Goal: Information Seeking & Learning: Check status

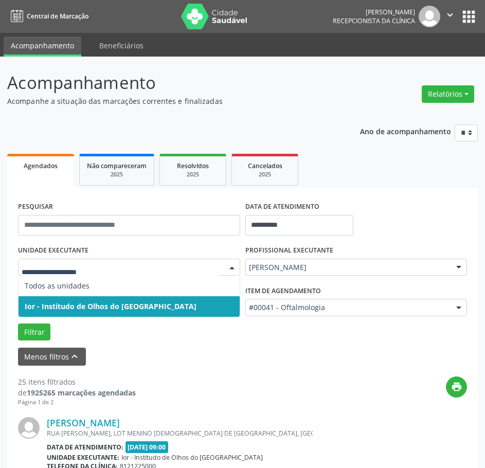
click at [69, 298] on span "Ior - Institudo de Olhos do [GEOGRAPHIC_DATA]" at bounding box center [129, 307] width 221 height 21
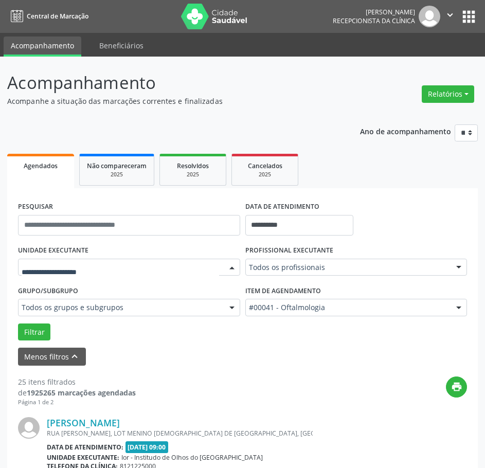
click at [86, 275] on div at bounding box center [129, 268] width 222 height 18
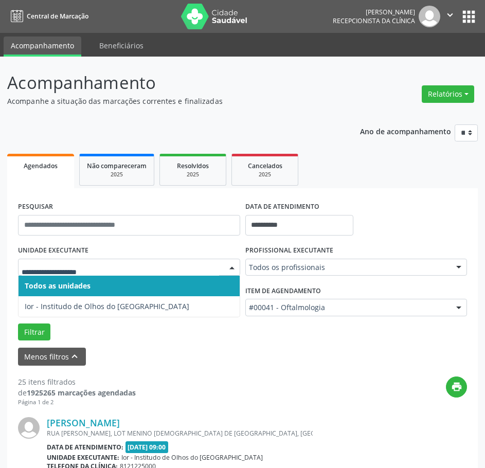
click at [83, 288] on span "Todos as unidades" at bounding box center [58, 286] width 66 height 10
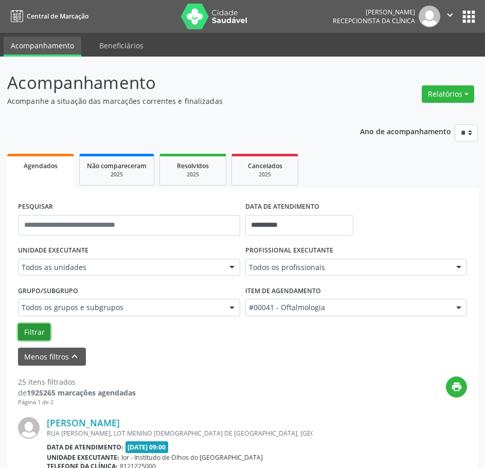
click at [37, 332] on button "Filtrar" at bounding box center [34, 333] width 32 height 18
click at [458, 387] on icon "print" at bounding box center [456, 386] width 11 height 11
click at [201, 104] on p "Acompanhe a situação das marcações correntes e finalizadas" at bounding box center [172, 101] width 330 height 11
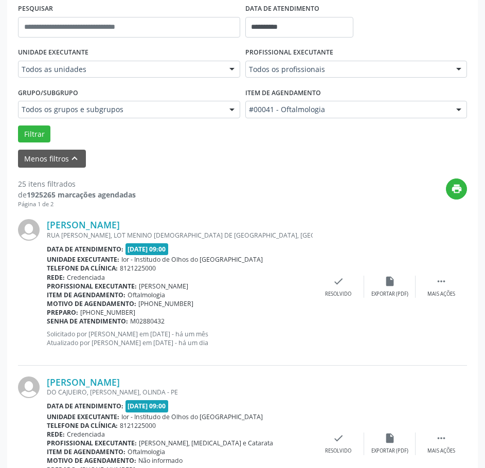
scroll to position [206, 0]
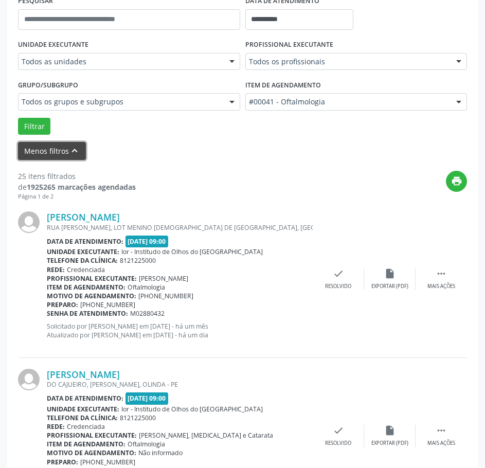
click at [49, 152] on button "Menos filtros keyboard_arrow_up" at bounding box center [52, 151] width 68 height 18
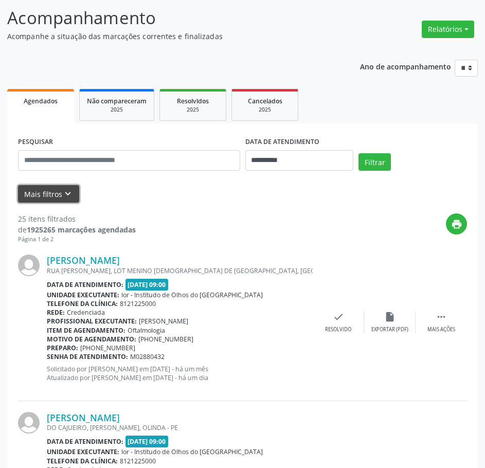
scroll to position [51, 0]
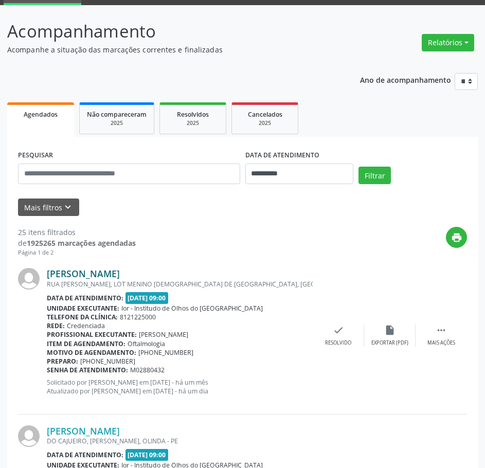
click at [99, 277] on link "[PERSON_NAME]" at bounding box center [83, 273] width 73 height 11
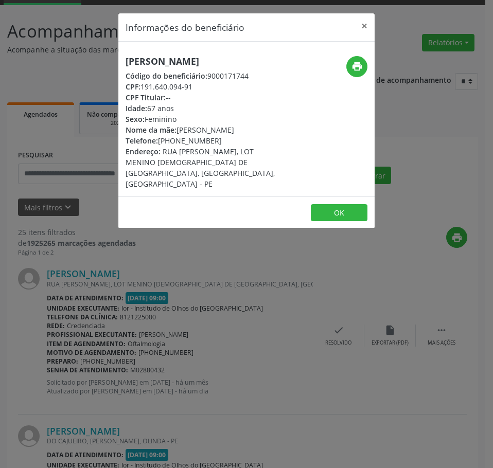
drag, startPoint x: 195, startPoint y: 100, endPoint x: 144, endPoint y: 97, distance: 51.1
click at [144, 92] on div "CPF: 191.640.094-91" at bounding box center [204, 86] width 156 height 11
copy div "191.640.094-91"
click at [141, 63] on h5 "[PERSON_NAME]" at bounding box center [204, 61] width 156 height 11
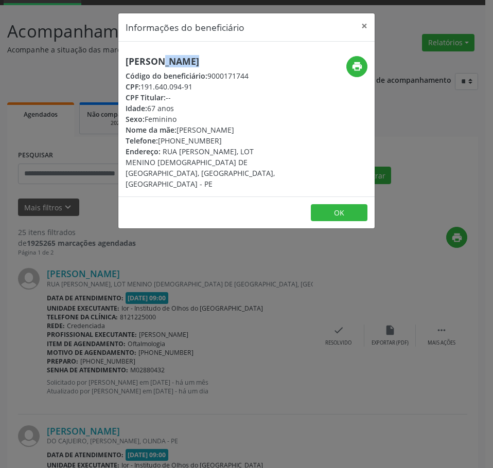
click at [141, 63] on h5 "[PERSON_NAME]" at bounding box center [204, 61] width 156 height 11
copy div "[PERSON_NAME]"
click at [114, 287] on div "Informações do beneficiário × [PERSON_NAME] Código do beneficiário: 9000171744 …" at bounding box center [246, 234] width 493 height 468
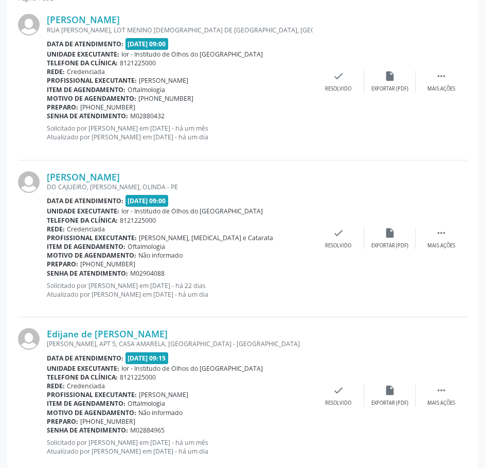
scroll to position [309, 0]
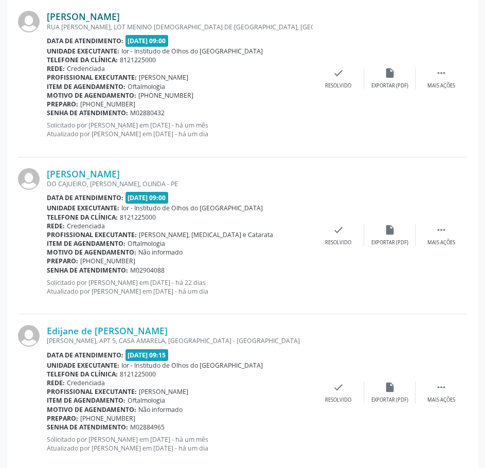
click at [100, 18] on link "[PERSON_NAME]" at bounding box center [83, 16] width 73 height 11
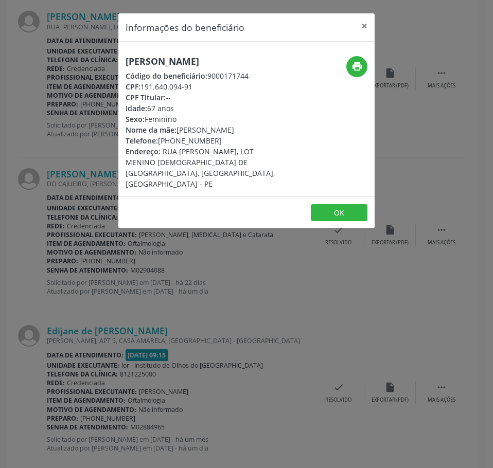
click at [75, 196] on div "Informações do beneficiário × [PERSON_NAME] Código do beneficiário: 9000171744 …" at bounding box center [246, 234] width 493 height 468
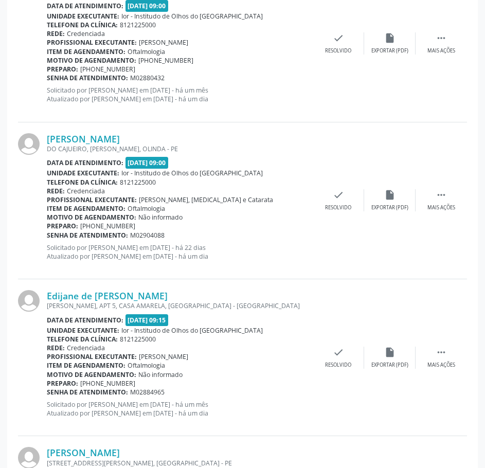
scroll to position [360, 0]
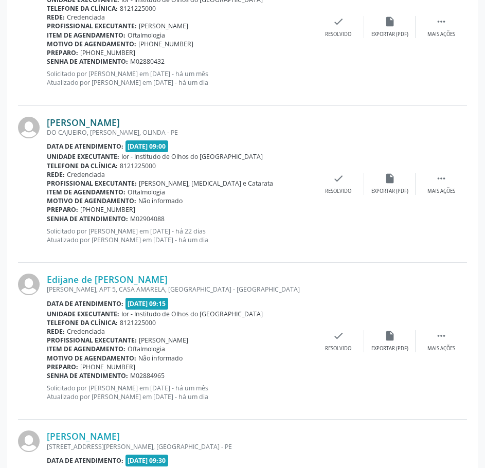
click at [80, 123] on link "[PERSON_NAME]" at bounding box center [83, 122] width 73 height 11
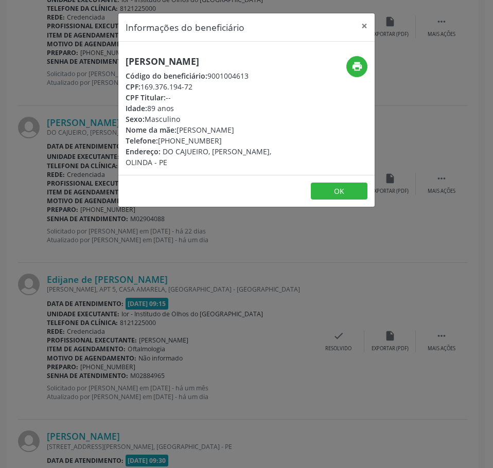
click at [149, 62] on h5 "[PERSON_NAME]" at bounding box center [204, 61] width 156 height 11
copy div "[PERSON_NAME]"
drag, startPoint x: 213, startPoint y: 142, endPoint x: 161, endPoint y: 143, distance: 52.5
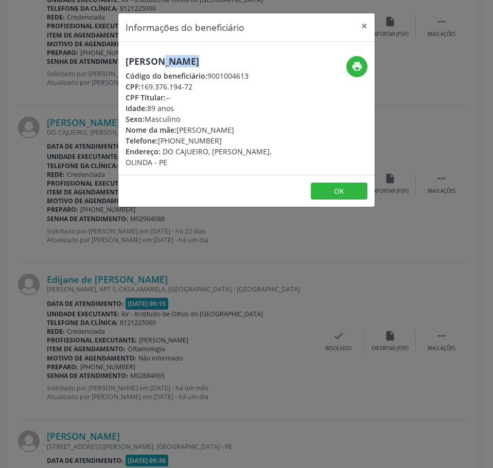
click at [161, 143] on div "Telefone: [PHONE_NUMBER]" at bounding box center [204, 140] width 156 height 11
click at [94, 169] on div "Informações do beneficiário × Moab [PERSON_NAME] Código do beneficiário: 900100…" at bounding box center [246, 234] width 493 height 468
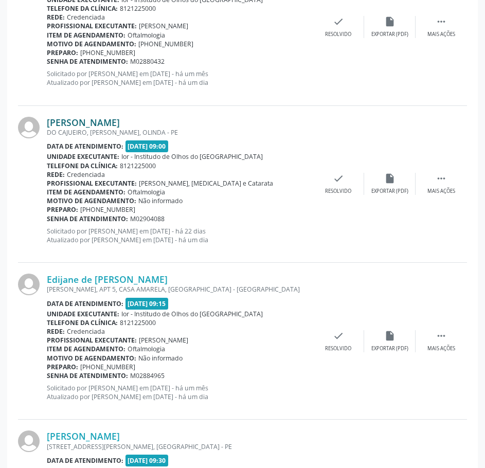
click at [99, 122] on link "[PERSON_NAME]" at bounding box center [83, 122] width 73 height 11
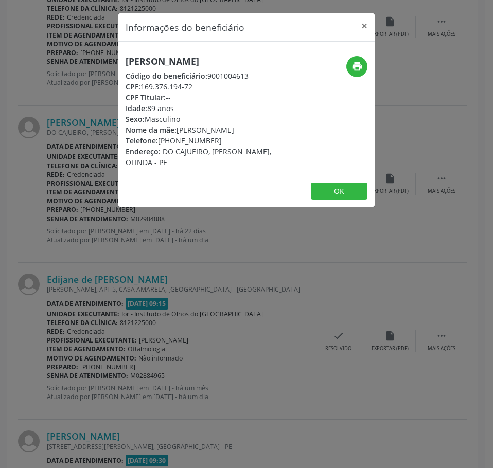
click at [70, 98] on div "Informações do beneficiário × Moab [PERSON_NAME] Código do beneficiário: 900100…" at bounding box center [246, 234] width 493 height 468
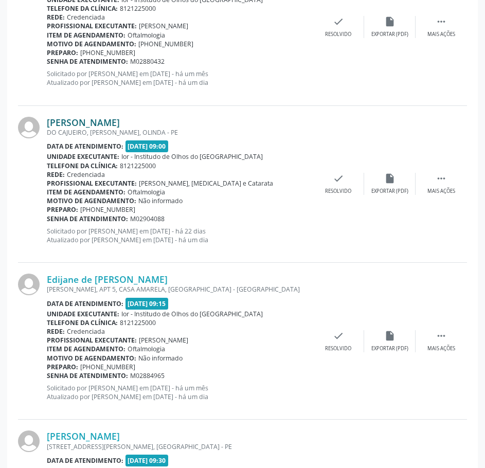
click at [102, 120] on link "[PERSON_NAME]" at bounding box center [83, 122] width 73 height 11
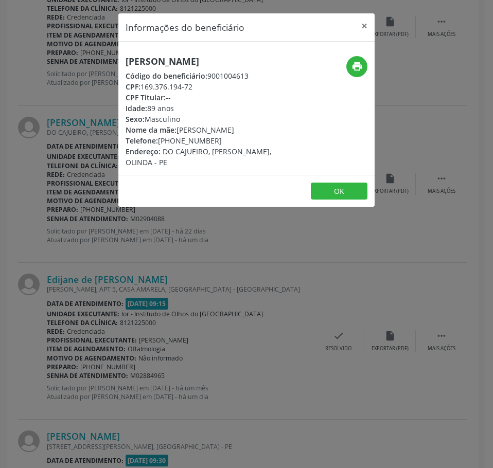
drag, startPoint x: 194, startPoint y: 85, endPoint x: 144, endPoint y: 86, distance: 49.9
click at [144, 86] on div "CPF: 169.376.194-72" at bounding box center [204, 86] width 156 height 11
copy div "169.376.194-72"
drag, startPoint x: 116, startPoint y: 234, endPoint x: 99, endPoint y: 218, distance: 22.9
click at [112, 232] on div "Informações do beneficiário × Moab [PERSON_NAME] Código do beneficiário: 900100…" at bounding box center [246, 234] width 493 height 468
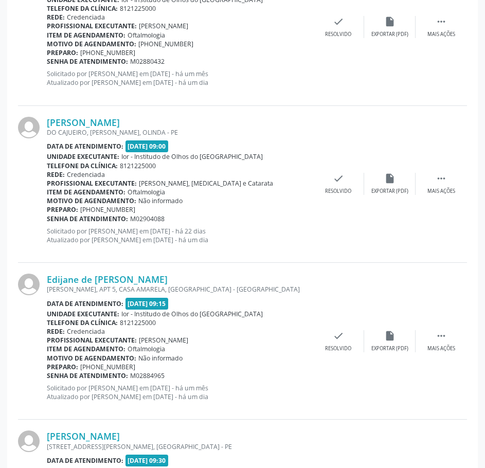
drag, startPoint x: 170, startPoint y: 220, endPoint x: 47, endPoint y: 220, distance: 122.5
click at [47, 220] on div "Senha de atendimento: M02904088" at bounding box center [180, 219] width 266 height 9
copy div "Senha de atendimento: M02904088"
click at [110, 124] on link "[PERSON_NAME]" at bounding box center [83, 122] width 73 height 11
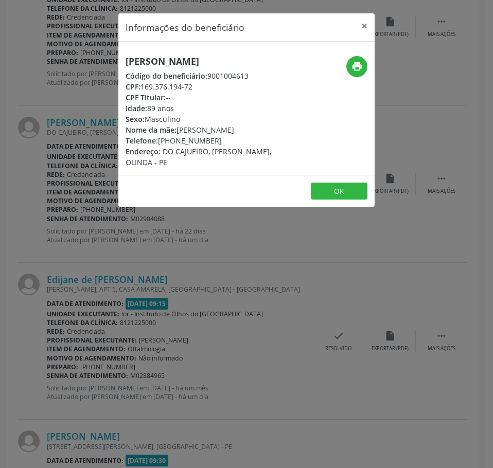
click at [159, 62] on h5 "[PERSON_NAME]" at bounding box center [204, 61] width 156 height 11
copy div "[PERSON_NAME]"
click at [128, 263] on div "Informações do beneficiário × Moab [PERSON_NAME] Código do beneficiário: 900100…" at bounding box center [246, 234] width 493 height 468
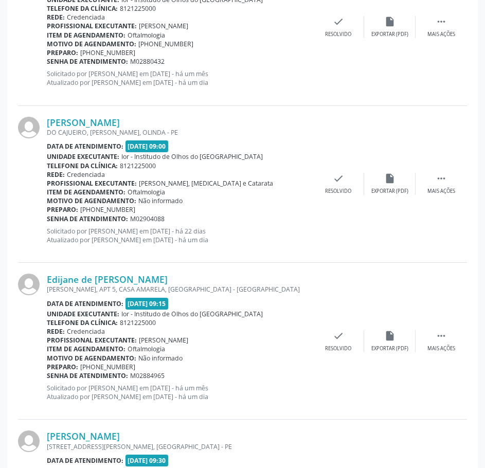
drag, startPoint x: 168, startPoint y: 218, endPoint x: 47, endPoint y: 221, distance: 121.0
click at [47, 221] on div "Senha de atendimento: M02904088" at bounding box center [180, 219] width 266 height 9
copy div "Senha de atendimento: M02904088"
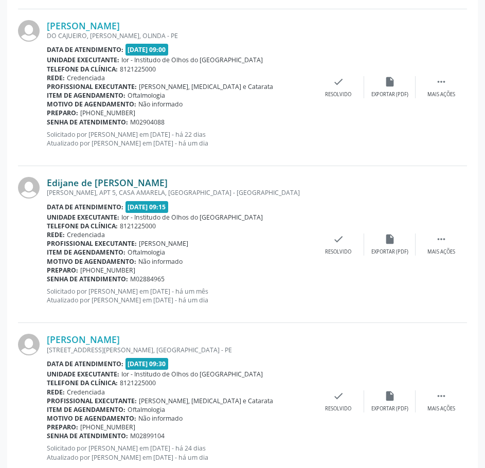
scroll to position [463, 0]
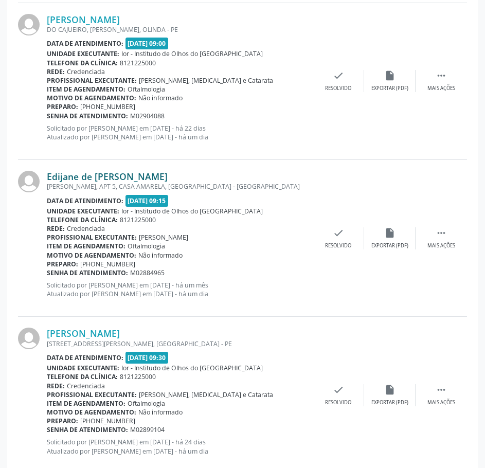
click at [165, 174] on link "Edijane de [PERSON_NAME]" at bounding box center [107, 176] width 121 height 11
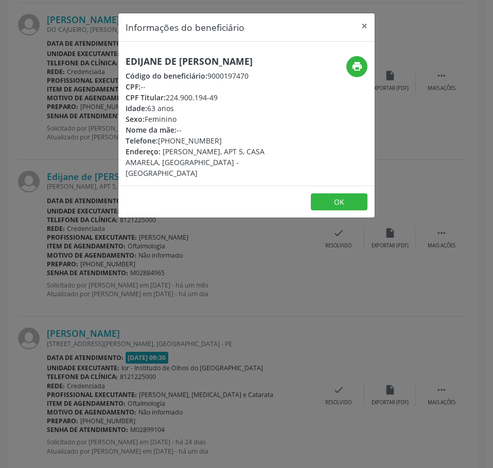
click at [171, 67] on h5 "Edijane de [PERSON_NAME]" at bounding box center [204, 61] width 156 height 11
copy div "Edijane de [PERSON_NAME]"
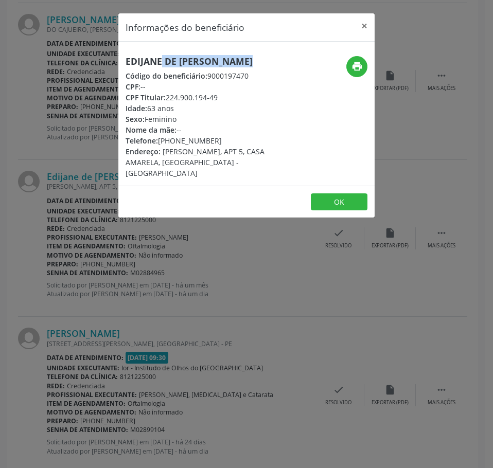
click at [76, 86] on div "Informações do beneficiário × Edijane de [PERSON_NAME] Código do beneficiário: …" at bounding box center [246, 234] width 493 height 468
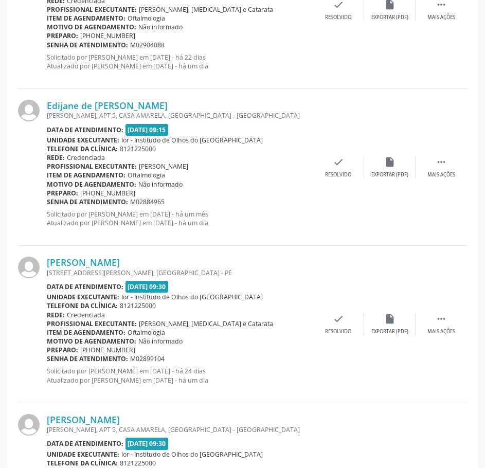
scroll to position [566, 0]
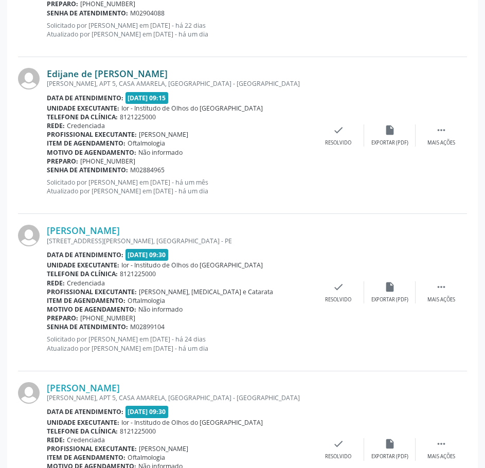
click at [142, 72] on link "Edijane de [PERSON_NAME]" at bounding box center [107, 73] width 121 height 11
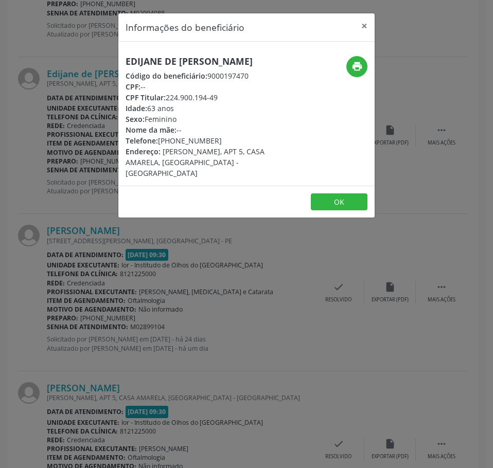
click at [176, 66] on h5 "Edijane de [PERSON_NAME]" at bounding box center [204, 61] width 156 height 11
copy div "Edijane de [PERSON_NAME]"
click at [78, 132] on div "Informações do beneficiário × Edijane de [PERSON_NAME] Código do beneficiário: …" at bounding box center [246, 234] width 493 height 468
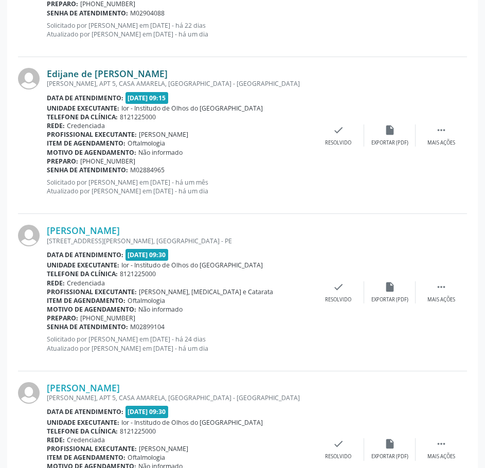
click at [168, 79] on link "Edijane de [PERSON_NAME]" at bounding box center [107, 73] width 121 height 11
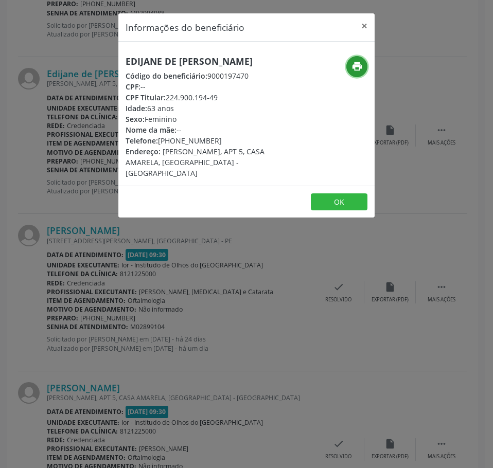
click at [364, 69] on button "print" at bounding box center [356, 66] width 21 height 21
click at [110, 182] on div "Informações do beneficiário × Edijane de [PERSON_NAME] Código do beneficiário: …" at bounding box center [246, 234] width 493 height 468
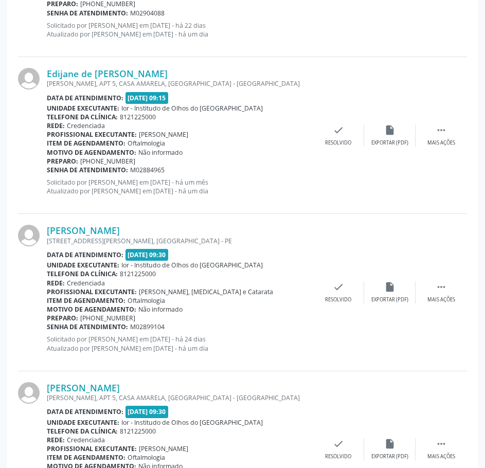
drag, startPoint x: 164, startPoint y: 170, endPoint x: 48, endPoint y: 173, distance: 116.4
click at [48, 173] on div "Senha de atendimento: M02884965" at bounding box center [180, 170] width 266 height 9
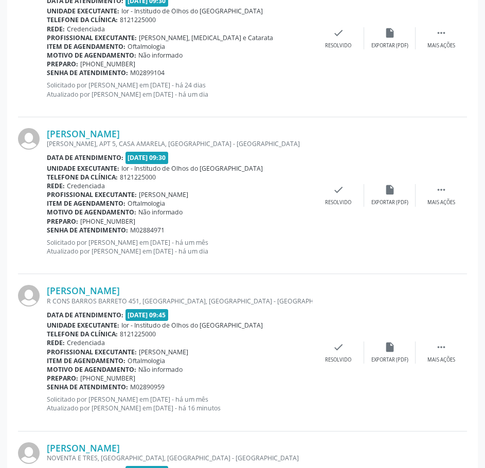
scroll to position [721, 0]
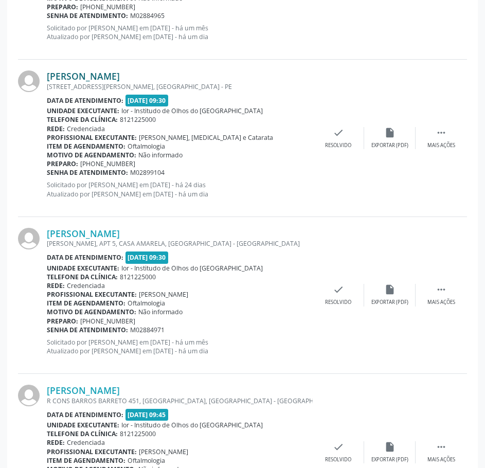
click at [108, 75] on link "[PERSON_NAME]" at bounding box center [83, 76] width 73 height 11
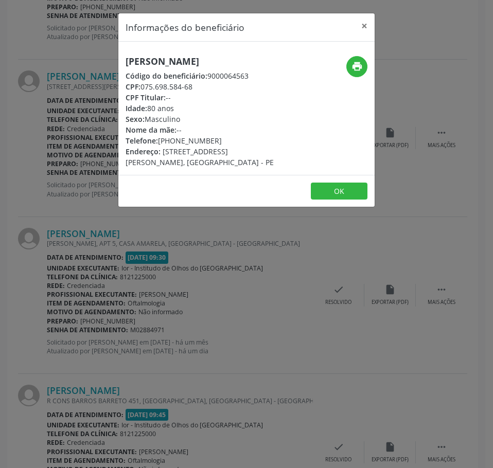
click at [150, 63] on h5 "[PERSON_NAME]" at bounding box center [204, 61] width 156 height 11
drag, startPoint x: 194, startPoint y: 86, endPoint x: 142, endPoint y: 88, distance: 52.0
click at [143, 88] on div "CPF: 075.698.584-68" at bounding box center [204, 86] width 156 height 11
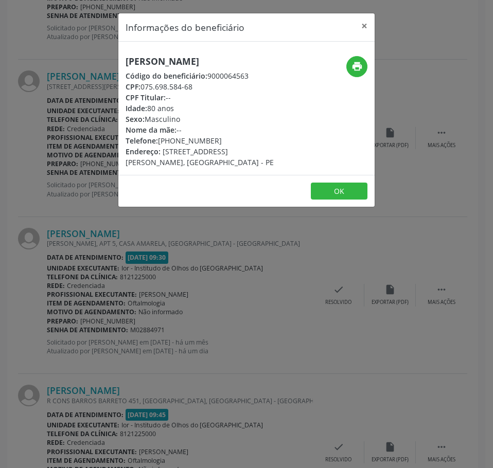
click at [102, 231] on div "Informações do beneficiário × [PERSON_NAME] Código do beneficiário: 9000064563 …" at bounding box center [246, 234] width 493 height 468
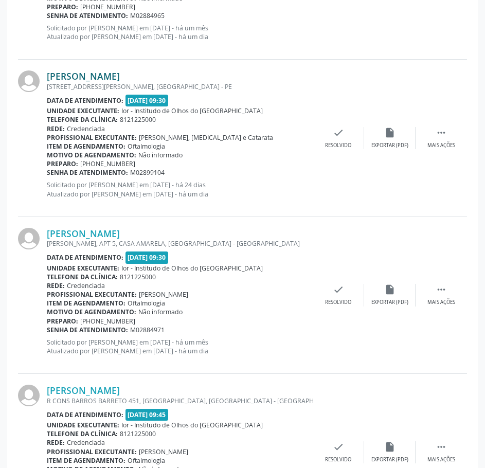
click at [120, 73] on link "[PERSON_NAME]" at bounding box center [83, 76] width 73 height 11
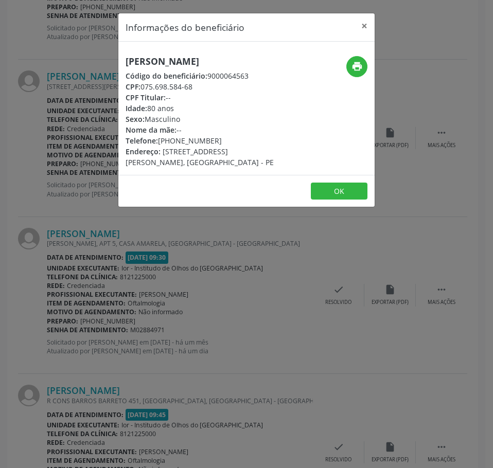
drag, startPoint x: 218, startPoint y: 138, endPoint x: 161, endPoint y: 142, distance: 57.3
click at [161, 142] on div "Telefone: [PHONE_NUMBER]" at bounding box center [204, 140] width 156 height 11
click at [85, 64] on div "Informações do beneficiário × [PERSON_NAME] Código do beneficiário: 9000064563 …" at bounding box center [246, 234] width 493 height 468
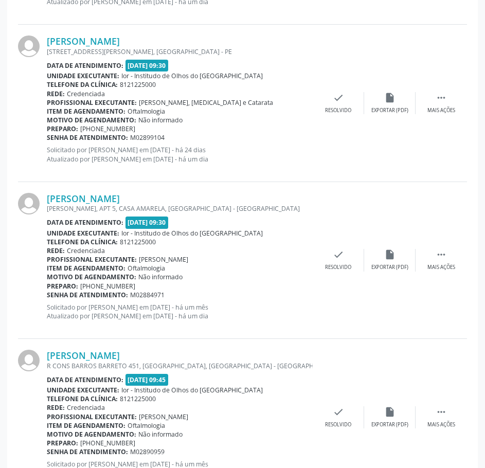
scroll to position [824, 0]
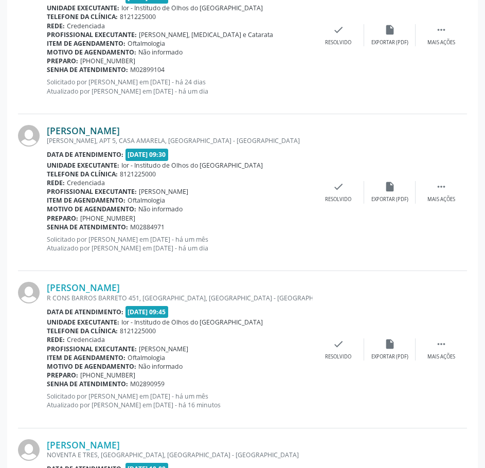
click at [120, 132] on link "[PERSON_NAME]" at bounding box center [83, 130] width 73 height 11
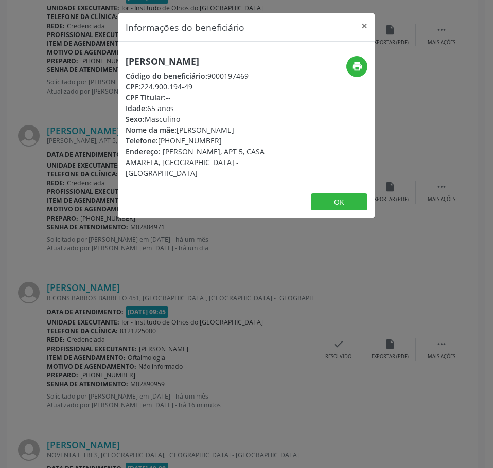
click at [144, 61] on h5 "[PERSON_NAME]" at bounding box center [204, 61] width 156 height 11
click at [81, 268] on div "Informações do beneficiário × [PERSON_NAME] Código do beneficiário: 9000197469 …" at bounding box center [246, 234] width 493 height 468
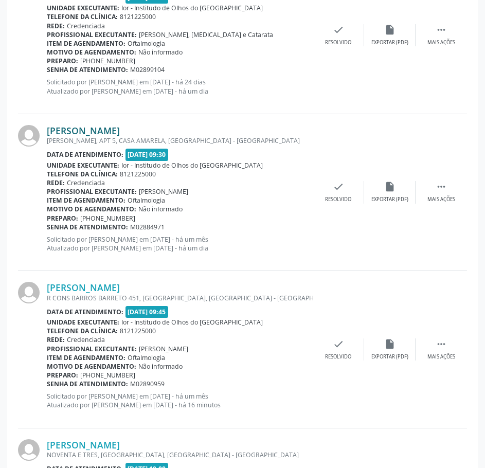
click at [99, 126] on link "[PERSON_NAME]" at bounding box center [83, 130] width 73 height 11
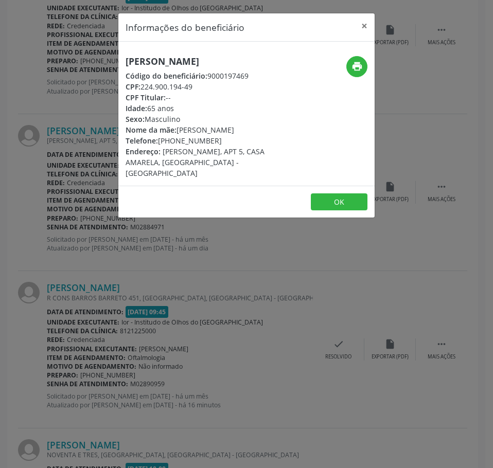
drag, startPoint x: 194, startPoint y: 98, endPoint x: 144, endPoint y: 95, distance: 50.0
click at [144, 92] on div "CPF: 224.900.194-49" at bounding box center [204, 86] width 156 height 11
click at [91, 121] on div "Informações do beneficiário × [PERSON_NAME] Código do beneficiário: 9000197469 …" at bounding box center [246, 234] width 493 height 468
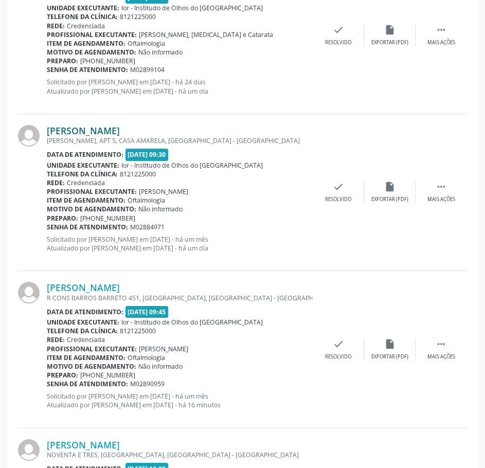
click at [120, 136] on link "[PERSON_NAME]" at bounding box center [83, 130] width 73 height 11
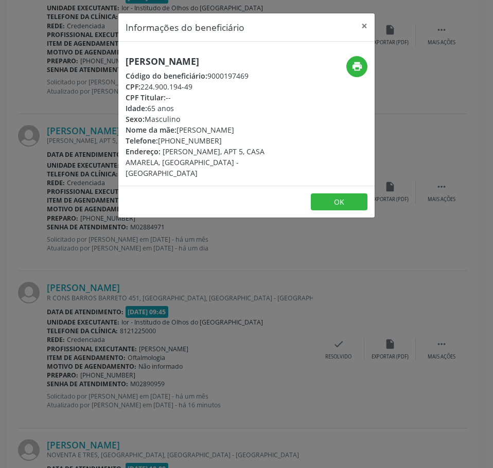
drag, startPoint x: 213, startPoint y: 151, endPoint x: 160, endPoint y: 150, distance: 53.0
click at [160, 146] on div "Telefone: [PHONE_NUMBER]" at bounding box center [204, 140] width 156 height 11
click at [95, 213] on div "Informações do beneficiário × [PERSON_NAME] Código do beneficiário: 9000197469 …" at bounding box center [246, 234] width 493 height 468
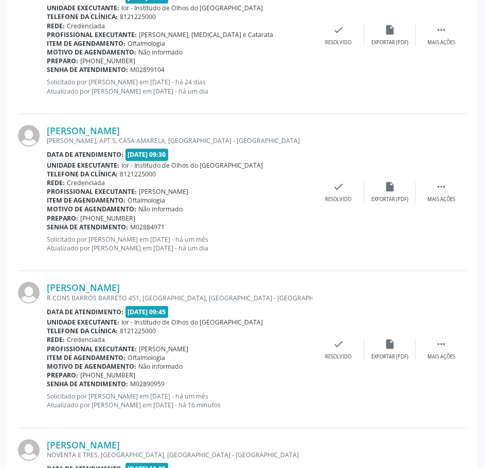
drag, startPoint x: 170, startPoint y: 227, endPoint x: 48, endPoint y: 230, distance: 122.5
click at [48, 230] on div "Senha de atendimento: M02884971" at bounding box center [180, 227] width 266 height 9
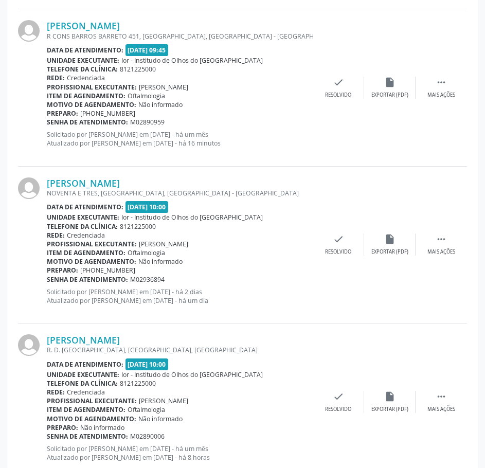
scroll to position [1030, 0]
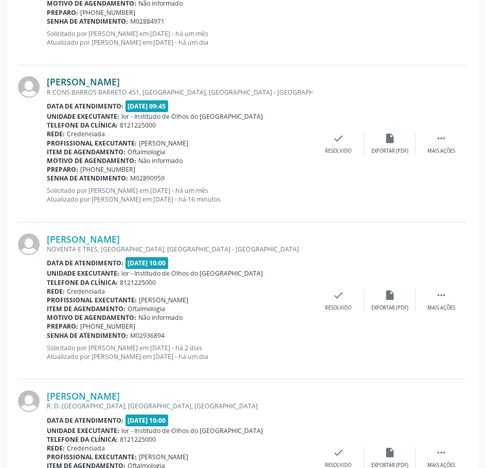
click at [120, 84] on link "[PERSON_NAME]" at bounding box center [83, 81] width 73 height 11
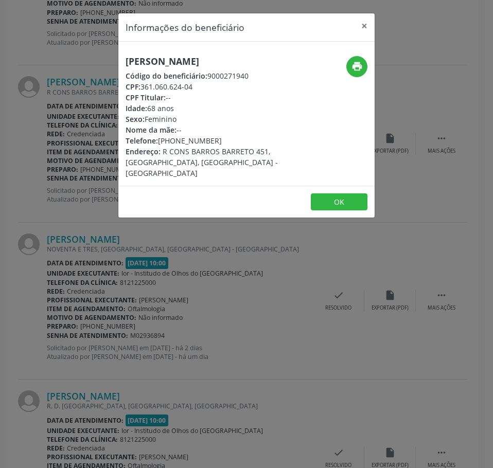
click at [52, 134] on div "Informações do beneficiário × Alcidea [PERSON_NAME] Código do beneficiário: 900…" at bounding box center [246, 234] width 493 height 468
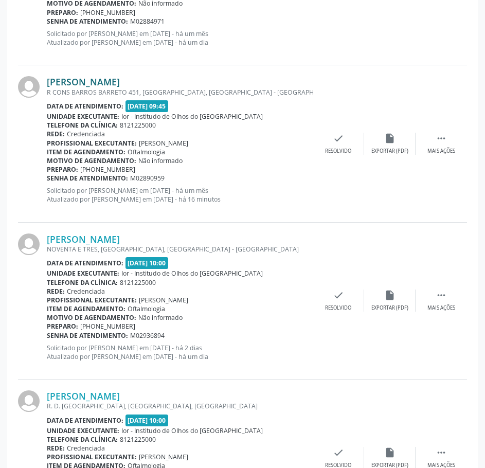
click at [102, 80] on link "[PERSON_NAME]" at bounding box center [83, 81] width 73 height 11
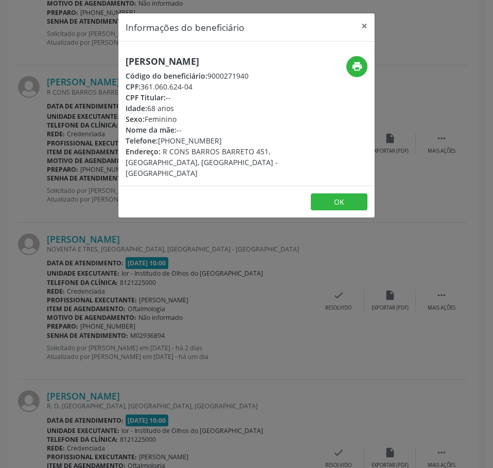
click at [140, 61] on h5 "[PERSON_NAME]" at bounding box center [204, 61] width 156 height 11
drag, startPoint x: 199, startPoint y: 86, endPoint x: 143, endPoint y: 91, distance: 55.8
click at [143, 91] on div "CPF: 361.060.624-04" at bounding box center [204, 86] width 156 height 11
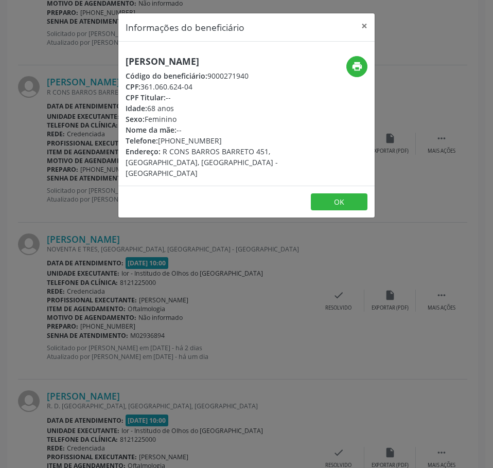
click at [101, 183] on div "Informações do beneficiário × Alcidea [PERSON_NAME] Código do beneficiário: 900…" at bounding box center [246, 234] width 493 height 468
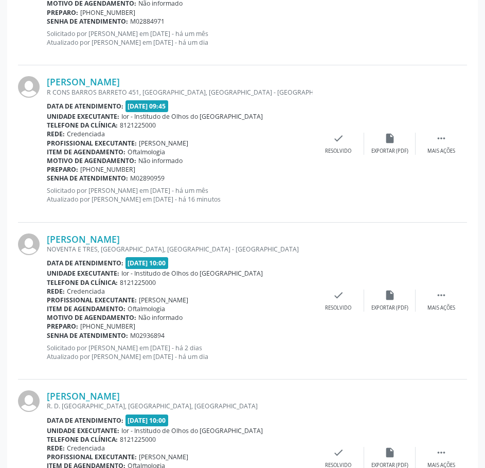
drag, startPoint x: 165, startPoint y: 182, endPoint x: 45, endPoint y: 178, distance: 120.0
click at [46, 179] on div "[PERSON_NAME] [STREET_ADDRESS] Data de atendimento: [DATE] 09:45 Unidade execut…" at bounding box center [242, 143] width 449 height 157
click at [236, 91] on div "R CONS BARROS BARRETO 451, [GEOGRAPHIC_DATA], [GEOGRAPHIC_DATA] - [GEOGRAPHIC_D…" at bounding box center [180, 92] width 266 height 9
drag, startPoint x: 166, startPoint y: 180, endPoint x: 48, endPoint y: 181, distance: 117.4
click at [48, 181] on div "Senha de atendimento: M02890959" at bounding box center [180, 178] width 266 height 9
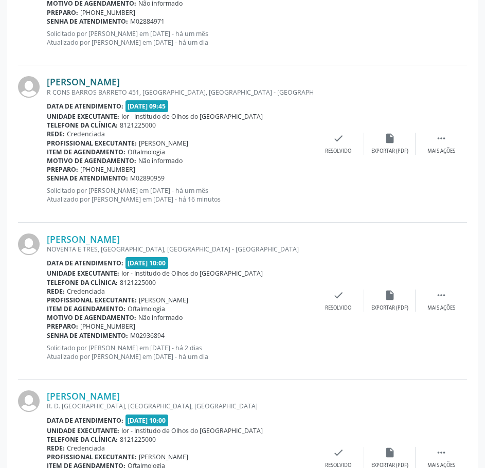
click at [120, 84] on link "[PERSON_NAME]" at bounding box center [83, 81] width 73 height 11
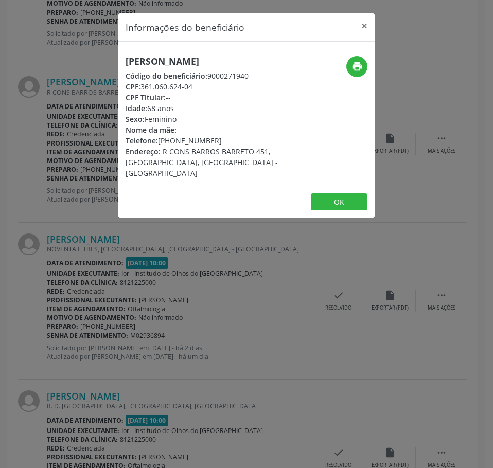
drag, startPoint x: 216, startPoint y: 141, endPoint x: 158, endPoint y: 140, distance: 57.7
click at [158, 140] on div "Telefone: [PHONE_NUMBER]" at bounding box center [204, 140] width 156 height 11
click at [65, 178] on div "Informações do beneficiário × Alcidea [PERSON_NAME] Código do beneficiário: 900…" at bounding box center [246, 234] width 493 height 468
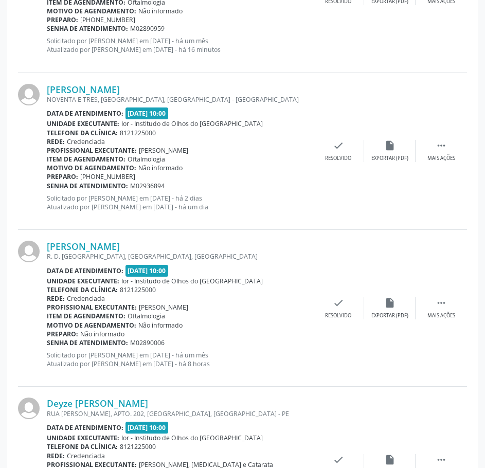
scroll to position [1184, 0]
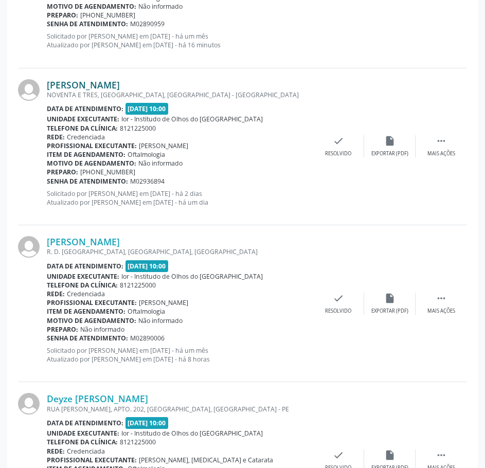
click at [120, 85] on link "[PERSON_NAME]" at bounding box center [83, 84] width 73 height 11
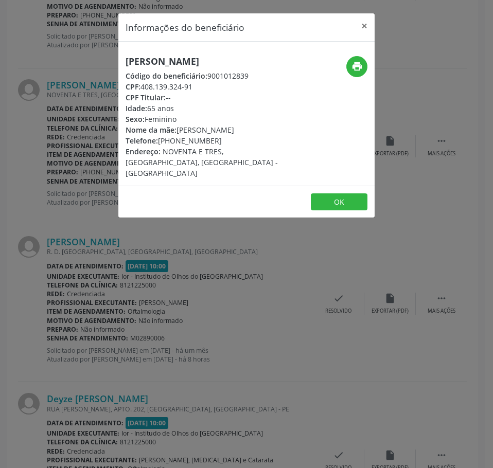
click at [179, 59] on h5 "[PERSON_NAME]" at bounding box center [204, 61] width 156 height 11
drag, startPoint x: 198, startPoint y: 97, endPoint x: 143, endPoint y: 97, distance: 55.1
click at [143, 92] on div "CPF: 408.139.324-91" at bounding box center [204, 86] width 156 height 11
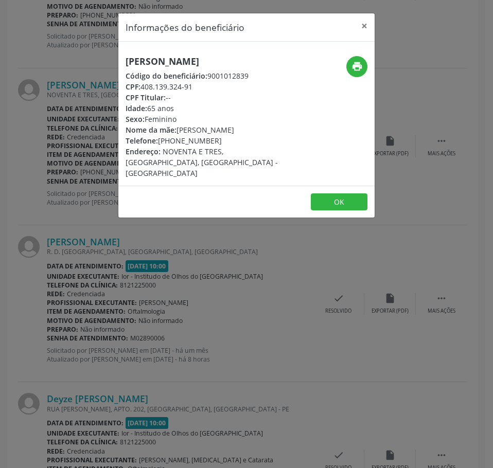
click at [90, 165] on div "Informações do beneficiário × [PERSON_NAME] Código do beneficiário: 9001012839 …" at bounding box center [246, 234] width 493 height 468
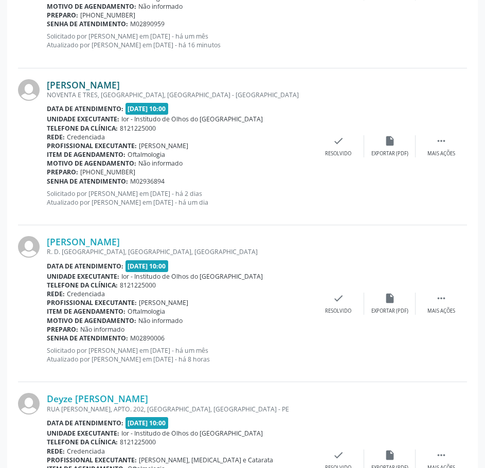
click at [117, 89] on link "[PERSON_NAME]" at bounding box center [83, 84] width 73 height 11
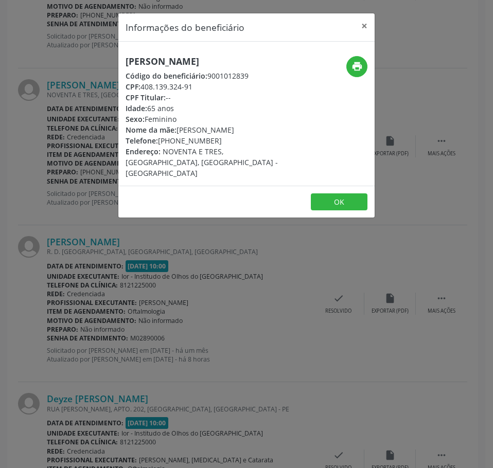
drag, startPoint x: 219, startPoint y: 150, endPoint x: 159, endPoint y: 152, distance: 59.8
click at [159, 146] on div "Telefone: [PHONE_NUMBER]" at bounding box center [204, 140] width 156 height 11
click at [95, 78] on div "Informações do beneficiário × [PERSON_NAME] Código do beneficiário: 9001012839 …" at bounding box center [246, 234] width 493 height 468
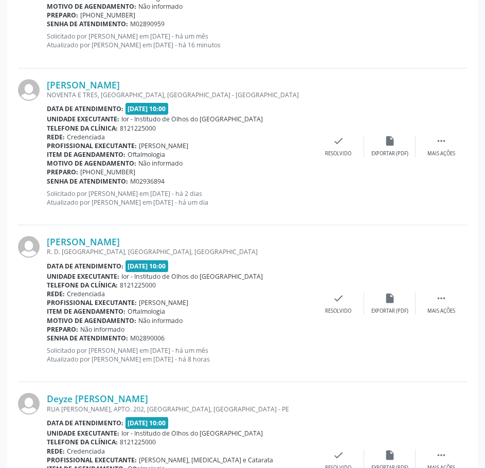
drag, startPoint x: 167, startPoint y: 181, endPoint x: 48, endPoint y: 183, distance: 118.4
click at [48, 183] on div "Senha de atendimento: M02936894" at bounding box center [180, 181] width 266 height 9
drag, startPoint x: 136, startPoint y: 173, endPoint x: 90, endPoint y: 172, distance: 46.3
click at [90, 173] on div "Preparo: [PHONE_NUMBER]" at bounding box center [180, 172] width 266 height 9
click at [110, 92] on div "NOVENTA E TRES, [GEOGRAPHIC_DATA], [GEOGRAPHIC_DATA] - [GEOGRAPHIC_DATA]" at bounding box center [180, 95] width 266 height 9
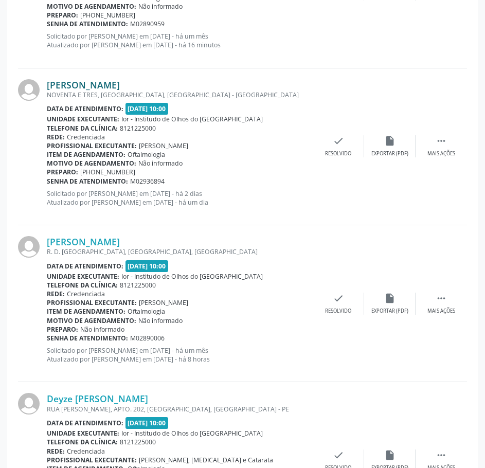
click at [120, 88] on link "[PERSON_NAME]" at bounding box center [83, 84] width 73 height 11
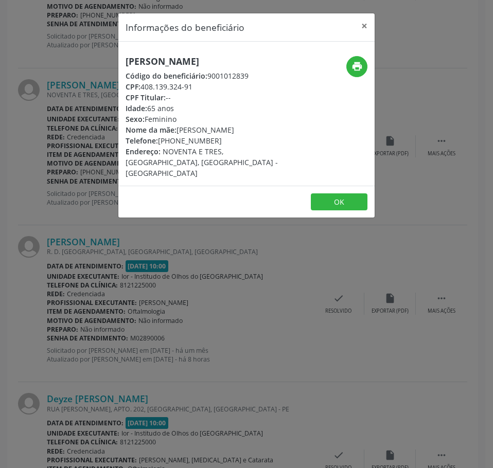
drag, startPoint x: 214, startPoint y: 156, endPoint x: 158, endPoint y: 150, distance: 55.9
click at [158, 146] on div "Telefone: [PHONE_NUMBER]" at bounding box center [204, 140] width 156 height 11
click at [73, 206] on div "Informações do beneficiário × [PERSON_NAME] Código do beneficiário: 9001012839 …" at bounding box center [246, 234] width 493 height 468
click at [106, 155] on div "Informações do beneficiário × [PERSON_NAME] Código do beneficiário: 9001012839 …" at bounding box center [246, 234] width 493 height 468
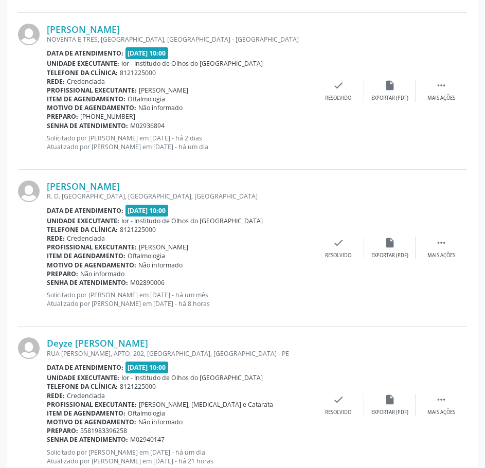
scroll to position [1338, 0]
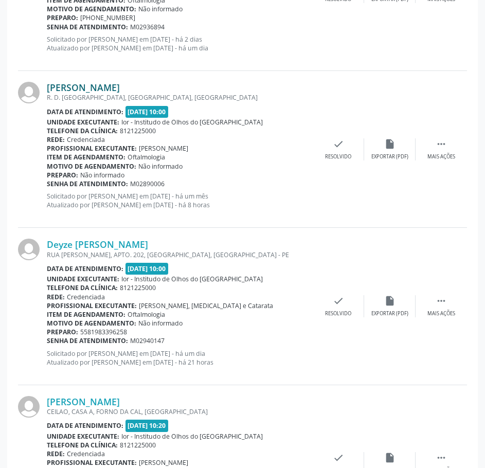
click at [111, 88] on link "[PERSON_NAME]" at bounding box center [83, 87] width 73 height 11
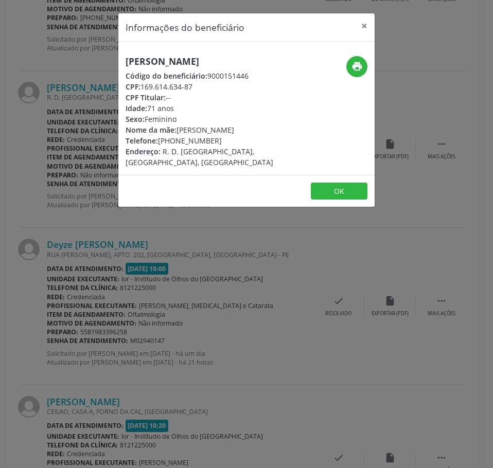
click at [134, 58] on h5 "[PERSON_NAME]" at bounding box center [204, 61] width 156 height 11
click at [61, 213] on div "Informações do beneficiário × [PERSON_NAME] Código do beneficiário: 9000151446 …" at bounding box center [246, 234] width 493 height 468
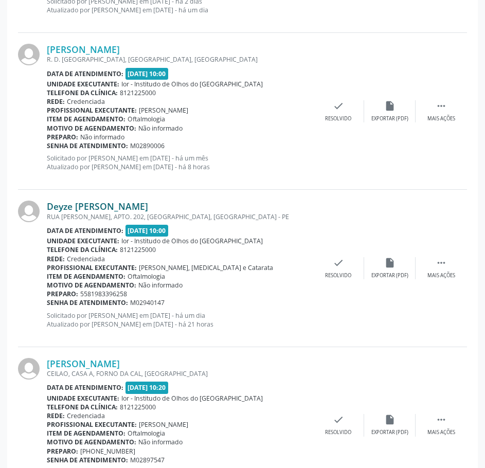
scroll to position [1390, 0]
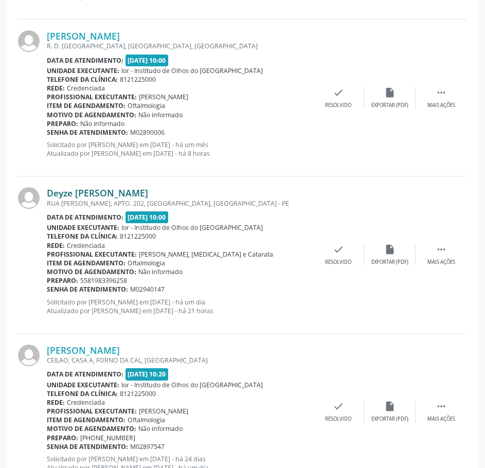
click at [113, 198] on link "Deyze [PERSON_NAME]" at bounding box center [97, 192] width 101 height 11
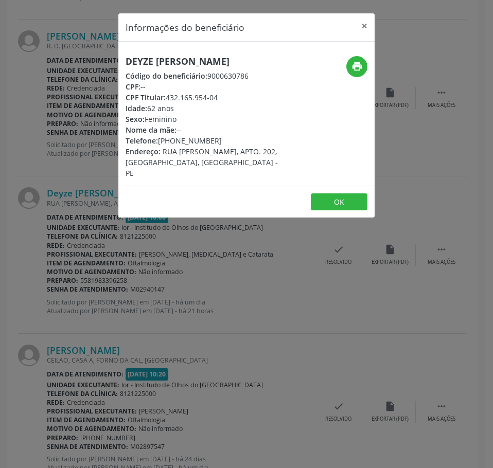
click at [151, 67] on h5 "Deyze [PERSON_NAME]" at bounding box center [204, 61] width 156 height 11
click at [74, 151] on div "Informações do beneficiário × Deyze [PERSON_NAME] Código do beneficiário: 90006…" at bounding box center [246, 234] width 493 height 468
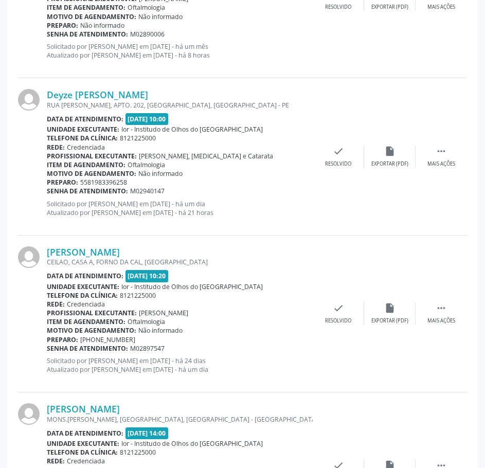
scroll to position [1493, 0]
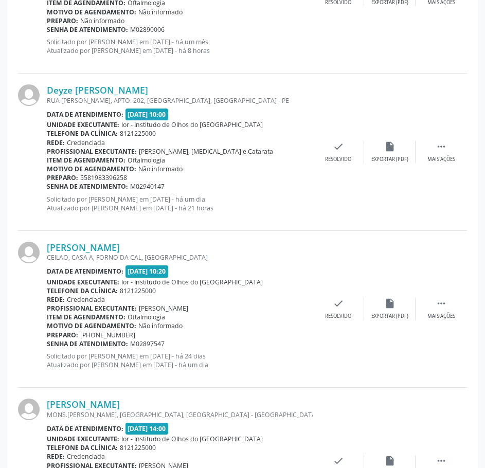
drag, startPoint x: 170, startPoint y: 184, endPoint x: 48, endPoint y: 187, distance: 122.0
click at [48, 187] on div "Senha de atendimento: M02940147" at bounding box center [180, 186] width 266 height 9
click at [123, 89] on link "Deyze [PERSON_NAME]" at bounding box center [97, 89] width 101 height 11
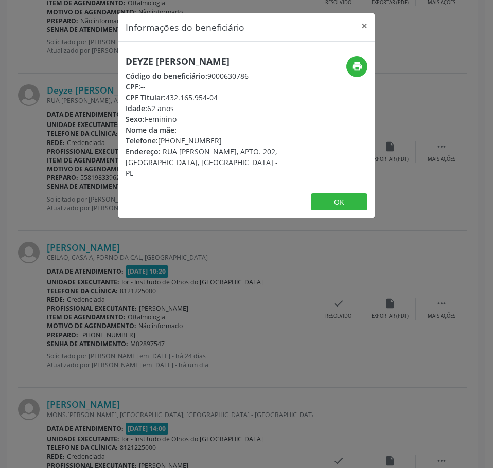
drag, startPoint x: 215, startPoint y: 150, endPoint x: 159, endPoint y: 152, distance: 56.7
click at [159, 146] on div "Telefone: [PHONE_NUMBER]" at bounding box center [204, 140] width 156 height 11
click at [352, 70] on icon "print" at bounding box center [357, 66] width 11 height 11
click at [172, 360] on div "Informações do beneficiário × Deyze [PERSON_NAME] Código do beneficiário: 90006…" at bounding box center [246, 234] width 493 height 468
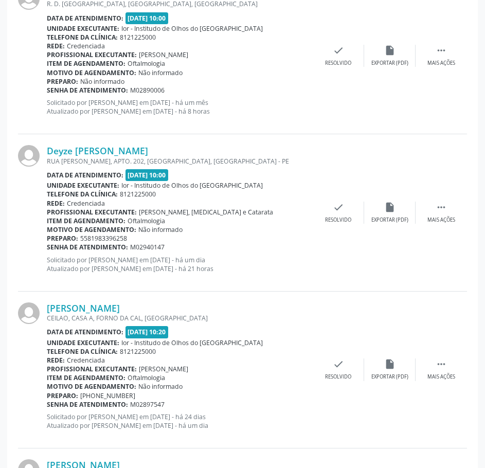
scroll to position [1338, 0]
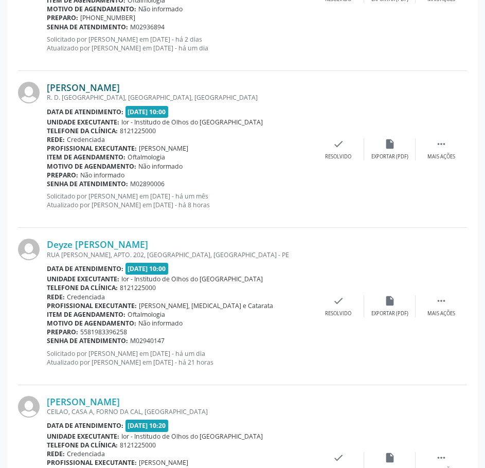
click at [120, 90] on link "[PERSON_NAME]" at bounding box center [83, 87] width 73 height 11
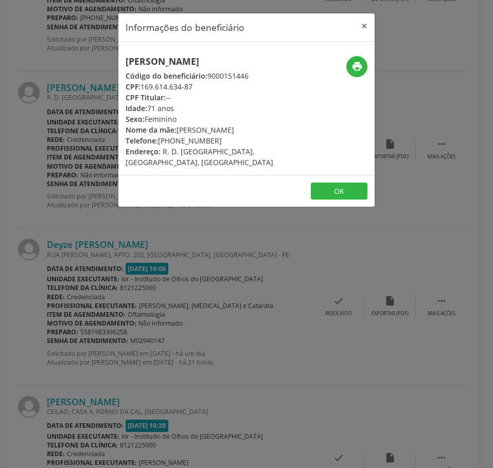
click at [148, 65] on h5 "[PERSON_NAME]" at bounding box center [204, 61] width 156 height 11
click at [231, 282] on div "Informações do beneficiário × [PERSON_NAME] Código do beneficiário: 9000151446 …" at bounding box center [246, 234] width 493 height 468
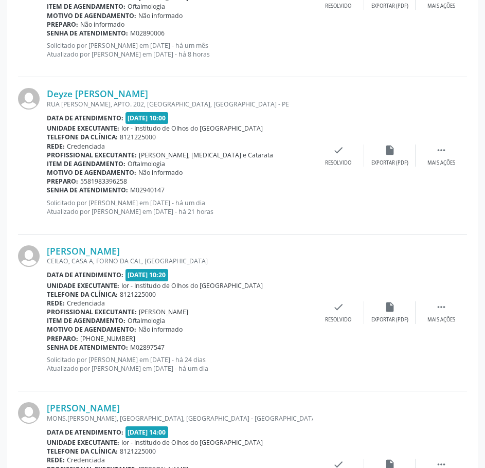
scroll to position [1493, 0]
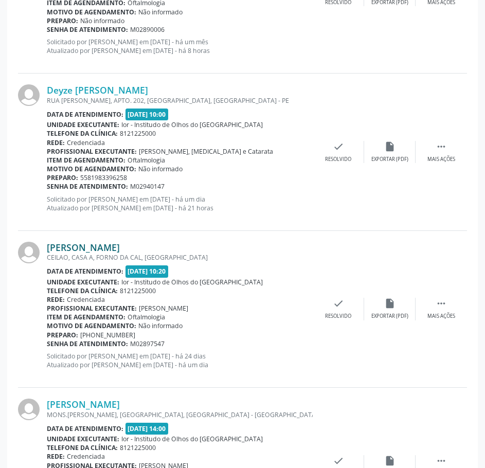
click at [120, 250] on link "[PERSON_NAME]" at bounding box center [83, 247] width 73 height 11
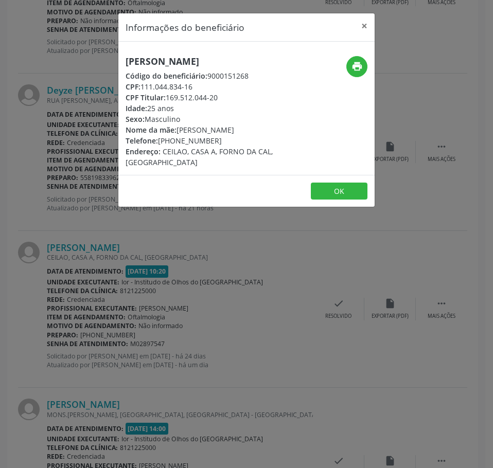
click at [161, 67] on h5 "[PERSON_NAME]" at bounding box center [204, 61] width 156 height 11
click at [161, 66] on h5 "[PERSON_NAME]" at bounding box center [204, 61] width 156 height 11
click at [160, 60] on h5 "[PERSON_NAME]" at bounding box center [204, 61] width 156 height 11
drag, startPoint x: 160, startPoint y: 60, endPoint x: 151, endPoint y: 61, distance: 8.3
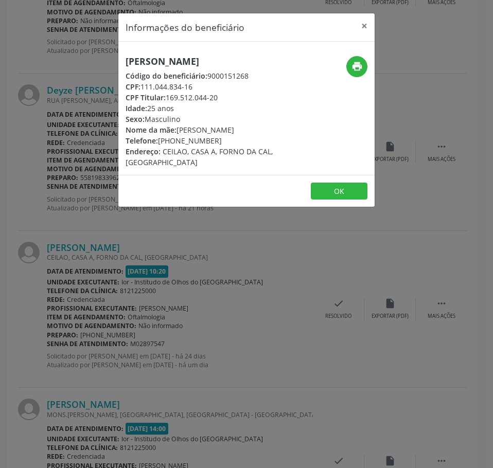
click at [151, 61] on h5 "[PERSON_NAME]" at bounding box center [204, 61] width 156 height 11
click at [185, 292] on div "Informações do beneficiário × [PERSON_NAME] Código do beneficiário: 9000151268 …" at bounding box center [246, 234] width 493 height 468
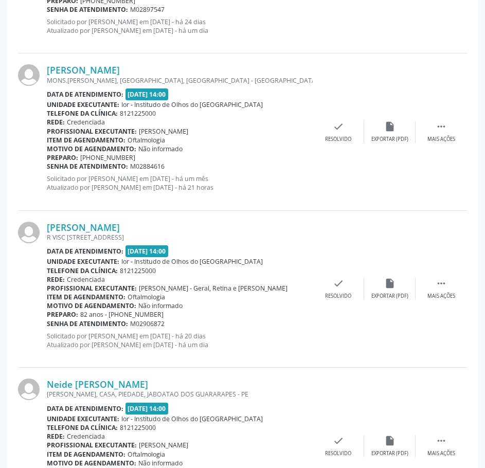
scroll to position [1853, 0]
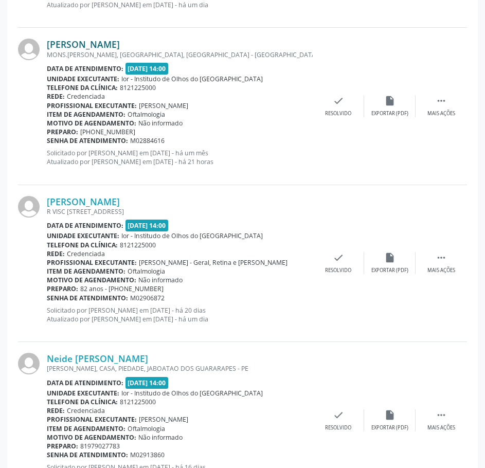
click at [101, 47] on link "[PERSON_NAME]" at bounding box center [83, 44] width 73 height 11
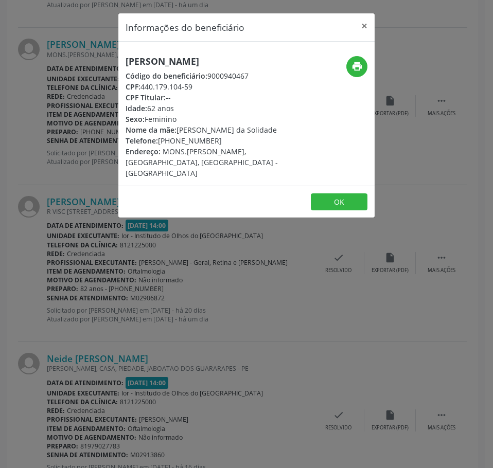
click at [149, 69] on div "[PERSON_NAME] Código do beneficiário: 9000940467 CPF: 440.179.104-59 CPF Titula…" at bounding box center [204, 117] width 156 height 123
click at [147, 56] on h5 "[PERSON_NAME]" at bounding box center [204, 61] width 156 height 11
click at [146, 56] on h5 "[PERSON_NAME]" at bounding box center [204, 61] width 156 height 11
click at [147, 56] on h5 "[PERSON_NAME]" at bounding box center [204, 61] width 156 height 11
click at [46, 88] on div "Informações do beneficiário × [PERSON_NAME] Código do beneficiário: 9000940467 …" at bounding box center [246, 234] width 493 height 468
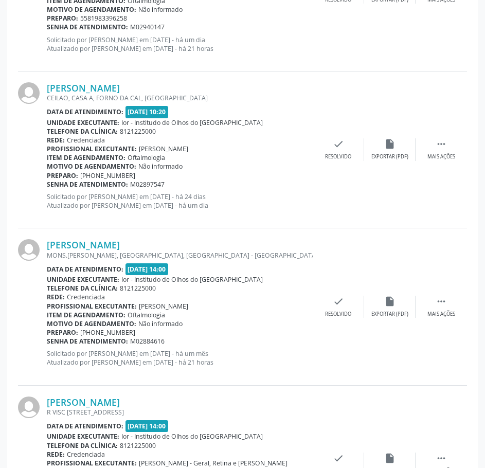
scroll to position [1647, 0]
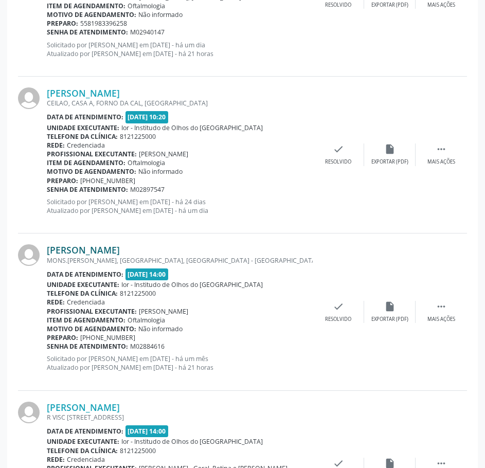
click at [117, 248] on link "[PERSON_NAME]" at bounding box center [83, 250] width 73 height 11
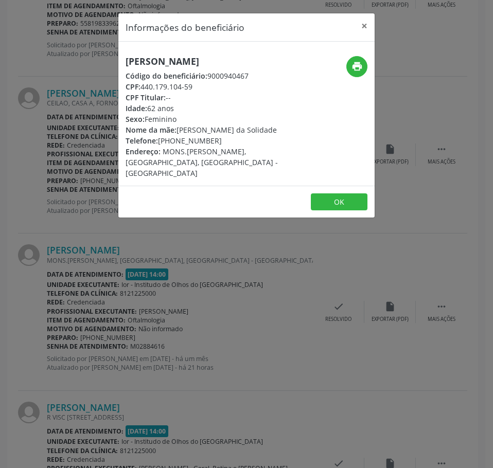
click at [144, 56] on h5 "[PERSON_NAME]" at bounding box center [204, 61] width 156 height 11
click at [167, 317] on div "Informações do beneficiário × [PERSON_NAME] Código do beneficiário: 9000940467 …" at bounding box center [246, 234] width 493 height 468
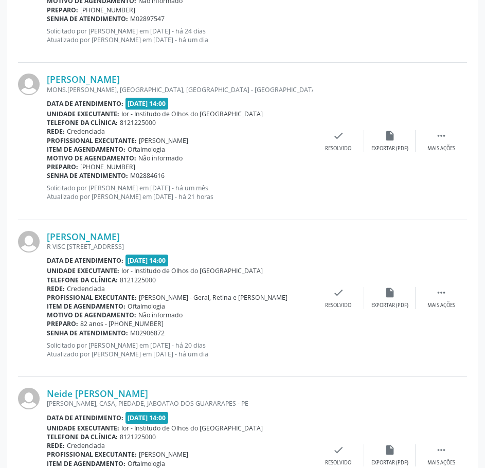
scroll to position [1853, 0]
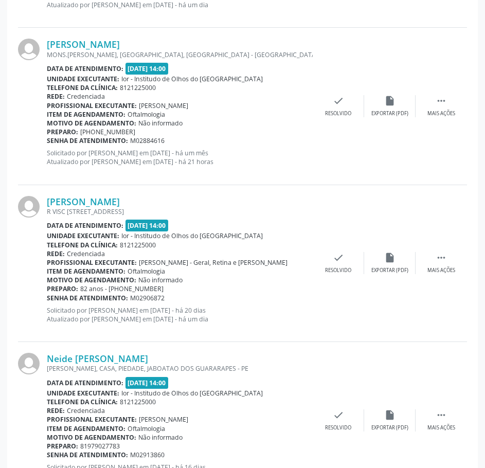
click at [143, 37] on div "[PERSON_NAME] [GEOGRAPHIC_DATA][PERSON_NAME], [GEOGRAPHIC_DATA], [GEOGRAPHIC_DA…" at bounding box center [242, 106] width 449 height 157
click at [120, 44] on link "[PERSON_NAME]" at bounding box center [83, 44] width 73 height 11
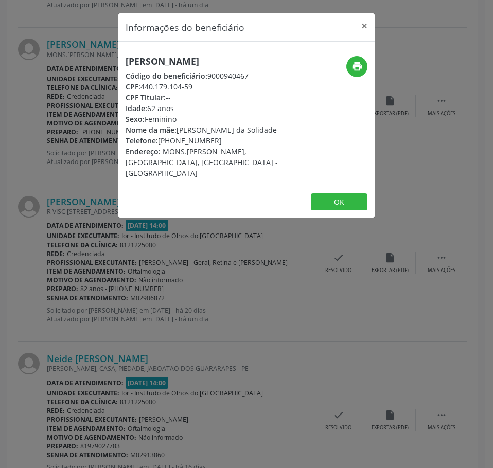
drag, startPoint x: 199, startPoint y: 83, endPoint x: 142, endPoint y: 87, distance: 56.7
click at [142, 86] on div "CPF: 440.179.104-59" at bounding box center [204, 86] width 156 height 11
click at [114, 252] on div "Informações do beneficiário × [PERSON_NAME] Código do beneficiário: 9000940467 …" at bounding box center [246, 234] width 493 height 468
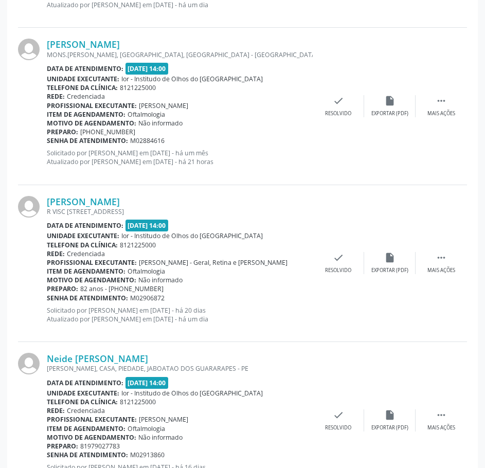
drag, startPoint x: 169, startPoint y: 143, endPoint x: 48, endPoint y: 140, distance: 121.0
click at [48, 140] on div "Senha de atendimento: M02884616" at bounding box center [180, 140] width 266 height 9
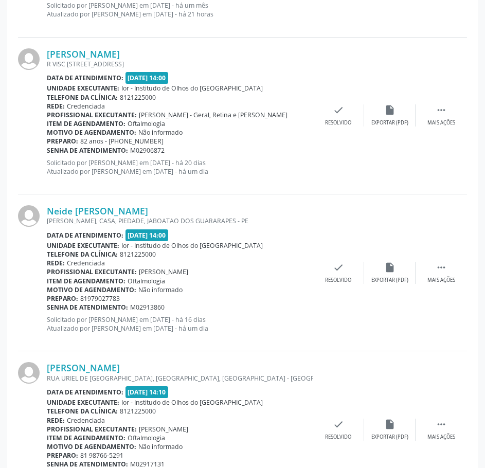
scroll to position [2008, 0]
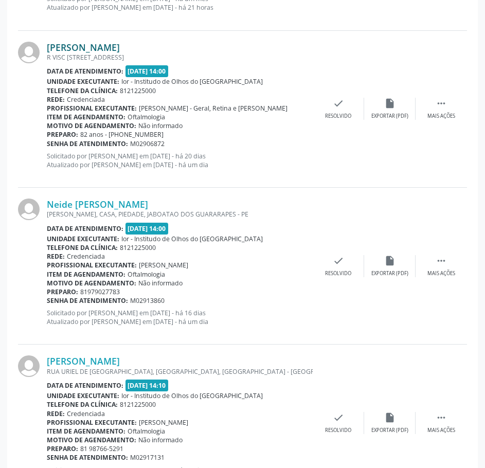
click at [120, 49] on link "[PERSON_NAME]" at bounding box center [83, 47] width 73 height 11
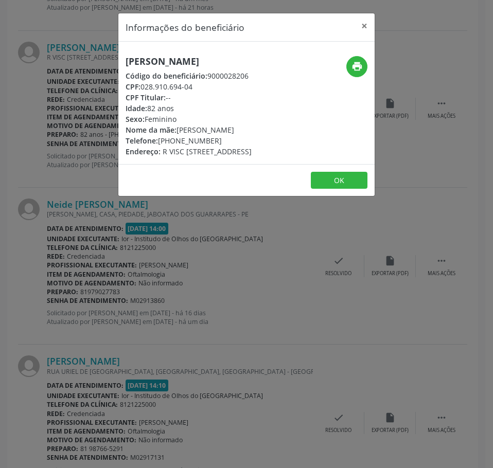
click at [147, 61] on h5 "[PERSON_NAME]" at bounding box center [189, 61] width 126 height 11
drag, startPoint x: 197, startPoint y: 88, endPoint x: 143, endPoint y: 88, distance: 54.6
click at [143, 88] on div "CPF: 028.910.694-04" at bounding box center [189, 86] width 126 height 11
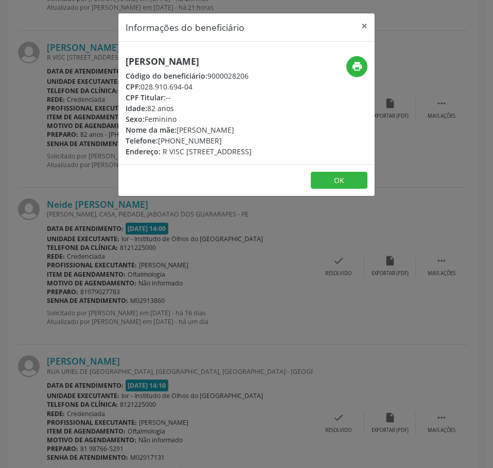
click at [59, 123] on div "Informações do beneficiário × [PERSON_NAME] Código do beneficiário: 9000028206 …" at bounding box center [246, 234] width 493 height 468
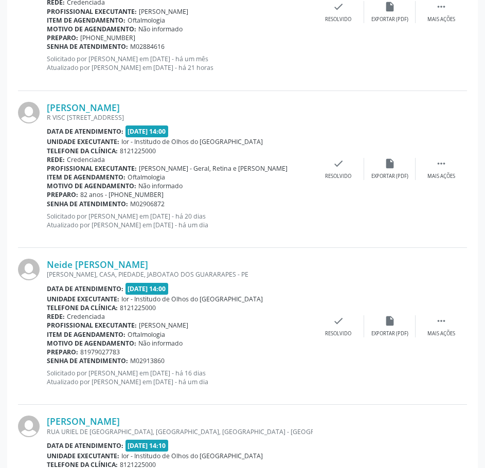
scroll to position [1956, 0]
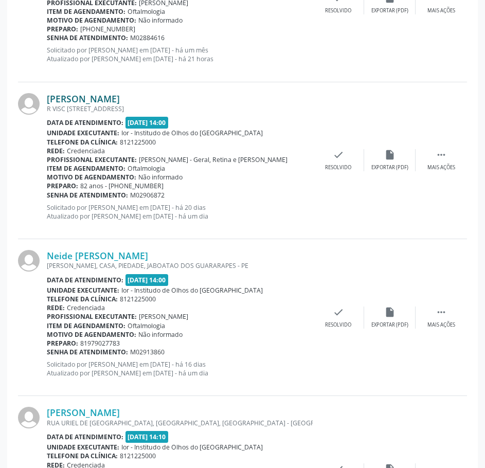
click at [118, 99] on link "[PERSON_NAME]" at bounding box center [83, 98] width 73 height 11
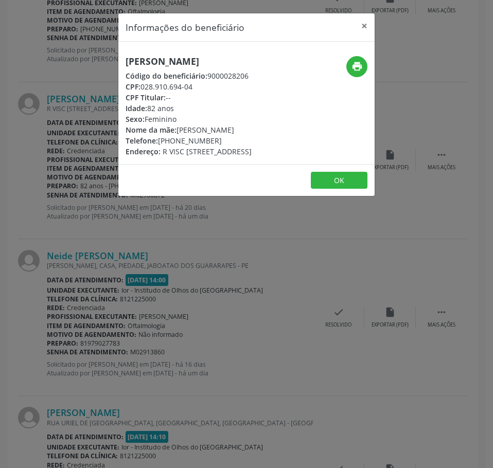
click at [79, 113] on div "Informações do beneficiário × [PERSON_NAME] Código do beneficiário: 9000028206 …" at bounding box center [246, 234] width 493 height 468
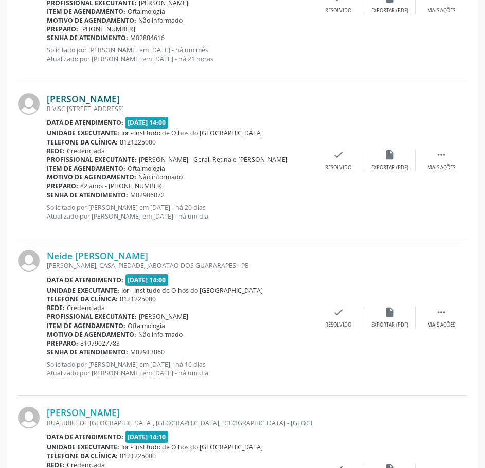
click at [120, 104] on link "[PERSON_NAME]" at bounding box center [83, 98] width 73 height 11
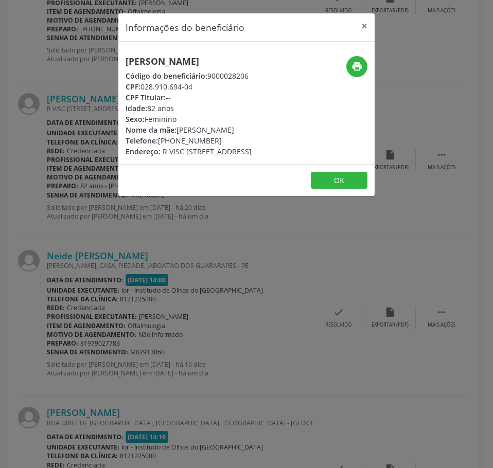
drag, startPoint x: 198, startPoint y: 90, endPoint x: 140, endPoint y: 85, distance: 58.9
click at [140, 85] on div "CPF: 028.910.694-04" at bounding box center [189, 86] width 126 height 11
click at [108, 163] on div "Informações do beneficiário × [PERSON_NAME] Código do beneficiário: 9000028206 …" at bounding box center [246, 234] width 493 height 468
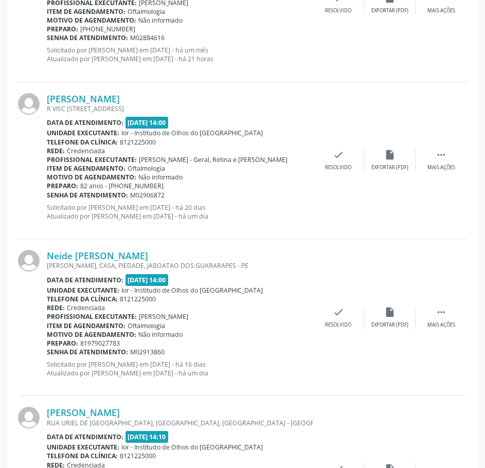
click at [157, 188] on div "Preparo: 82 anos - [PHONE_NUMBER]" at bounding box center [180, 186] width 266 height 9
drag, startPoint x: 169, startPoint y: 196, endPoint x: 47, endPoint y: 196, distance: 122.0
click at [47, 196] on div "Senha de atendimento: M02906872" at bounding box center [180, 195] width 266 height 9
click at [120, 98] on link "[PERSON_NAME]" at bounding box center [83, 98] width 73 height 11
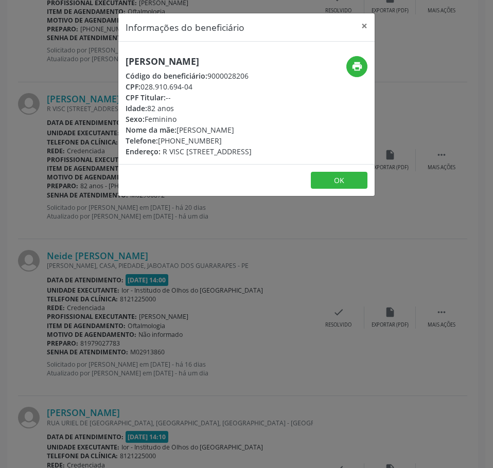
drag, startPoint x: 215, startPoint y: 151, endPoint x: 160, endPoint y: 150, distance: 54.6
click at [160, 146] on div "Telefone: [PHONE_NUMBER]" at bounding box center [189, 140] width 126 height 11
click at [18, 54] on div "Informações do beneficiário × [PERSON_NAME] Código do beneficiário: 9000028206 …" at bounding box center [246, 234] width 493 height 468
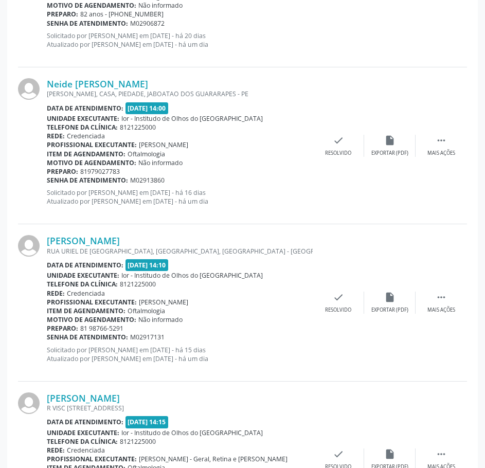
scroll to position [2162, 0]
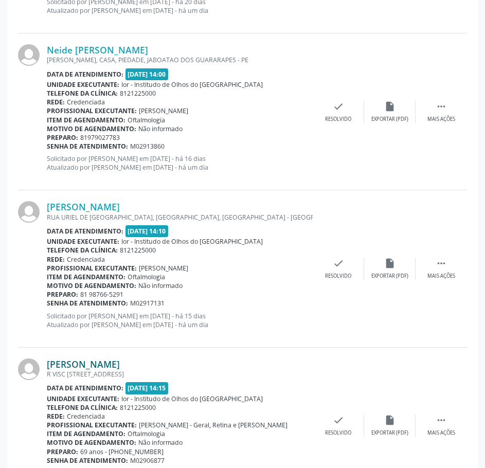
click at [99, 365] on link "[PERSON_NAME]" at bounding box center [83, 364] width 73 height 11
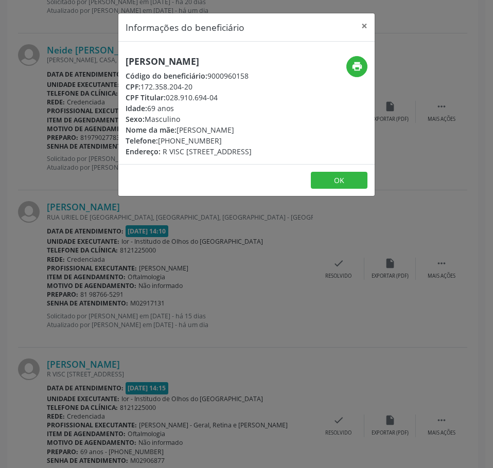
click at [171, 60] on h5 "[PERSON_NAME]" at bounding box center [189, 61] width 126 height 11
drag, startPoint x: 204, startPoint y: 92, endPoint x: 171, endPoint y: 84, distance: 34.3
click at [171, 84] on div "[PERSON_NAME] Código do beneficiário: 9000960158 CPF: 172.358.204-20 CPF Titula…" at bounding box center [189, 106] width 126 height 101
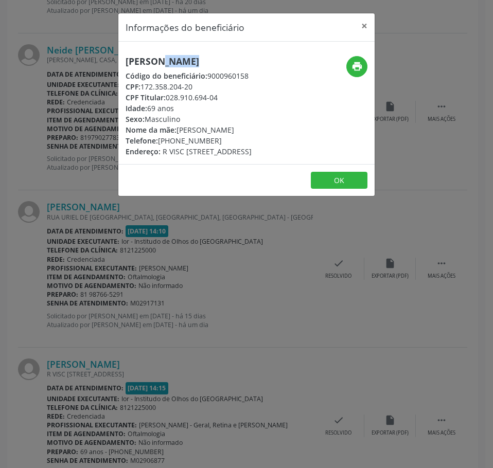
click at [189, 83] on div "CPF: 172.358.204-20" at bounding box center [189, 86] width 126 height 11
click at [198, 86] on div "CPF: 172.358.204-20" at bounding box center [189, 86] width 126 height 11
click at [201, 85] on div "CPF: 172.358.204-20" at bounding box center [189, 86] width 126 height 11
drag, startPoint x: 193, startPoint y: 85, endPoint x: 143, endPoint y: 88, distance: 50.0
click at [143, 88] on div "CPF: 172.358.204-20" at bounding box center [189, 86] width 126 height 11
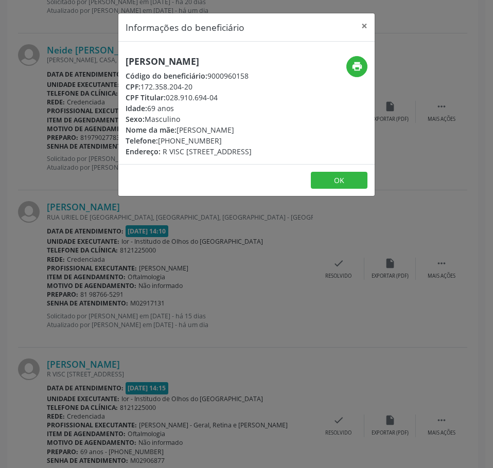
drag, startPoint x: 79, startPoint y: 218, endPoint x: 84, endPoint y: 210, distance: 9.6
click at [78, 217] on div "Informações do beneficiário × [PERSON_NAME] Código do beneficiário: 9000960158 …" at bounding box center [246, 234] width 493 height 468
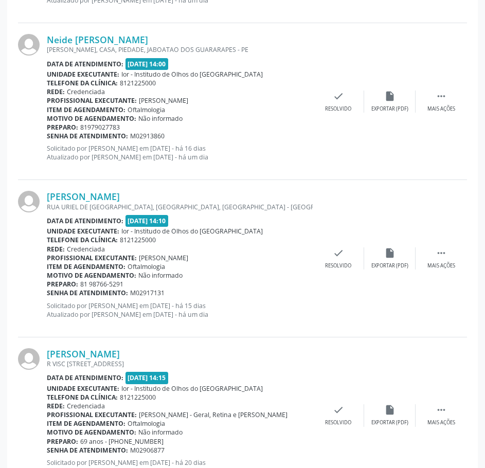
scroll to position [2214, 0]
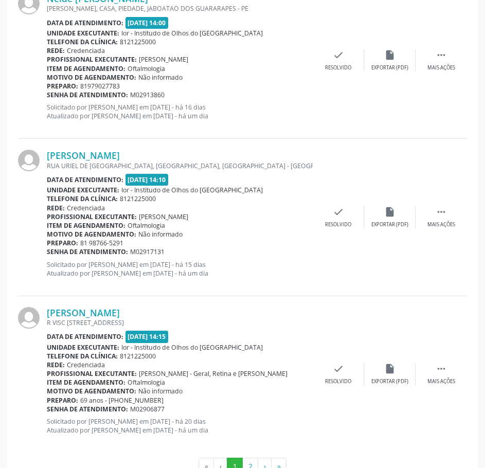
drag, startPoint x: 163, startPoint y: 411, endPoint x: 48, endPoint y: 411, distance: 114.8
click at [48, 411] on div "Senha de atendimento: M02906877" at bounding box center [180, 409] width 266 height 9
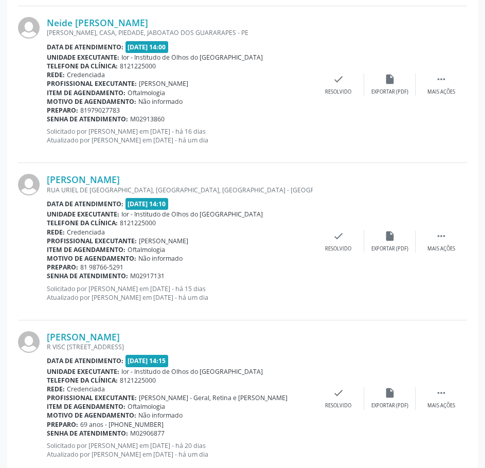
scroll to position [2040, 0]
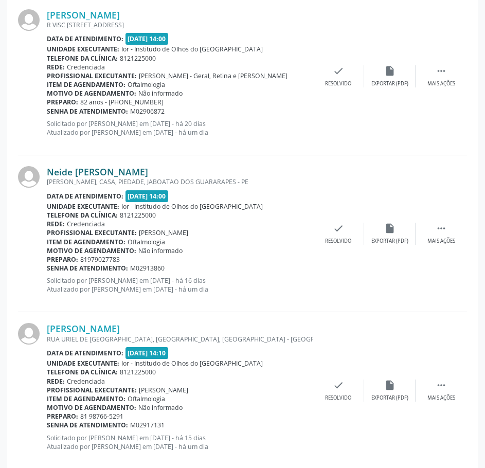
click at [105, 173] on link "Neide [PERSON_NAME]" at bounding box center [97, 171] width 101 height 11
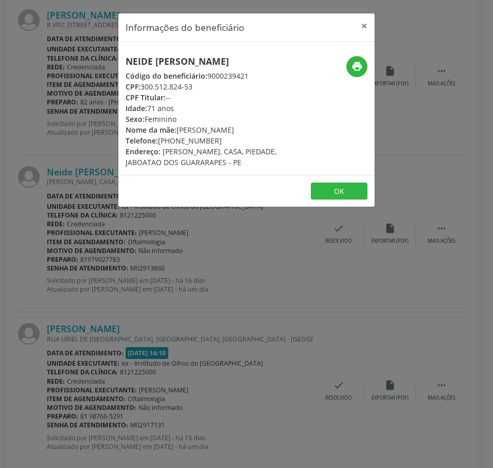
click at [151, 60] on h5 "Neide [PERSON_NAME]" at bounding box center [204, 61] width 156 height 11
drag, startPoint x: 196, startPoint y: 85, endPoint x: 144, endPoint y: 86, distance: 52.0
click at [144, 86] on div "CPF: 300.512.824-53" at bounding box center [204, 86] width 156 height 11
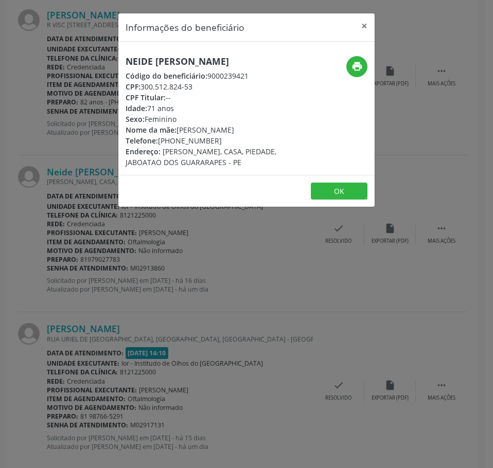
click at [43, 257] on div "Informações do beneficiário × Neide [PERSON_NAME] Código do beneficiário: 90002…" at bounding box center [246, 234] width 493 height 468
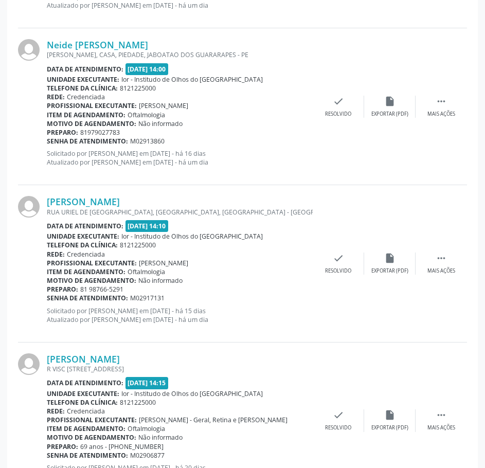
scroll to position [2195, 0]
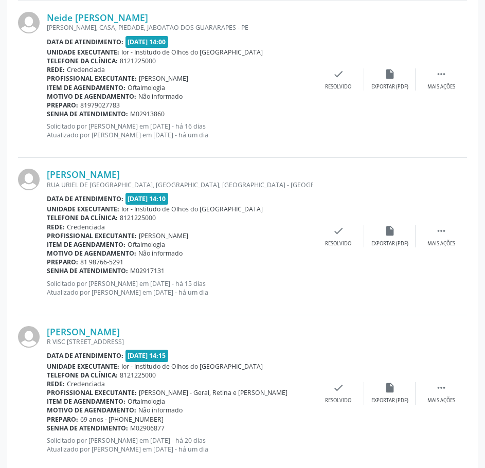
click at [117, 23] on div "[PERSON_NAME], CASA, PIEDADE, JABOATAO DOS GUARARAPES - PE" at bounding box center [180, 27] width 266 height 9
click at [122, 18] on link "Neide [PERSON_NAME]" at bounding box center [97, 17] width 101 height 11
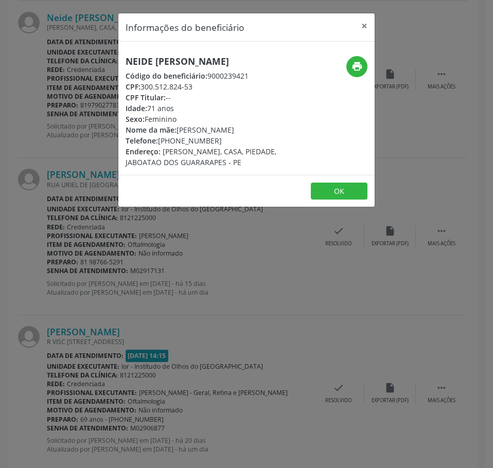
drag, startPoint x: 216, startPoint y: 143, endPoint x: 160, endPoint y: 138, distance: 56.8
click at [160, 138] on div "Telefone: [PHONE_NUMBER]" at bounding box center [204, 140] width 156 height 11
drag, startPoint x: 82, startPoint y: 181, endPoint x: 90, endPoint y: 159, distance: 23.3
click at [82, 181] on div "Informações do beneficiário × Neide [PERSON_NAME] Código do beneficiário: 90002…" at bounding box center [246, 234] width 493 height 468
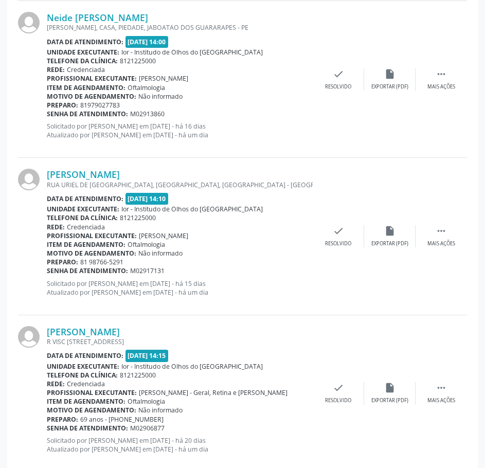
drag, startPoint x: 165, startPoint y: 112, endPoint x: 47, endPoint y: 114, distance: 117.4
click at [47, 114] on div "Senha de atendimento: M02913860" at bounding box center [180, 114] width 266 height 9
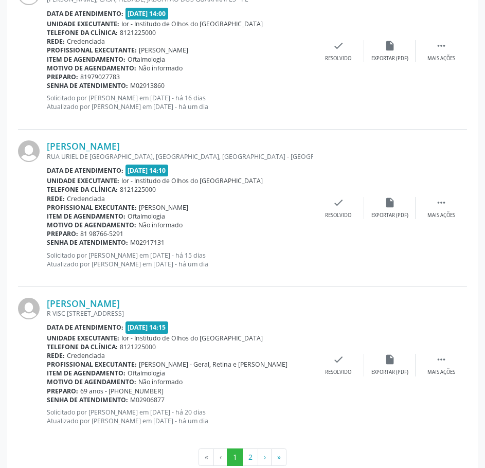
scroll to position [2246, 0]
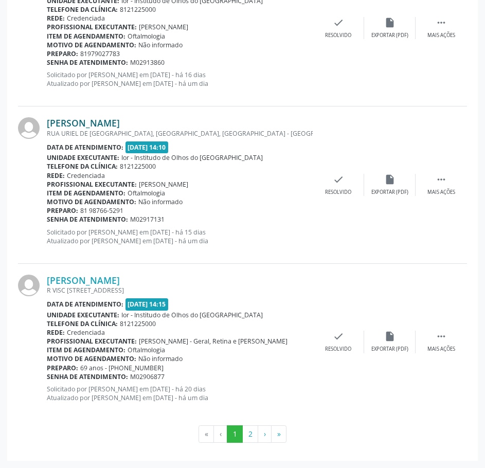
click at [120, 119] on link "[PERSON_NAME]" at bounding box center [83, 122] width 73 height 11
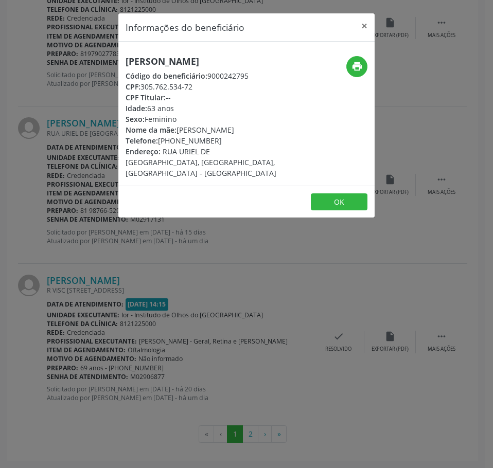
click at [151, 62] on h5 "[PERSON_NAME]" at bounding box center [204, 61] width 156 height 11
drag, startPoint x: 195, startPoint y: 86, endPoint x: 142, endPoint y: 85, distance: 53.5
click at [142, 85] on div "CPF: 305.762.534-72" at bounding box center [204, 86] width 156 height 11
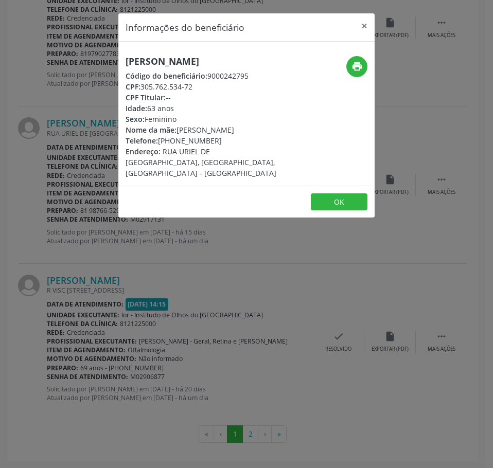
click at [91, 260] on div "Informações do beneficiário × [PERSON_NAME] Código do beneficiário: 9000242795 …" at bounding box center [246, 234] width 493 height 468
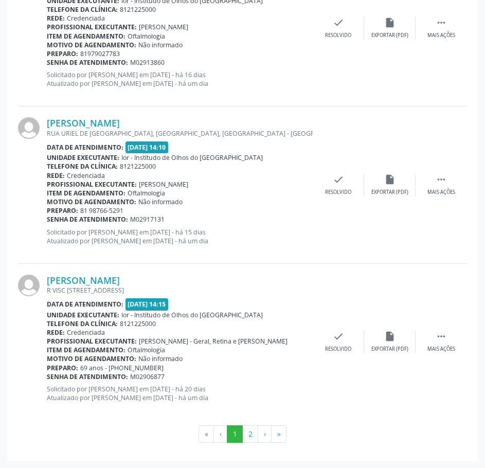
drag, startPoint x: 168, startPoint y: 221, endPoint x: 47, endPoint y: 221, distance: 121.0
click at [47, 221] on div "Senha de atendimento: M02917131" at bounding box center [180, 219] width 266 height 9
click at [120, 121] on link "[PERSON_NAME]" at bounding box center [83, 122] width 73 height 11
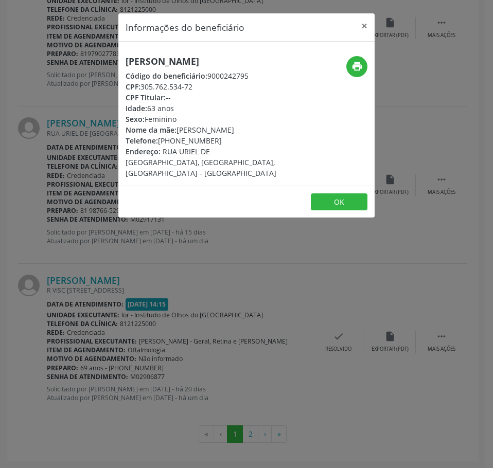
drag, startPoint x: 219, startPoint y: 140, endPoint x: 160, endPoint y: 138, distance: 59.2
click at [160, 138] on div "Telefone: [PHONE_NUMBER]" at bounding box center [204, 140] width 156 height 11
click at [243, 329] on div "Informações do beneficiário × [PERSON_NAME] Código do beneficiário: 9000242795 …" at bounding box center [246, 234] width 493 height 468
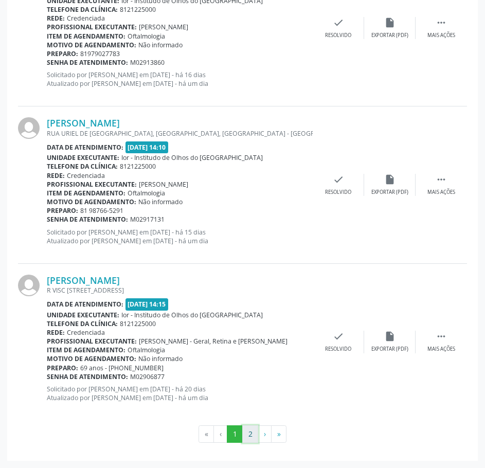
click at [252, 434] on button "2" at bounding box center [250, 435] width 16 height 18
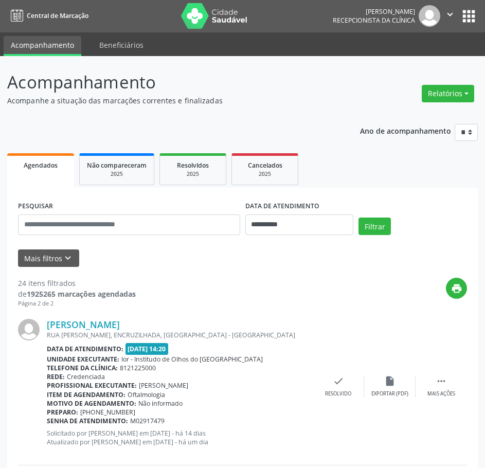
scroll to position [0, 0]
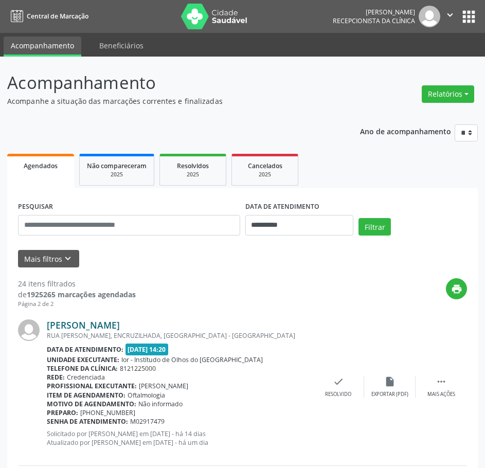
click at [105, 324] on link "[PERSON_NAME]" at bounding box center [83, 325] width 73 height 11
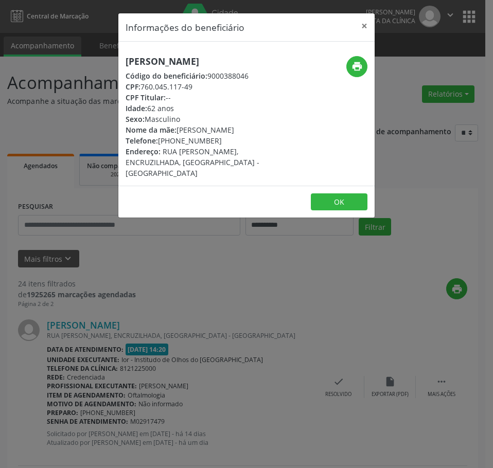
click at [176, 60] on h5 "[PERSON_NAME]" at bounding box center [204, 61] width 156 height 11
drag, startPoint x: 92, startPoint y: 133, endPoint x: 114, endPoint y: 162, distance: 36.3
click at [92, 133] on div "Informações do beneficiário × [PERSON_NAME] Código do beneficiário: 9000388046 …" at bounding box center [246, 234] width 493 height 468
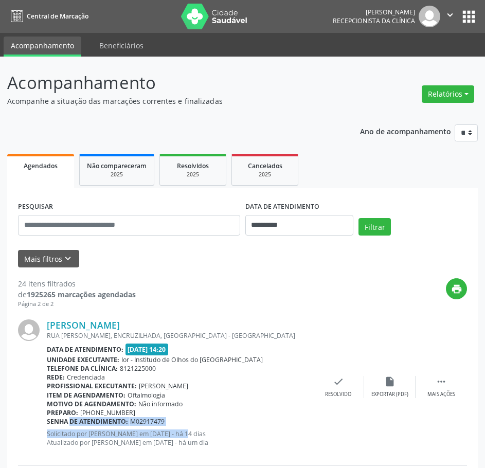
drag, startPoint x: 170, startPoint y: 427, endPoint x: 61, endPoint y: 425, distance: 109.7
click at [61, 425] on div "[PERSON_NAME] [GEOGRAPHIC_DATA][PERSON_NAME], ENCRUZILHADA, [GEOGRAPHIC_DATA] -…" at bounding box center [180, 387] width 266 height 135
click at [63, 426] on b "Senha de atendimento:" at bounding box center [87, 421] width 81 height 9
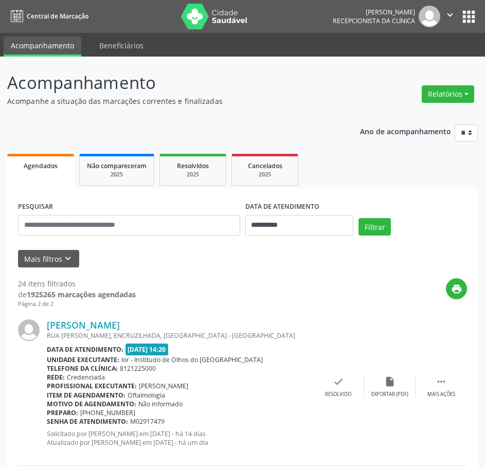
click at [185, 415] on div "Preparo: [PHONE_NUMBER]" at bounding box center [180, 413] width 266 height 9
drag, startPoint x: 166, startPoint y: 422, endPoint x: 46, endPoint y: 421, distance: 120.5
click at [46, 421] on div "[PERSON_NAME] [GEOGRAPHIC_DATA][PERSON_NAME], ENCRUZILHADA, [GEOGRAPHIC_DATA] -…" at bounding box center [242, 387] width 449 height 157
drag, startPoint x: 146, startPoint y: 414, endPoint x: 163, endPoint y: 415, distance: 17.0
click at [147, 414] on div "Preparo: [PHONE_NUMBER]" at bounding box center [180, 413] width 266 height 9
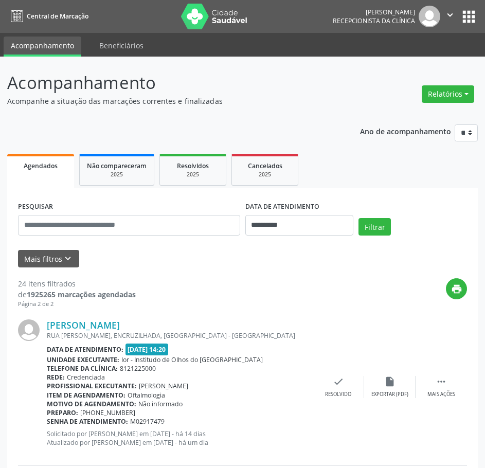
click at [176, 424] on div "Senha de atendimento: M02917479" at bounding box center [180, 421] width 266 height 9
drag, startPoint x: 166, startPoint y: 421, endPoint x: 47, endPoint y: 423, distance: 118.9
click at [47, 423] on div "Senha de atendimento: M02917479" at bounding box center [180, 421] width 266 height 9
click at [114, 326] on link "[PERSON_NAME]" at bounding box center [83, 325] width 73 height 11
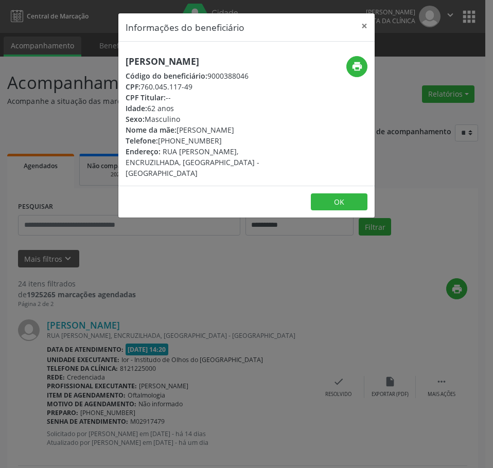
drag, startPoint x: 214, startPoint y: 141, endPoint x: 160, endPoint y: 142, distance: 54.1
click at [160, 142] on div "Telefone: [PHONE_NUMBER]" at bounding box center [204, 140] width 156 height 11
click at [150, 239] on div "Informações do beneficiário × [PERSON_NAME] Código do beneficiário: 9000388046 …" at bounding box center [246, 234] width 493 height 468
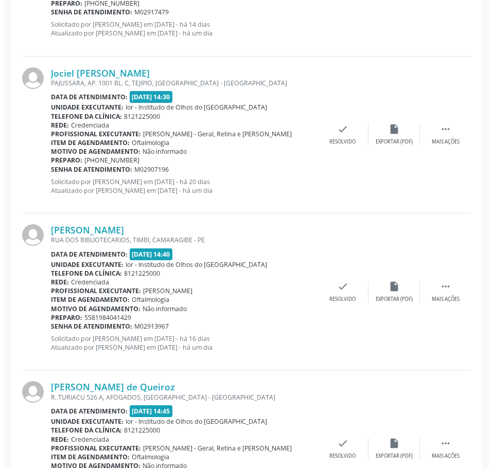
scroll to position [412, 0]
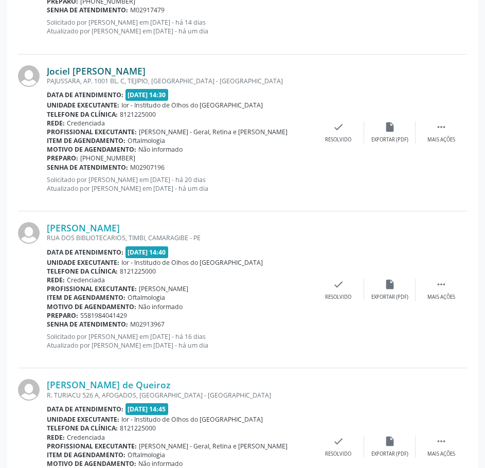
click at [146, 71] on link "Jociel [PERSON_NAME]" at bounding box center [96, 70] width 99 height 11
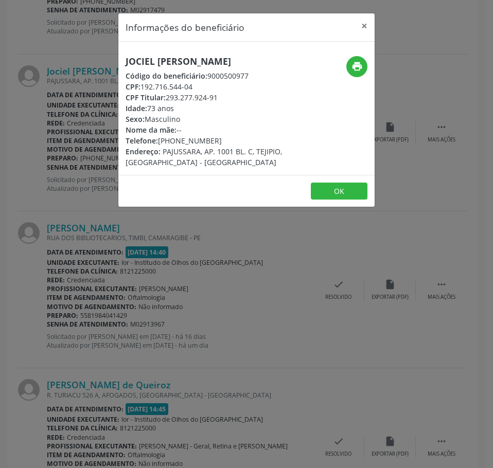
click at [178, 62] on h5 "Jociel [PERSON_NAME]" at bounding box center [204, 61] width 156 height 11
click at [54, 110] on div "Informações do beneficiário × Jociel [PERSON_NAME] Código do beneficiário: 9000…" at bounding box center [246, 234] width 493 height 468
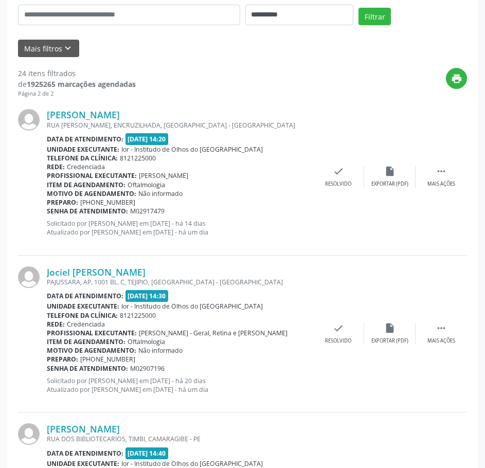
scroll to position [206, 0]
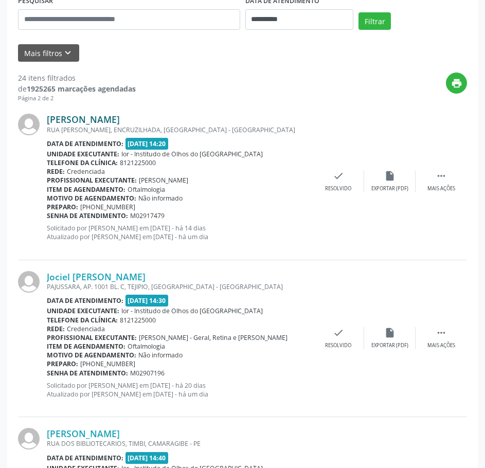
click at [73, 120] on link "[PERSON_NAME]" at bounding box center [83, 119] width 73 height 11
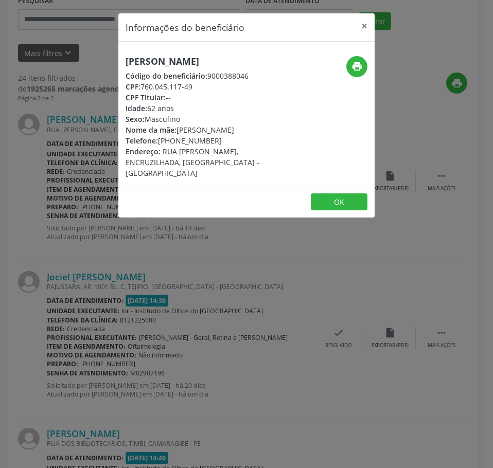
click at [145, 55] on div "[PERSON_NAME] Código do beneficiário: 9000388046 CPF: 760.045.117-49 CPF Titula…" at bounding box center [246, 114] width 256 height 144
click at [148, 60] on h5 "[PERSON_NAME]" at bounding box center [204, 61] width 156 height 11
click at [149, 61] on h5 "[PERSON_NAME]" at bounding box center [204, 61] width 156 height 11
click at [81, 159] on div "Informações do beneficiário × [PERSON_NAME] Código do beneficiário: 9000388046 …" at bounding box center [246, 234] width 493 height 468
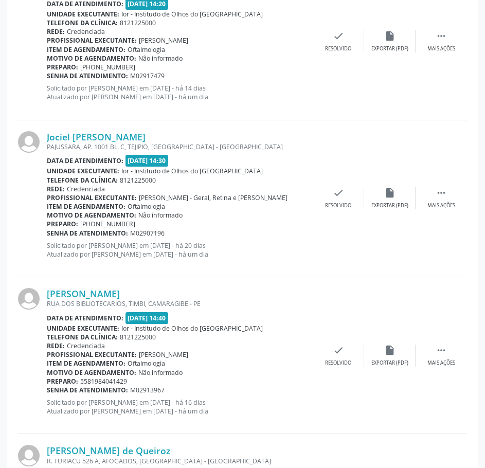
scroll to position [360, 0]
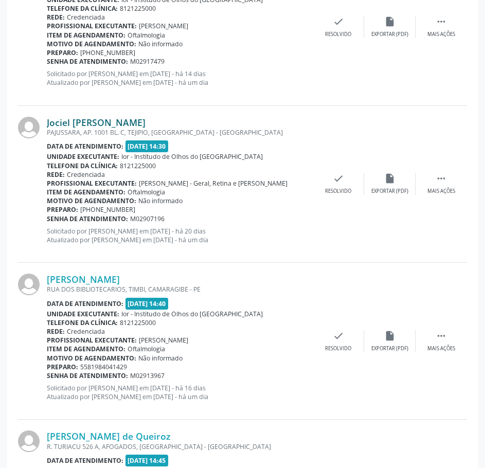
click at [146, 117] on link "Jociel [PERSON_NAME]" at bounding box center [96, 122] width 99 height 11
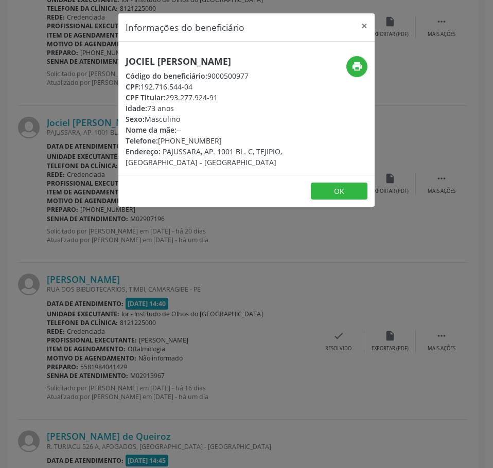
click at [153, 66] on h5 "Jociel [PERSON_NAME]" at bounding box center [204, 61] width 156 height 11
click at [97, 340] on div "Informações do beneficiário × Jociel [PERSON_NAME] Código do beneficiário: 9000…" at bounding box center [246, 234] width 493 height 468
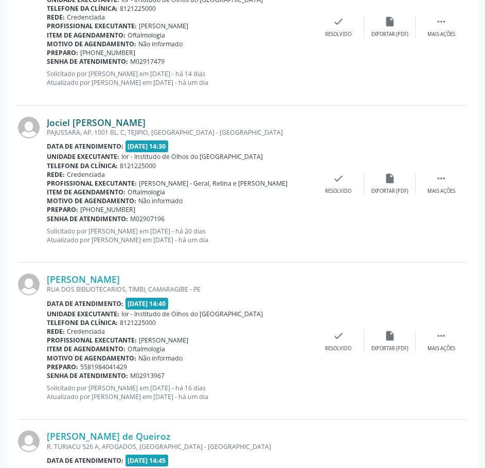
click at [90, 120] on link "Jociel [PERSON_NAME]" at bounding box center [96, 122] width 99 height 11
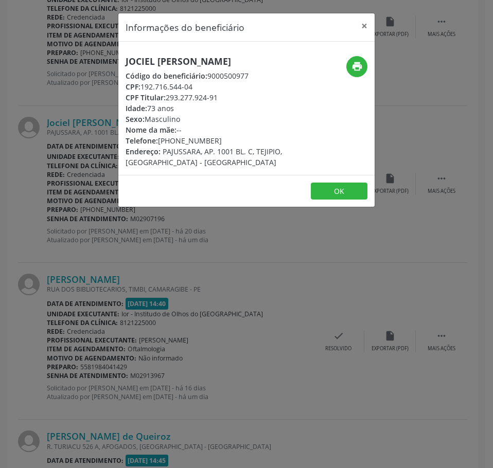
drag, startPoint x: 197, startPoint y: 85, endPoint x: 141, endPoint y: 85, distance: 56.6
click at [141, 85] on div "CPF: 192.716.544-04" at bounding box center [204, 86] width 156 height 11
click at [91, 115] on div "Informações do beneficiário × Jociel [PERSON_NAME] Código do beneficiário: 9000…" at bounding box center [246, 234] width 493 height 468
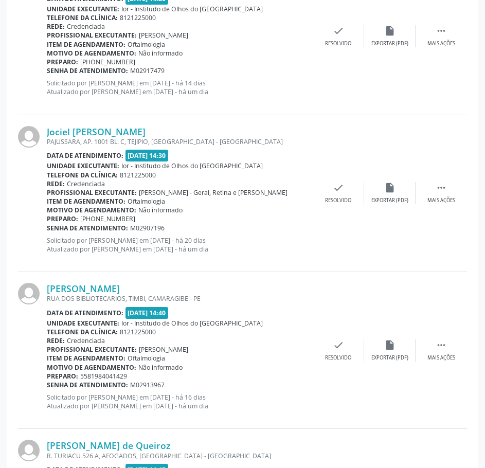
scroll to position [412, 0]
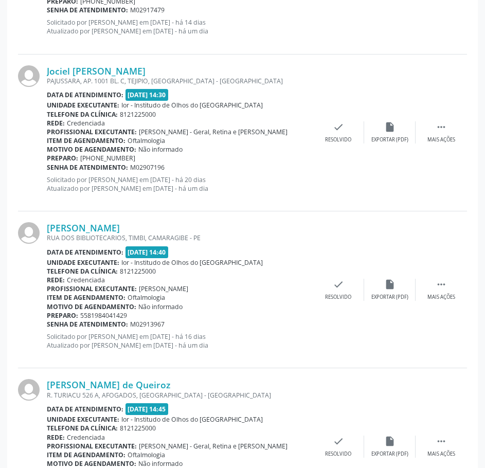
drag, startPoint x: 168, startPoint y: 169, endPoint x: 44, endPoint y: 167, distance: 123.6
click at [46, 168] on div "Jociel [PERSON_NAME] [GEOGRAPHIC_DATA], AP. 1001 BL. C, TEJIPIO, [GEOGRAPHIC_DA…" at bounding box center [242, 133] width 449 height 157
click at [230, 177] on p "Solicitado por [PERSON_NAME] em [DATE] - há 20 dias Atualizado por [PERSON_NAME…" at bounding box center [180, 185] width 266 height 18
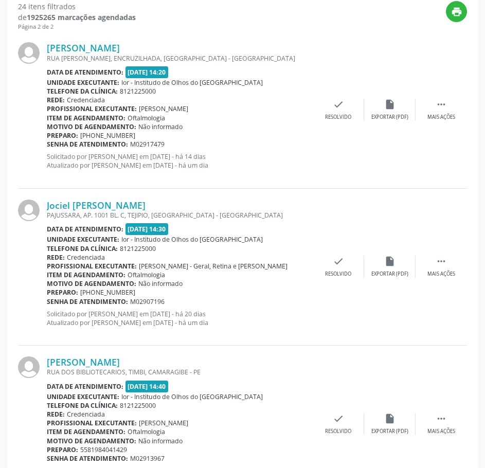
scroll to position [257, 0]
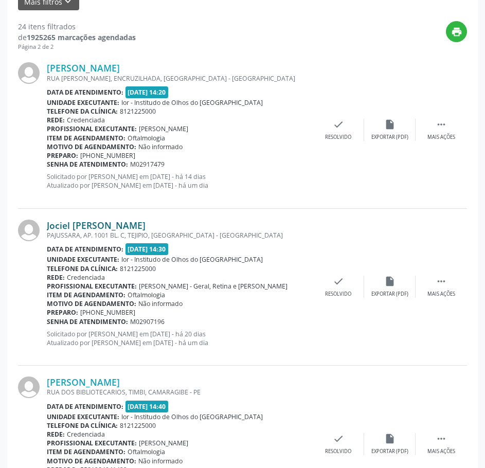
click at [134, 225] on link "Jociel [PERSON_NAME]" at bounding box center [96, 225] width 99 height 11
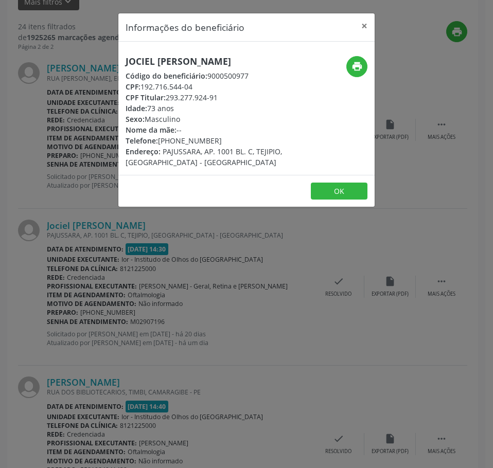
drag, startPoint x: 216, startPoint y: 141, endPoint x: 160, endPoint y: 139, distance: 56.1
click at [160, 139] on div "Telefone: [PHONE_NUMBER]" at bounding box center [204, 140] width 156 height 11
click at [165, 288] on div "Informações do beneficiário × Jociel [PERSON_NAME] Código do beneficiário: 9000…" at bounding box center [246, 234] width 493 height 468
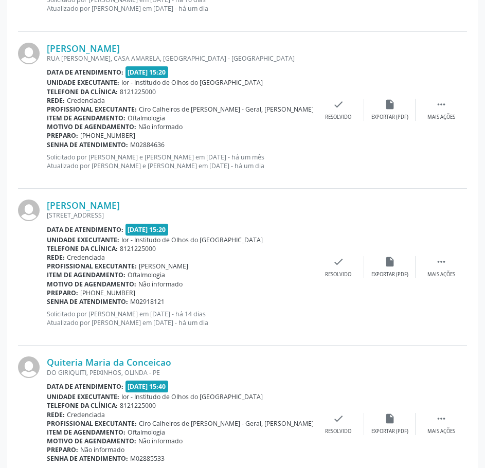
scroll to position [1302, 0]
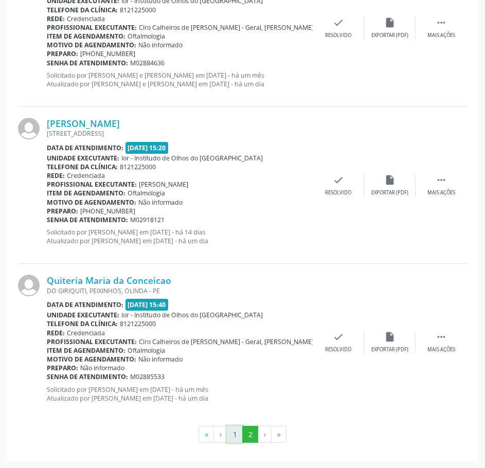
click at [233, 434] on button "1" at bounding box center [235, 435] width 16 height 18
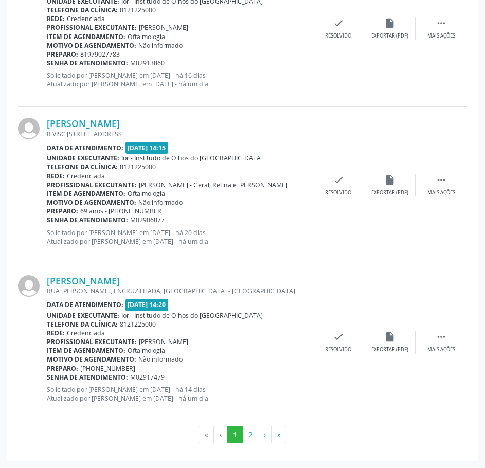
scroll to position [2246, 0]
click at [247, 431] on button "2" at bounding box center [250, 435] width 16 height 18
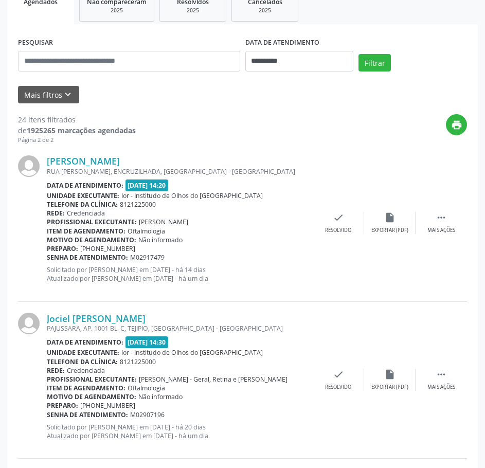
scroll to position [0, 0]
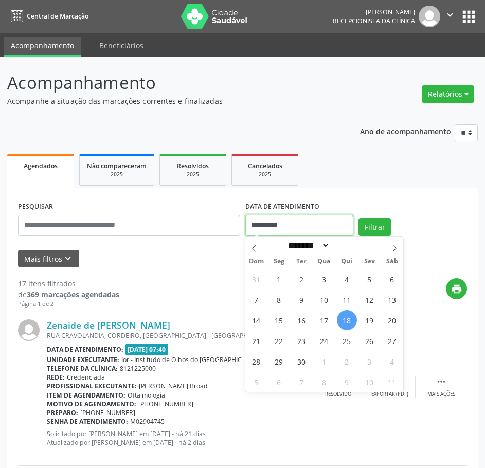
click at [291, 228] on input "**********" at bounding box center [300, 225] width 109 height 21
click at [370, 326] on span "19" at bounding box center [370, 320] width 20 height 20
type input "**********"
drag, startPoint x: 370, startPoint y: 326, endPoint x: 368, endPoint y: 314, distance: 12.5
click at [369, 326] on span "19" at bounding box center [370, 320] width 20 height 20
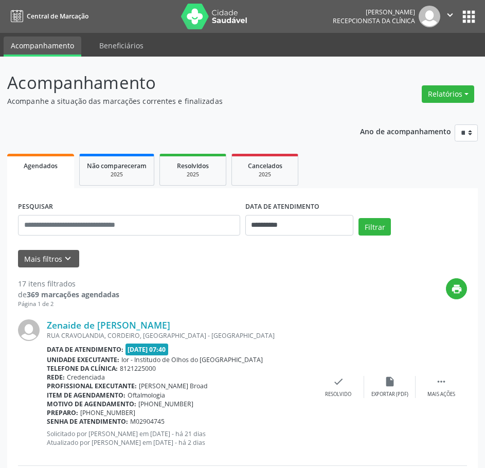
click at [380, 216] on div "**********" at bounding box center [242, 221] width 455 height 44
click at [377, 223] on button "Filtrar" at bounding box center [375, 227] width 32 height 18
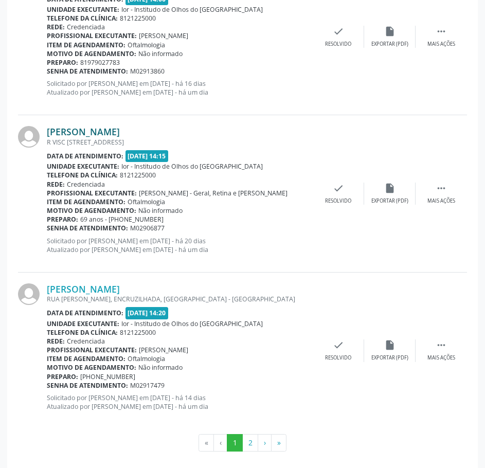
scroll to position [2246, 0]
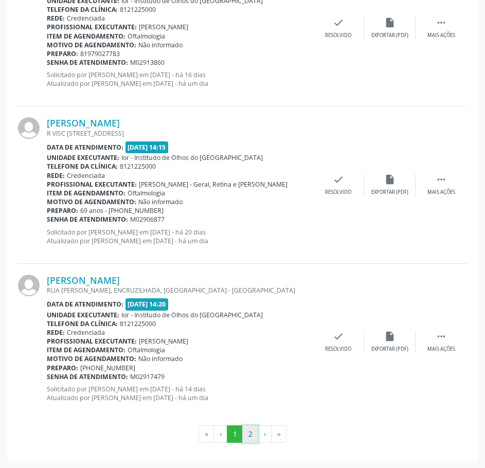
click at [249, 436] on button "2" at bounding box center [250, 435] width 16 height 18
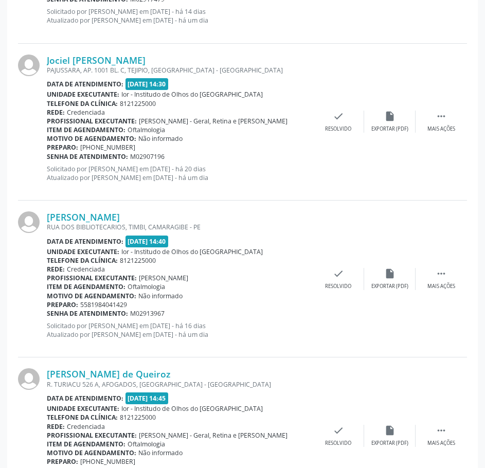
scroll to position [412, 0]
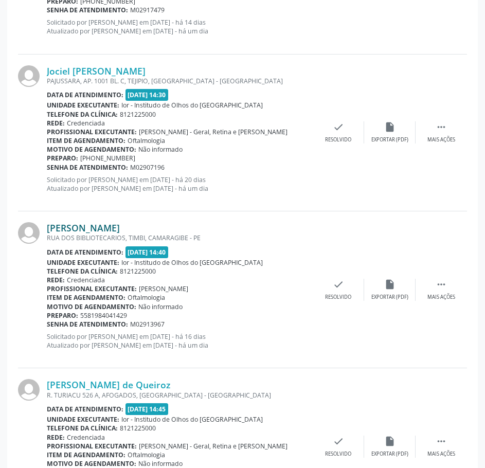
click at [81, 226] on link "[PERSON_NAME]" at bounding box center [83, 227] width 73 height 11
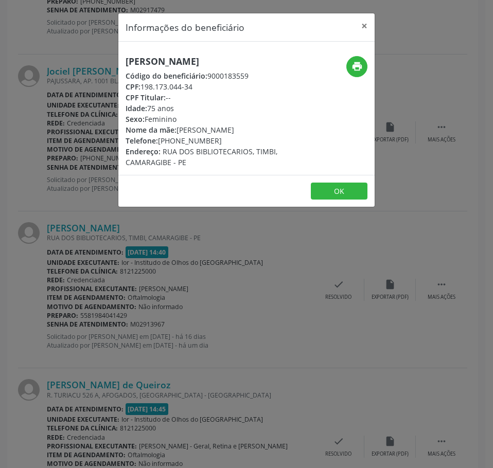
click at [146, 61] on h5 "[PERSON_NAME]" at bounding box center [204, 61] width 156 height 11
copy div "[PERSON_NAME]"
drag, startPoint x: 196, startPoint y: 84, endPoint x: 143, endPoint y: 89, distance: 53.3
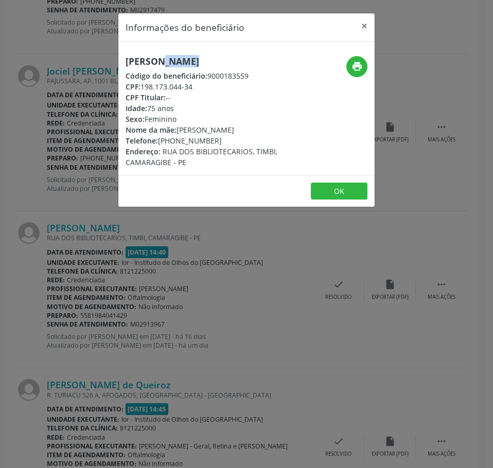
click at [143, 89] on div "CPF: 198.173.044-34" at bounding box center [204, 86] width 156 height 11
copy div "198.173.044-34"
click at [56, 131] on div "Informações do beneficiário × Joanita da Silva Santos Código do beneficiário: 9…" at bounding box center [246, 234] width 493 height 468
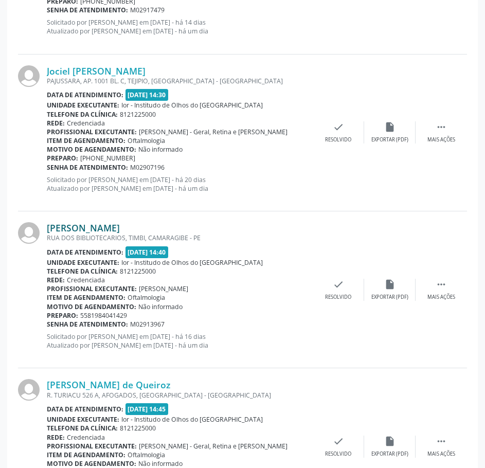
click at [119, 225] on link "[PERSON_NAME]" at bounding box center [83, 227] width 73 height 11
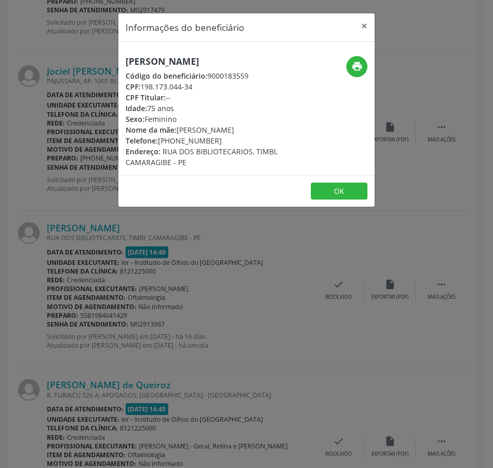
drag, startPoint x: 196, startPoint y: 88, endPoint x: 142, endPoint y: 87, distance: 54.1
click at [142, 87] on div "CPF: 198.173.044-34" at bounding box center [204, 86] width 156 height 11
copy div "198.173.044-34"
click at [62, 242] on div "Informações do beneficiário × Joanita da Silva Santos Código do beneficiário: 9…" at bounding box center [246, 234] width 493 height 468
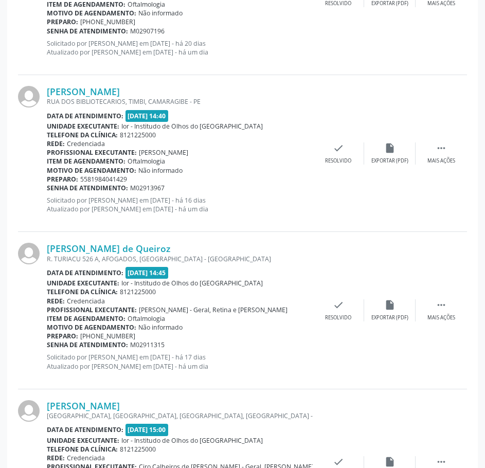
scroll to position [566, 0]
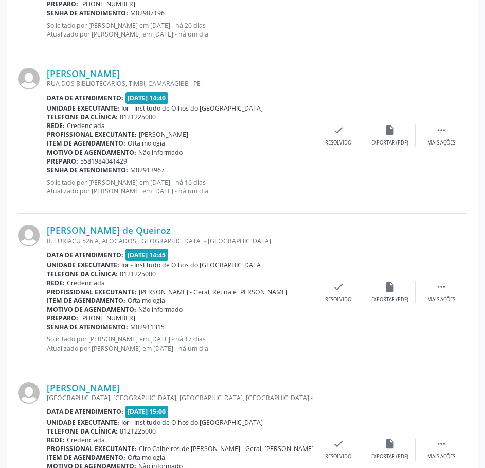
drag, startPoint x: 170, startPoint y: 174, endPoint x: 48, endPoint y: 168, distance: 122.1
click at [48, 168] on div "Senha de atendimento: M02913967" at bounding box center [180, 170] width 266 height 9
copy div "Senha de atendimento: M02913967"
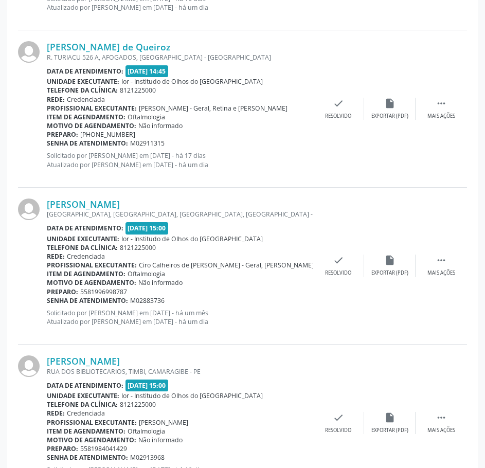
scroll to position [721, 0]
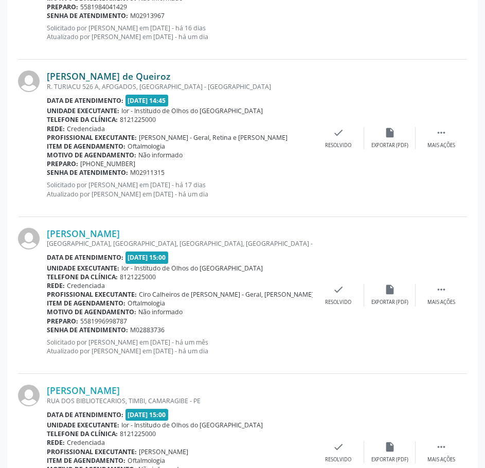
click at [145, 77] on link "[PERSON_NAME] de Queiroz" at bounding box center [109, 76] width 124 height 11
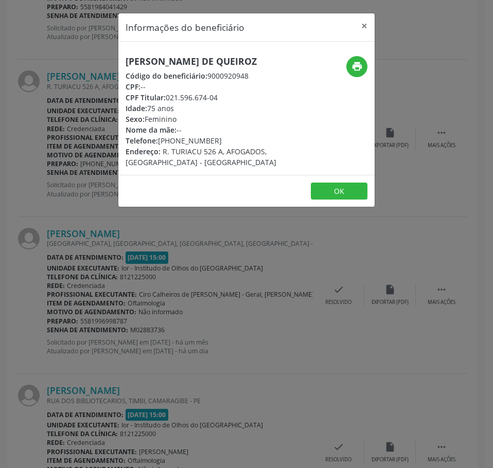
click at [158, 58] on h5 "[PERSON_NAME] de Queiroz" at bounding box center [204, 61] width 156 height 11
copy div "[PERSON_NAME] de Queiroz"
click at [36, 86] on div "Informações do beneficiário × Ivanise Cavalcanti de Queiroz Código do beneficiá…" at bounding box center [246, 234] width 493 height 468
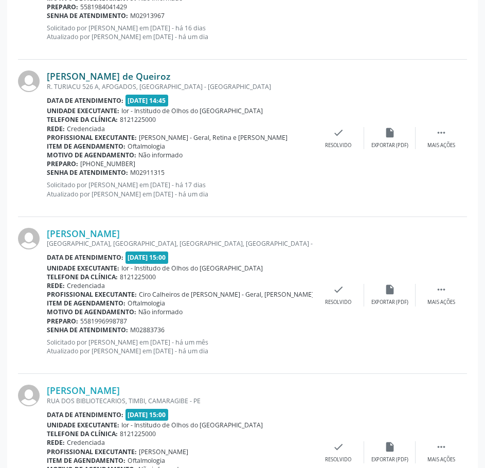
click at [149, 78] on link "[PERSON_NAME] de Queiroz" at bounding box center [109, 76] width 124 height 11
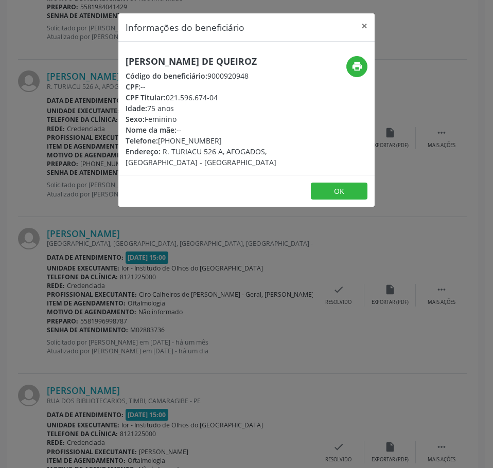
click at [169, 64] on h5 "[PERSON_NAME] de Queiroz" at bounding box center [204, 61] width 156 height 11
copy div "[PERSON_NAME] de Queiroz"
click at [19, 96] on div "Informações do beneficiário × Ivanise Cavalcanti de Queiroz Código do beneficiá…" at bounding box center [246, 234] width 493 height 468
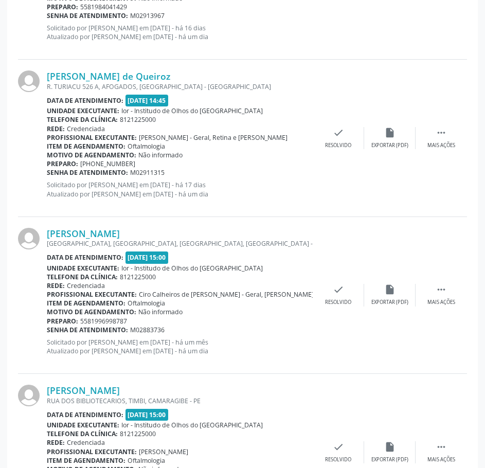
drag, startPoint x: 166, startPoint y: 176, endPoint x: 47, endPoint y: 173, distance: 118.9
click at [47, 173] on div "Senha de atendimento: M02911315" at bounding box center [180, 172] width 266 height 9
copy div "Senha de atendimento: M02911315"
click at [127, 74] on link "[PERSON_NAME] de Queiroz" at bounding box center [109, 76] width 124 height 11
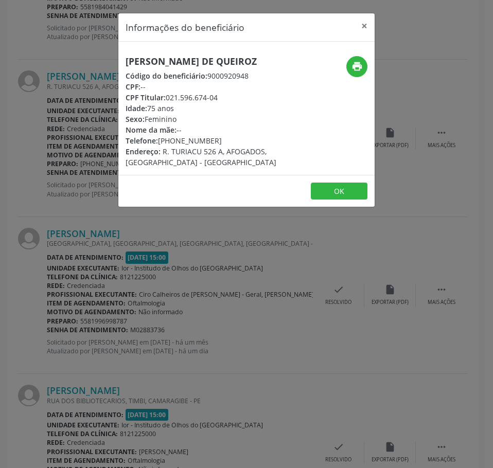
drag, startPoint x: 200, startPoint y: 137, endPoint x: 158, endPoint y: 138, distance: 42.2
click at [158, 138] on div "Telefone: (81) 98834-4538" at bounding box center [204, 140] width 156 height 11
copy div "(81) 98834-4538"
click at [145, 355] on div "Informações do beneficiário × Ivanise Cavalcanti de Queiroz Código do beneficiá…" at bounding box center [246, 234] width 493 height 468
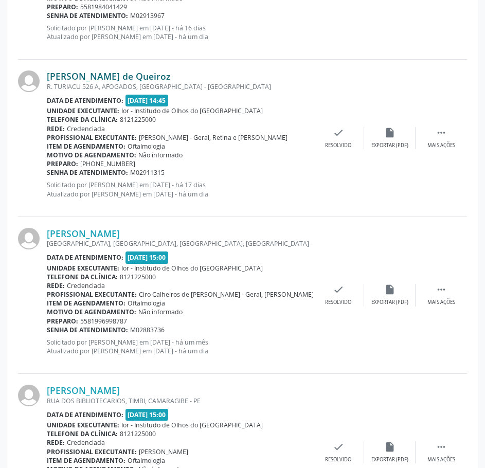
click at [119, 75] on link "[PERSON_NAME] de Queiroz" at bounding box center [109, 76] width 124 height 11
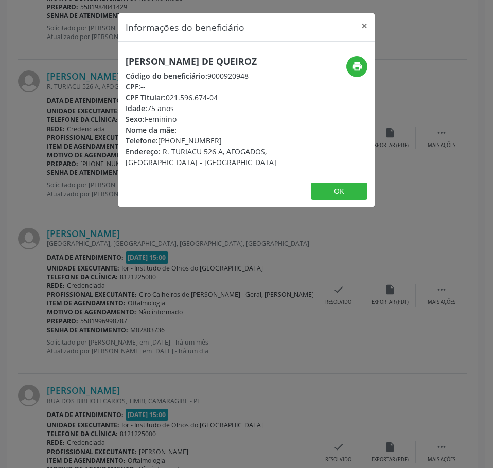
click at [177, 58] on h5 "[PERSON_NAME] de Queiroz" at bounding box center [204, 61] width 156 height 11
copy div "[PERSON_NAME] de Queiroz"
click at [93, 317] on div "Informações do beneficiário × Ivanise Cavalcanti de Queiroz Código do beneficiá…" at bounding box center [246, 234] width 493 height 468
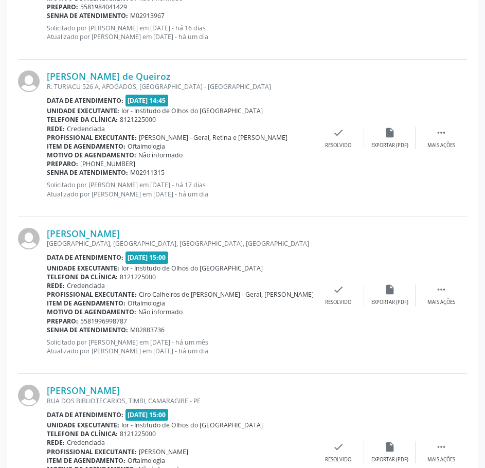
drag, startPoint x: 79, startPoint y: 417, endPoint x: 108, endPoint y: 479, distance: 68.6
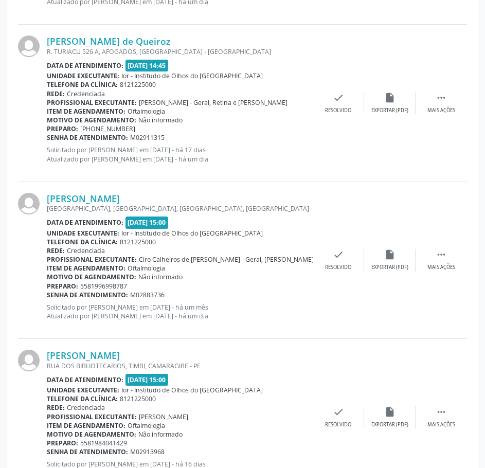
scroll to position [824, 0]
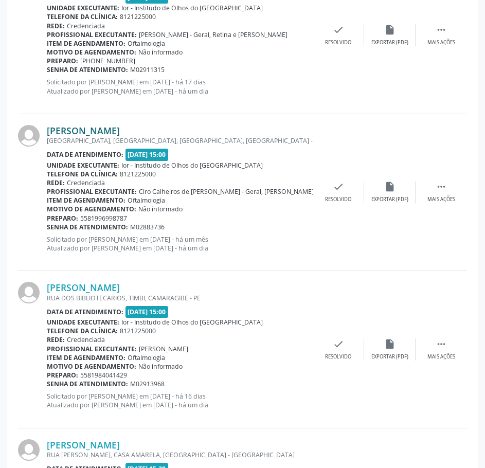
click at [120, 130] on link "[PERSON_NAME]" at bounding box center [83, 130] width 73 height 11
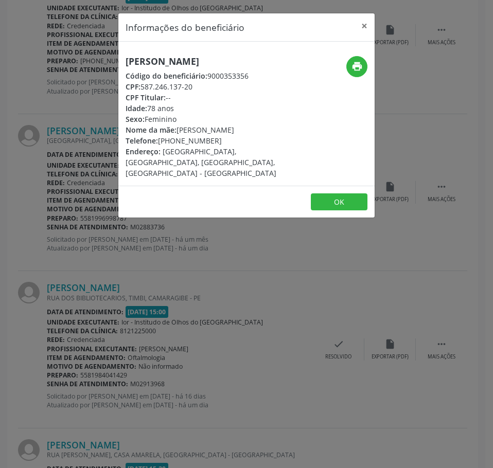
click at [167, 62] on h5 "[PERSON_NAME]" at bounding box center [204, 61] width 156 height 11
copy div "[PERSON_NAME]"
click at [118, 352] on div "Informações do beneficiário × Maria de Lourdes de Oliveira Santos Código do ben…" at bounding box center [246, 234] width 493 height 468
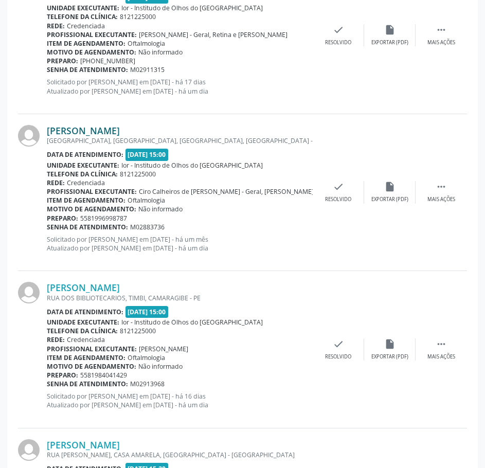
scroll to position [875, 0]
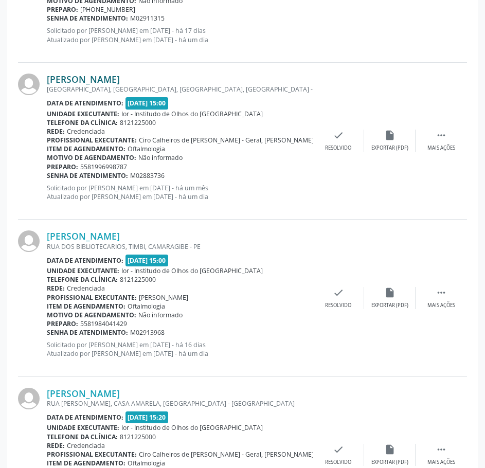
click at [120, 81] on link "[PERSON_NAME]" at bounding box center [83, 79] width 73 height 11
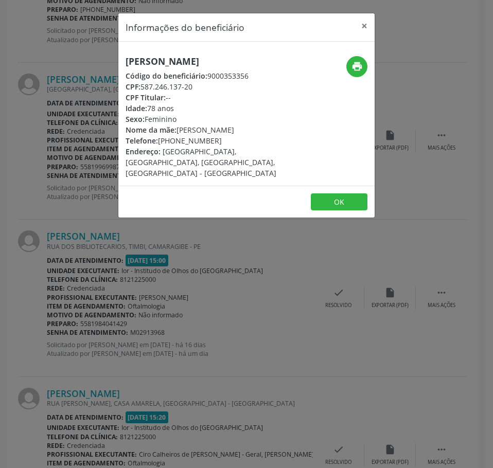
click at [157, 62] on h5 "[PERSON_NAME]" at bounding box center [204, 61] width 156 height 11
drag, startPoint x: 192, startPoint y: 100, endPoint x: 142, endPoint y: 100, distance: 49.9
click at [142, 92] on div "CPF: 587.246.137-20" at bounding box center [204, 86] width 156 height 11
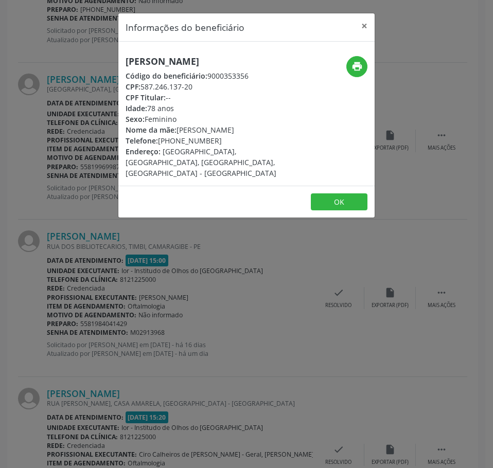
click at [52, 107] on div "Informações do beneficiário × Maria de Lourdes de Oliveira Santos Código do ben…" at bounding box center [246, 234] width 493 height 468
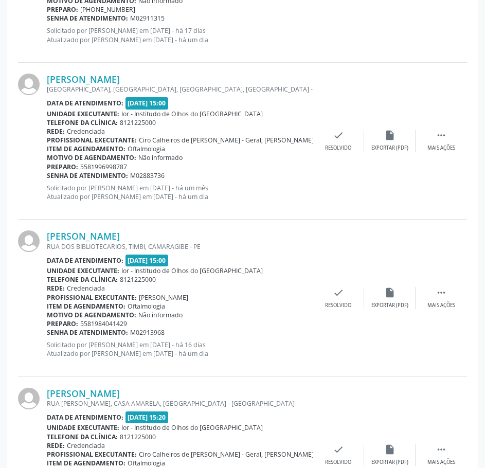
drag, startPoint x: 167, startPoint y: 178, endPoint x: 47, endPoint y: 179, distance: 120.5
click at [47, 179] on div "Senha de atendimento: M02883736" at bounding box center [180, 175] width 266 height 9
click at [120, 76] on link "[PERSON_NAME]" at bounding box center [83, 79] width 73 height 11
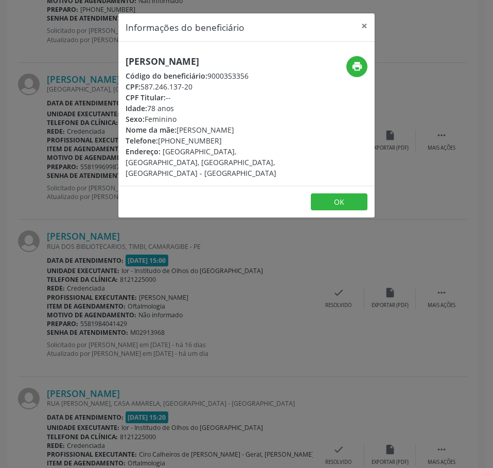
drag, startPoint x: 215, startPoint y: 151, endPoint x: 160, endPoint y: 150, distance: 55.6
click at [160, 146] on div "Telefone: (81) 99699-4621" at bounding box center [204, 140] width 156 height 11
click at [357, 72] on icon "print" at bounding box center [357, 66] width 11 height 11
drag, startPoint x: 89, startPoint y: 365, endPoint x: 93, endPoint y: 360, distance: 6.9
click at [91, 363] on div "Informações do beneficiário × Maria de Lourdes de Oliveira Santos Código do ben…" at bounding box center [246, 234] width 493 height 468
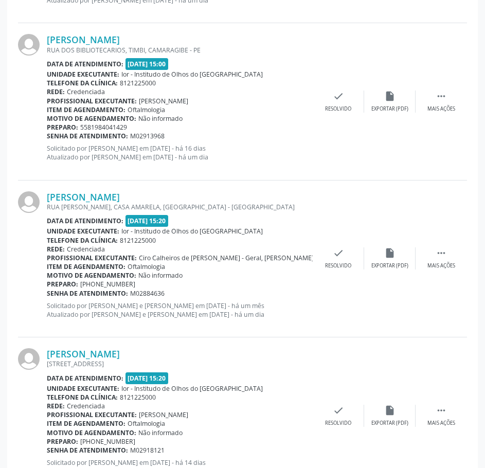
scroll to position [1081, 0]
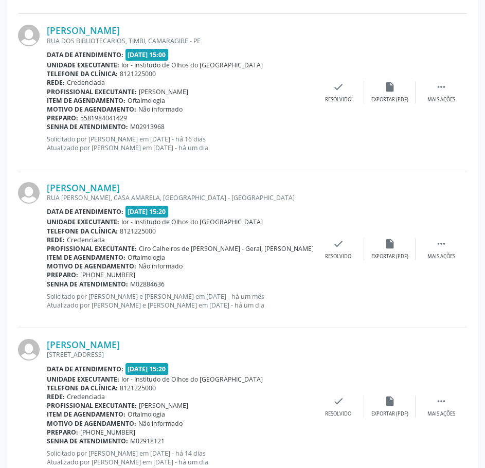
click at [120, 37] on div "RUA DOS BIBLIOTECARIOS, TIMBI, CAMARAGIBE - PE" at bounding box center [180, 41] width 266 height 9
click at [120, 28] on link "[PERSON_NAME]" at bounding box center [83, 30] width 73 height 11
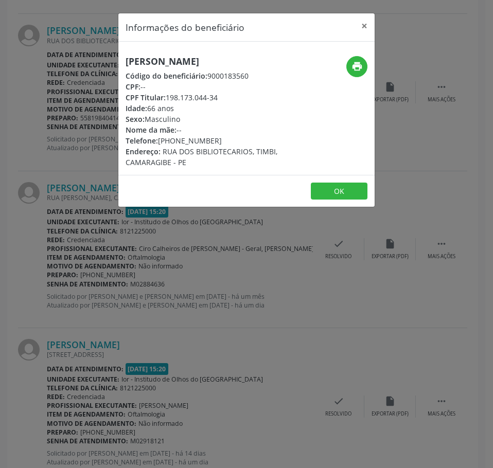
click at [148, 59] on h5 "[PERSON_NAME]" at bounding box center [204, 61] width 156 height 11
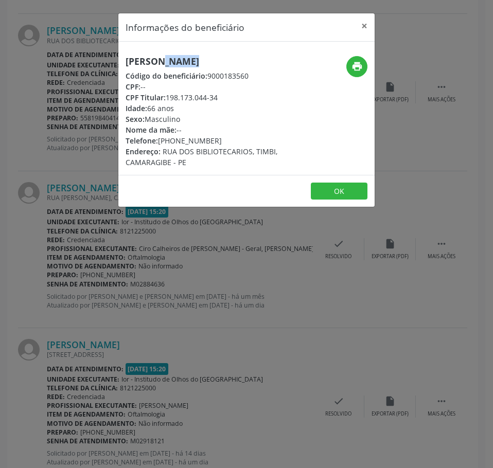
click at [148, 59] on h5 "[PERSON_NAME]" at bounding box center [204, 61] width 156 height 11
click at [81, 104] on div "Informações do beneficiário × Manoel Marques dos Santos Código do beneficiário:…" at bounding box center [246, 234] width 493 height 468
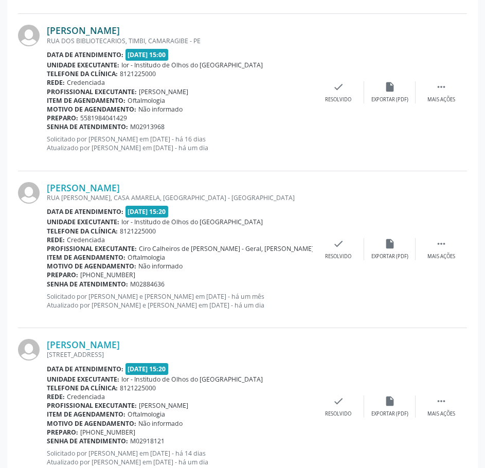
click at [120, 32] on link "[PERSON_NAME]" at bounding box center [83, 30] width 73 height 11
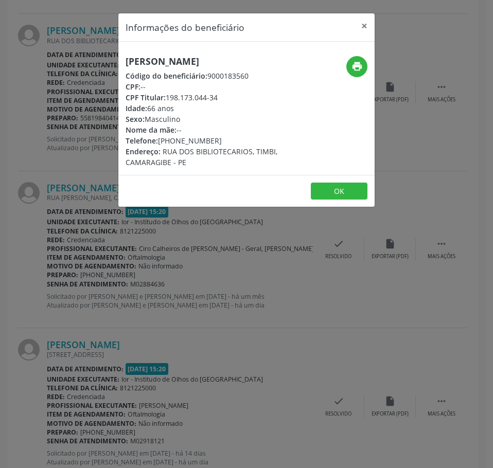
click at [100, 72] on div "Informações do beneficiário × Manoel Marques dos Santos Código do beneficiário:…" at bounding box center [246, 234] width 493 height 468
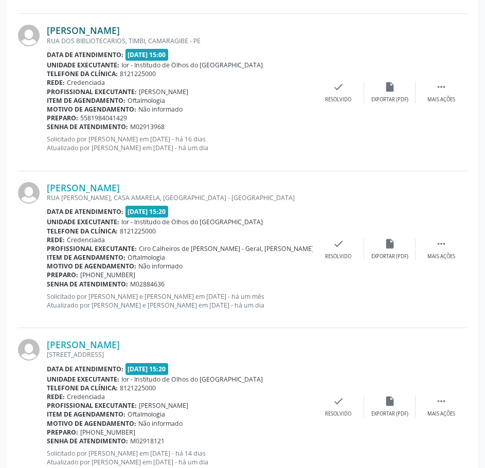
click at [108, 37] on div "RUA DOS BIBLIOTECARIOS, TIMBI, CAMARAGIBE - PE" at bounding box center [180, 41] width 266 height 9
click at [116, 37] on div "RUA DOS BIBLIOTECARIOS, TIMBI, CAMARAGIBE - PE" at bounding box center [180, 41] width 266 height 9
click at [188, 159] on div "Manoel Marques dos Santos RUA DOS BIBLIOTECARIOS, TIMBI, CAMARAGIBE - PE Data d…" at bounding box center [180, 92] width 266 height 135
drag, startPoint x: 168, startPoint y: 127, endPoint x: 47, endPoint y: 126, distance: 121.5
click at [47, 126] on div "Senha de atendimento: M02913968" at bounding box center [180, 127] width 266 height 9
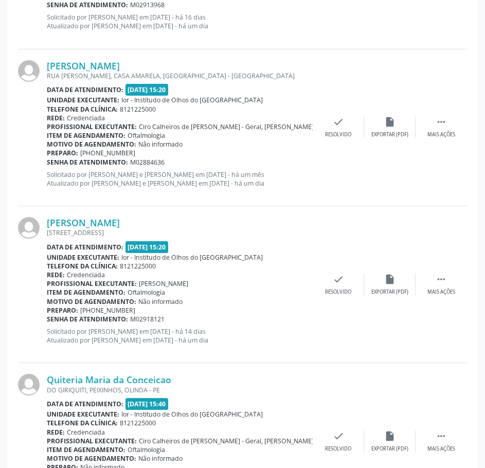
scroll to position [1235, 0]
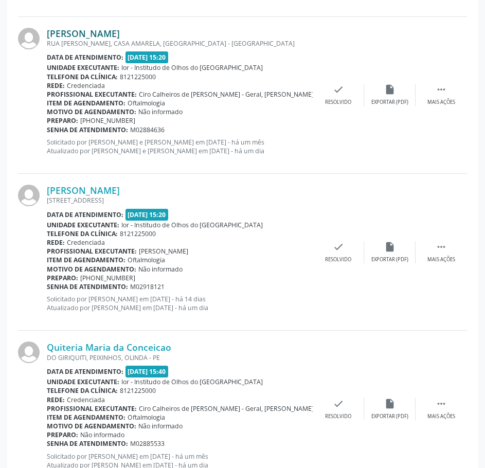
click at [120, 33] on link "[PERSON_NAME]" at bounding box center [83, 33] width 73 height 11
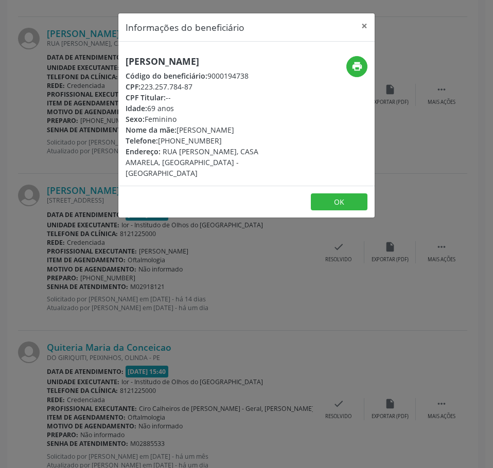
click at [162, 59] on h5 "[PERSON_NAME]" at bounding box center [204, 61] width 156 height 11
click at [143, 280] on div "Informações do beneficiário × Maria de Lourdes da Silva Código do beneficiário:…" at bounding box center [246, 234] width 493 height 468
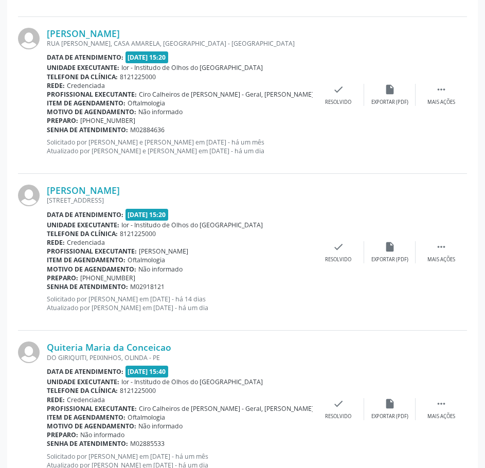
click at [145, 39] on div "RUA [PERSON_NAME], CASA AMARELA, [GEOGRAPHIC_DATA] - [GEOGRAPHIC_DATA]" at bounding box center [180, 43] width 266 height 9
click at [120, 34] on link "[PERSON_NAME]" at bounding box center [83, 33] width 73 height 11
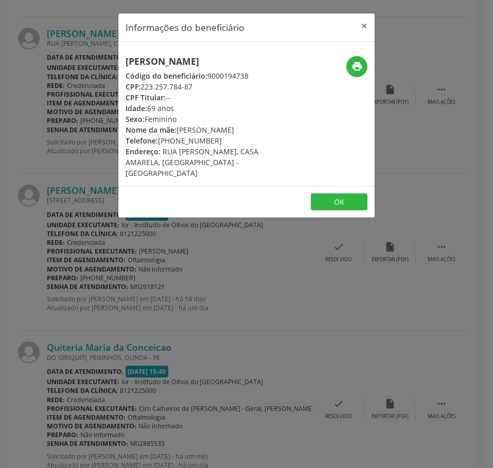
drag, startPoint x: 193, startPoint y: 89, endPoint x: 142, endPoint y: 86, distance: 51.0
click at [142, 86] on div "CPF: 223.257.784-87" at bounding box center [204, 86] width 156 height 11
drag, startPoint x: 142, startPoint y: 86, endPoint x: 197, endPoint y: 85, distance: 54.6
click at [197, 85] on div "CPF: 223.257.784-87" at bounding box center [204, 86] width 156 height 11
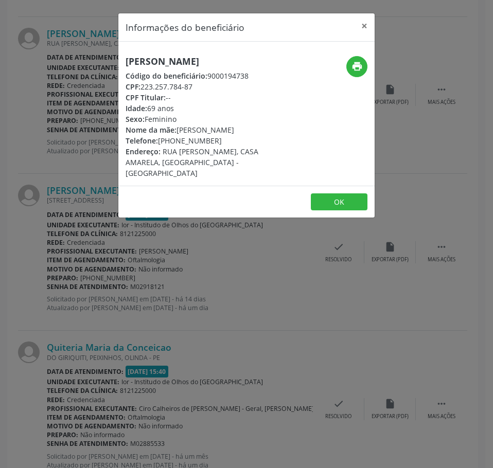
click at [96, 159] on div "Informações do beneficiário × Maria de Lourdes da Silva Código do beneficiário:…" at bounding box center [246, 234] width 493 height 468
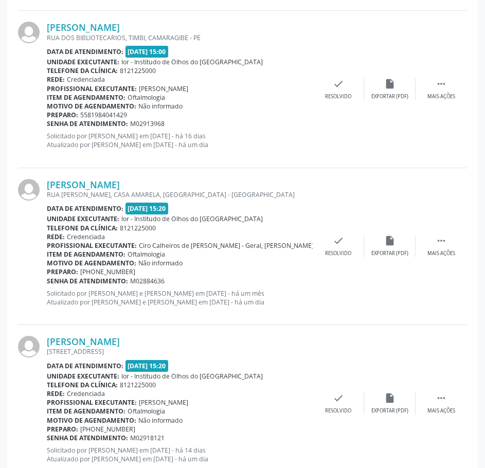
scroll to position [1081, 0]
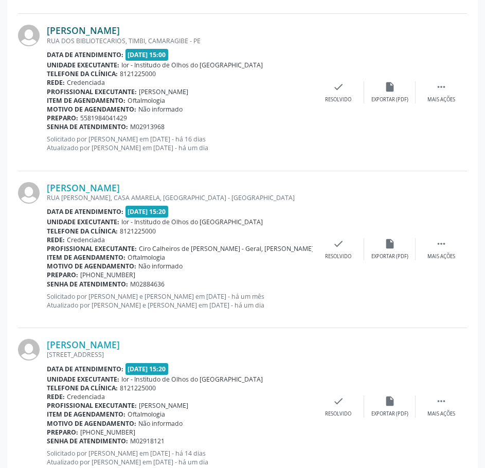
click at [107, 30] on link "[PERSON_NAME]" at bounding box center [83, 30] width 73 height 11
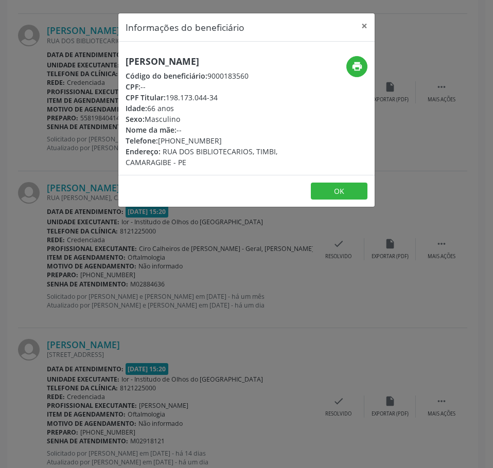
drag, startPoint x: 218, startPoint y: 141, endPoint x: 158, endPoint y: 141, distance: 60.2
click at [159, 142] on div "Telefone: (81) 98404-1429" at bounding box center [204, 140] width 156 height 11
click at [92, 329] on div "Informações do beneficiário × Manoel Marques dos Santos Código do beneficiário:…" at bounding box center [246, 234] width 493 height 468
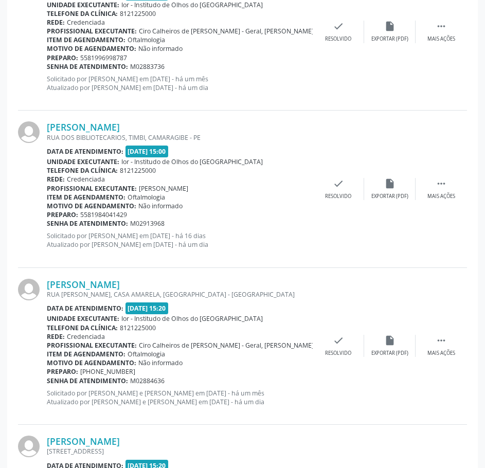
scroll to position [978, 0]
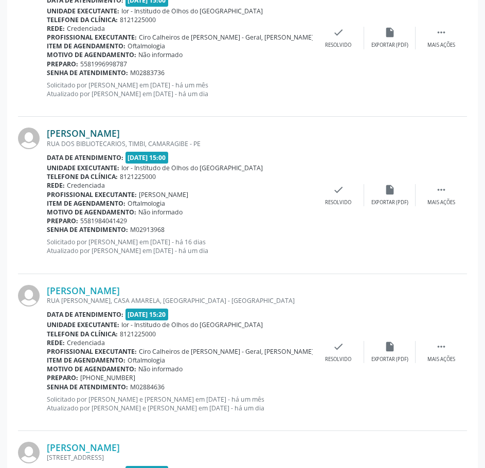
click at [120, 136] on link "[PERSON_NAME]" at bounding box center [83, 133] width 73 height 11
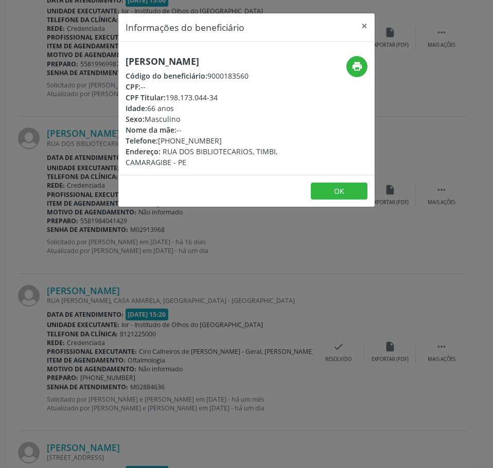
click at [77, 220] on div "Informações do beneficiário × Manoel Marques dos Santos Código do beneficiário:…" at bounding box center [246, 234] width 493 height 468
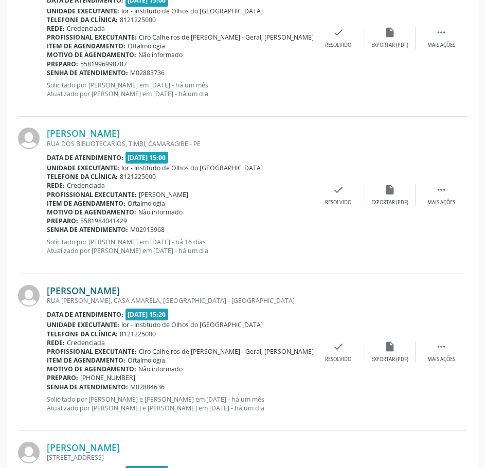
click at [107, 290] on link "[PERSON_NAME]" at bounding box center [83, 290] width 73 height 11
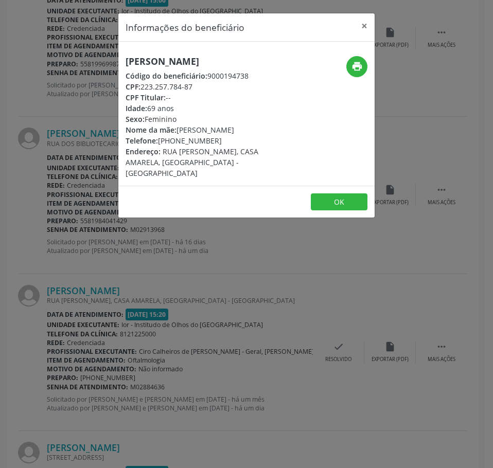
click at [110, 324] on div "Informações do beneficiário × Maria de Lourdes da Silva Código do beneficiário:…" at bounding box center [246, 234] width 493 height 468
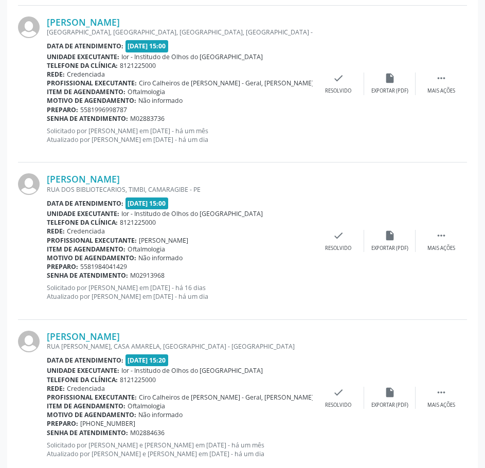
scroll to position [927, 0]
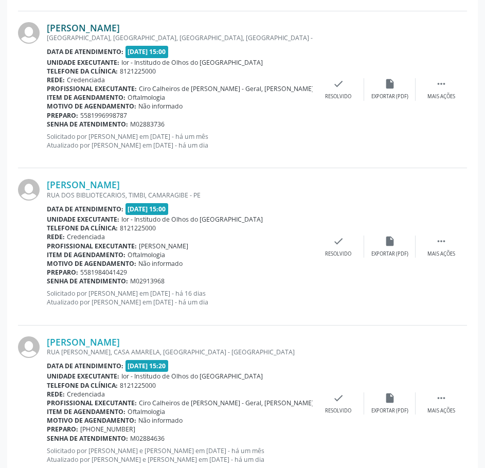
click at [120, 22] on link "[PERSON_NAME]" at bounding box center [83, 27] width 73 height 11
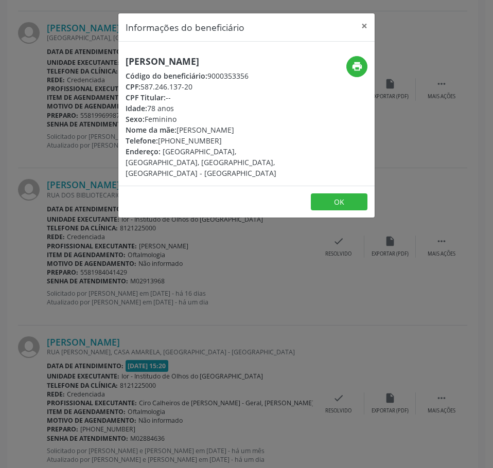
drag, startPoint x: 194, startPoint y: 99, endPoint x: 143, endPoint y: 94, distance: 51.2
click at [143, 92] on div "CPF: 587.246.137-20" at bounding box center [204, 86] width 156 height 11
click at [81, 151] on div "Informações do beneficiário × Maria de Lourdes de Oliveira Santos Código do ben…" at bounding box center [246, 234] width 493 height 468
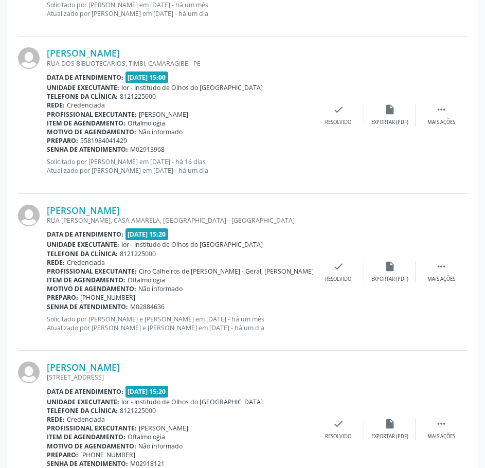
scroll to position [1081, 0]
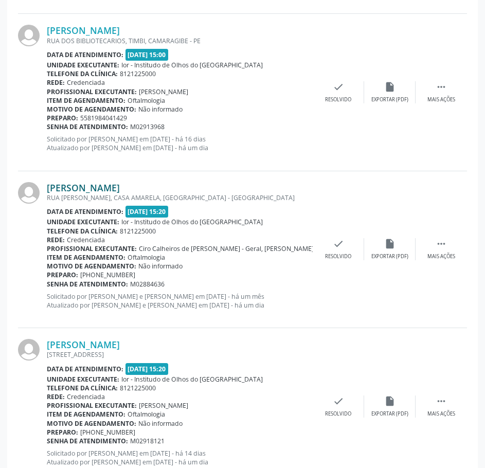
click at [120, 183] on link "[PERSON_NAME]" at bounding box center [83, 187] width 73 height 11
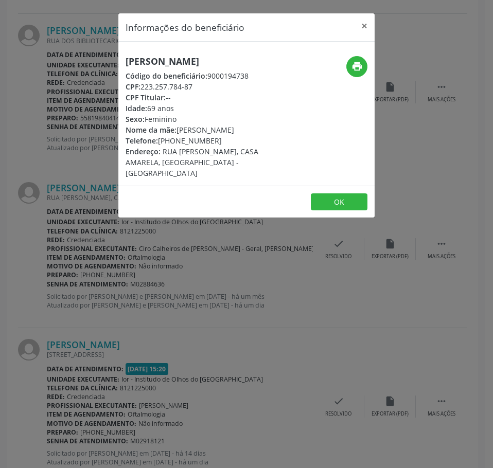
click at [66, 236] on div "Informações do beneficiário × Maria de Lourdes da Silva Código do beneficiário:…" at bounding box center [246, 234] width 493 height 468
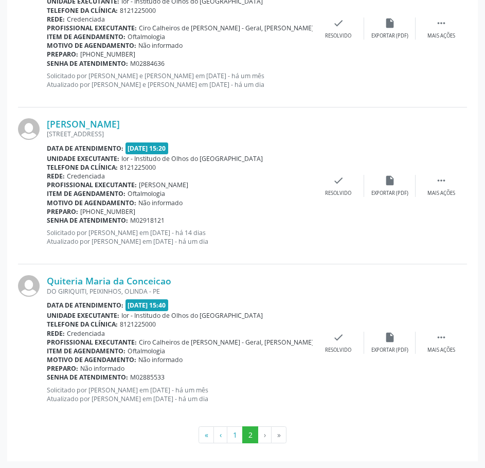
scroll to position [1302, 0]
click at [91, 122] on link "[PERSON_NAME]" at bounding box center [83, 123] width 73 height 11
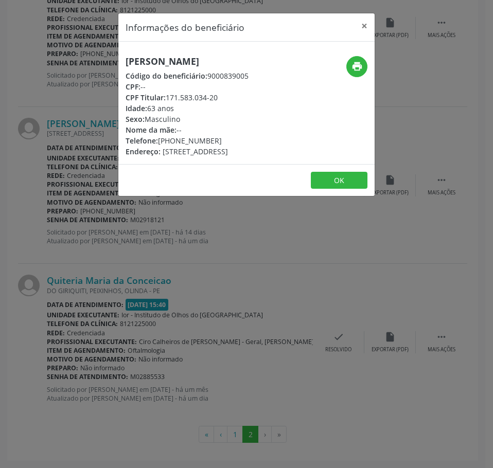
click at [143, 62] on h5 "[PERSON_NAME]" at bounding box center [187, 61] width 123 height 11
click at [55, 291] on div "Informações do beneficiário × Jose Daniel Silva Código do beneficiário: 9000839…" at bounding box center [246, 234] width 493 height 468
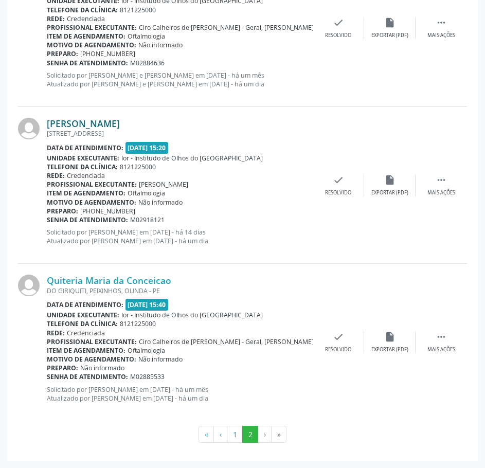
click at [92, 126] on link "[PERSON_NAME]" at bounding box center [83, 123] width 73 height 11
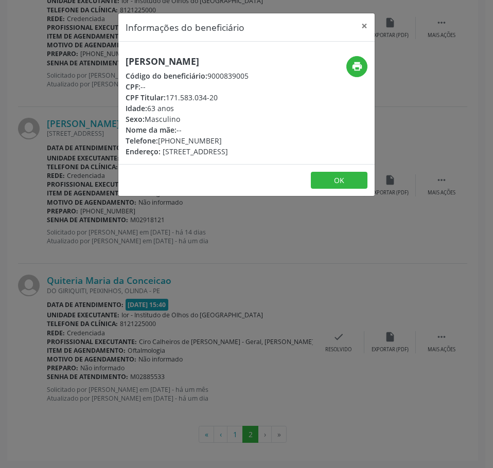
click at [178, 64] on h5 "[PERSON_NAME]" at bounding box center [187, 61] width 123 height 11
click at [99, 131] on div "Informações do beneficiário × Jose Daniel Silva Código do beneficiário: 9000839…" at bounding box center [246, 234] width 493 height 468
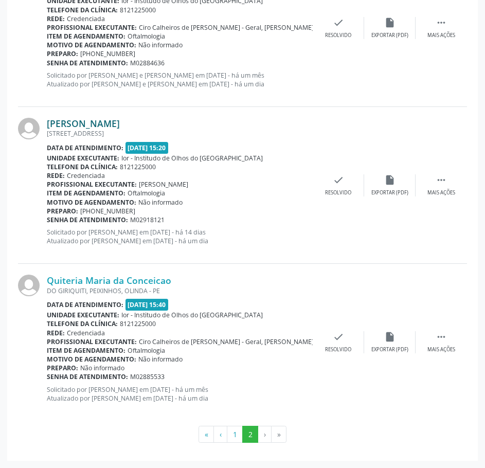
click at [108, 118] on link "[PERSON_NAME]" at bounding box center [83, 123] width 73 height 11
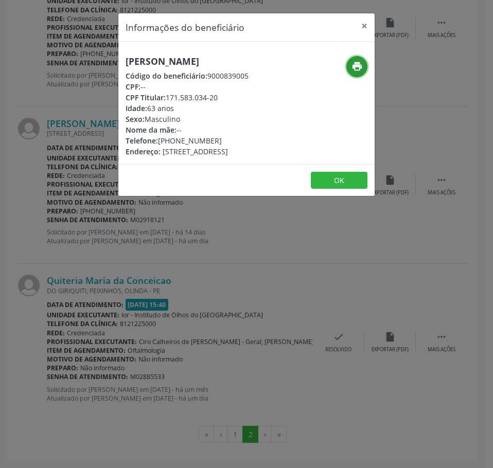
click at [356, 59] on button "print" at bounding box center [356, 66] width 21 height 21
drag, startPoint x: 82, startPoint y: 155, endPoint x: 135, endPoint y: 204, distance: 72.5
click at [82, 156] on div "Informações do beneficiário × Jose Daniel Silva Código do beneficiário: 9000839…" at bounding box center [246, 234] width 493 height 468
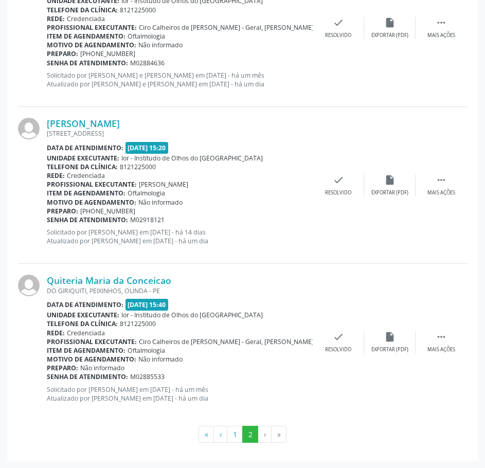
drag, startPoint x: 165, startPoint y: 223, endPoint x: 47, endPoint y: 220, distance: 117.9
click at [47, 219] on div "Senha de atendimento: M02918121" at bounding box center [180, 220] width 266 height 9
click at [95, 126] on link "[PERSON_NAME]" at bounding box center [83, 123] width 73 height 11
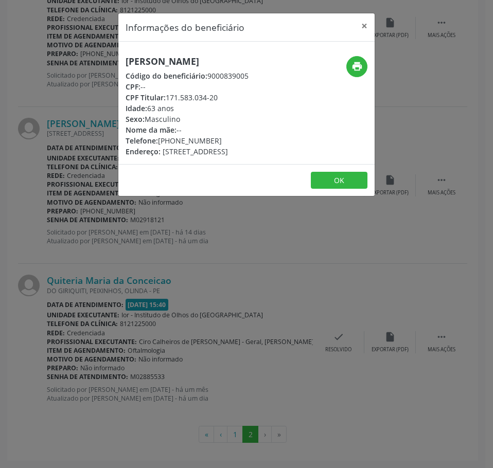
drag, startPoint x: 214, startPoint y: 144, endPoint x: 159, endPoint y: 142, distance: 55.6
click at [159, 142] on div "Telefone: (81) 99695-5901" at bounding box center [187, 140] width 123 height 11
click at [61, 200] on div "Informações do beneficiário × Jose Daniel Silva Código do beneficiário: 9000839…" at bounding box center [246, 234] width 493 height 468
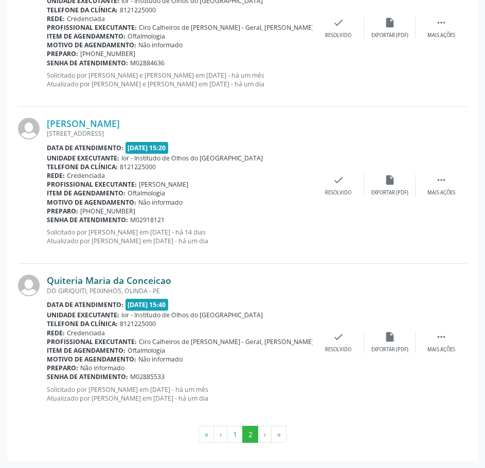
click at [102, 280] on link "Quiteria Maria da Conceicao" at bounding box center [109, 280] width 125 height 11
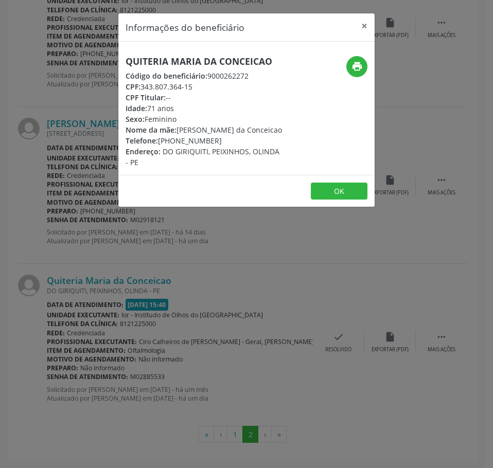
click at [92, 275] on div "Informações do beneficiário × Quiteria Maria da Conceicao Código do beneficiári…" at bounding box center [246, 234] width 493 height 468
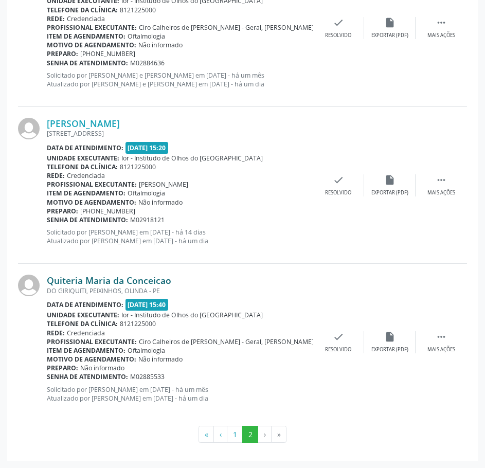
click at [103, 281] on link "Quiteria Maria da Conceicao" at bounding box center [109, 280] width 125 height 11
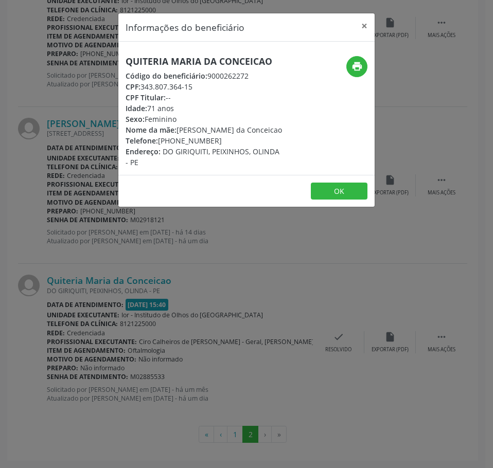
click at [167, 61] on h5 "Quiteria Maria da Conceicao" at bounding box center [204, 61] width 156 height 11
click at [142, 56] on h5 "Quiteria Maria da Conceicao" at bounding box center [204, 61] width 156 height 11
click at [149, 61] on h5 "Quiteria Maria da Conceicao" at bounding box center [204, 61] width 156 height 11
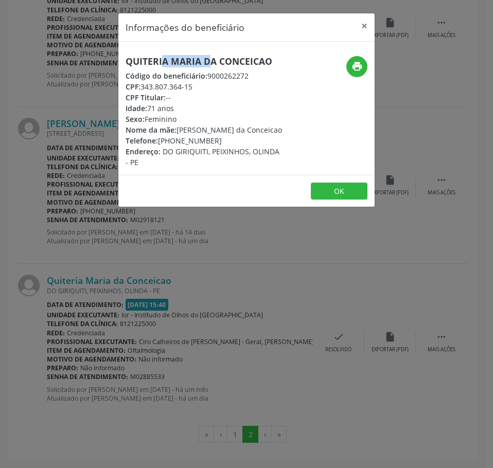
click at [149, 61] on h5 "Quiteria Maria da Conceicao" at bounding box center [204, 61] width 156 height 11
click at [91, 266] on div "Informações do beneficiário × Quiteria Maria da Conceicao Código do beneficiári…" at bounding box center [246, 234] width 493 height 468
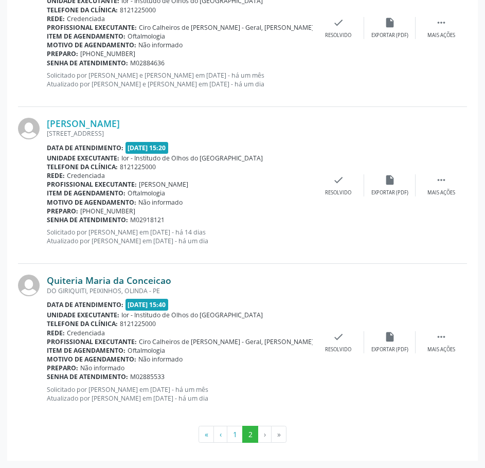
click at [86, 285] on link "Quiteria Maria da Conceicao" at bounding box center [109, 280] width 125 height 11
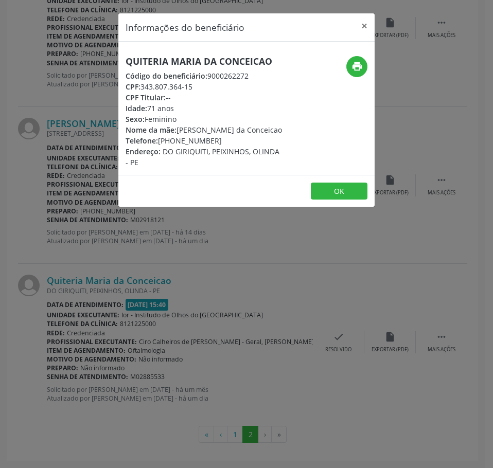
drag, startPoint x: 176, startPoint y: 70, endPoint x: 177, endPoint y: 63, distance: 7.3
click at [176, 69] on div "Quiteria Maria da Conceicao Código do beneficiário: 9000262272 CPF: 343.807.364…" at bounding box center [204, 112] width 156 height 112
click at [177, 63] on h5 "Quiteria Maria da Conceicao" at bounding box center [204, 61] width 156 height 11
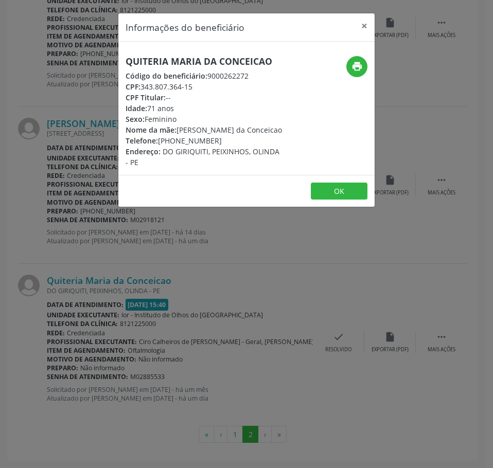
click at [36, 171] on div "Informações do beneficiário × Quiteria Maria da Conceicao Código do beneficiári…" at bounding box center [246, 234] width 493 height 468
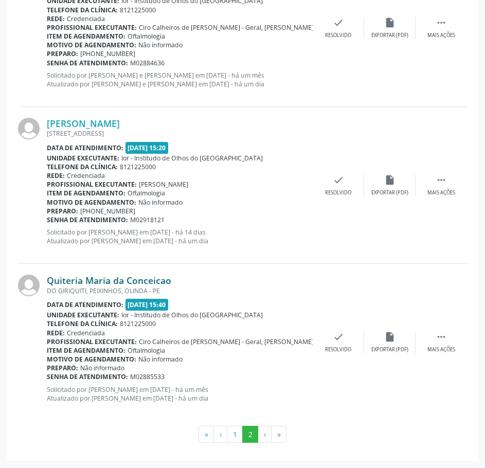
click at [166, 281] on link "Quiteria Maria da Conceicao" at bounding box center [109, 280] width 125 height 11
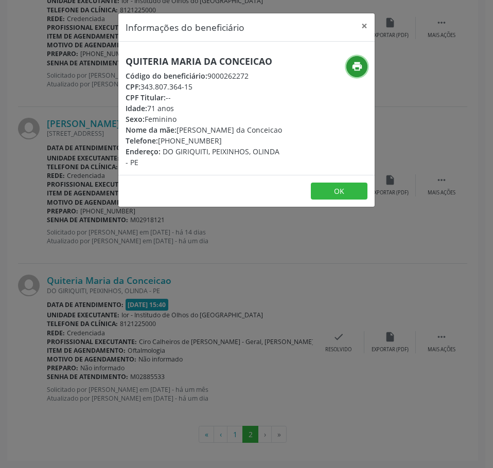
click at [355, 69] on icon "print" at bounding box center [357, 66] width 11 height 11
click at [100, 253] on div "Informações do beneficiário × Quiteria Maria da Conceicao Código do beneficiári…" at bounding box center [246, 234] width 493 height 468
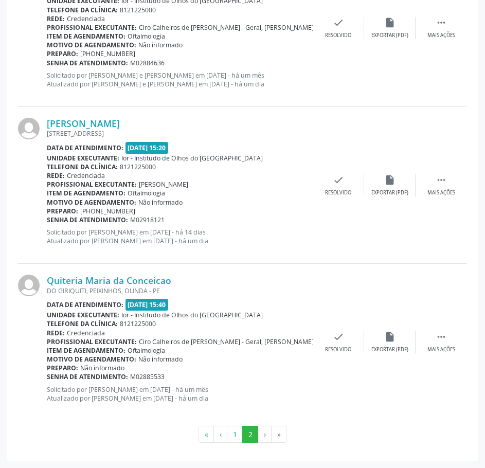
drag, startPoint x: 166, startPoint y: 381, endPoint x: 46, endPoint y: 379, distance: 120.0
click at [46, 379] on div "Quiteria Maria da Conceicao DO GIRIQUITI, PEIXINHOS, OLINDA - PE Data de atendi…" at bounding box center [242, 342] width 449 height 156
click at [51, 378] on b "Senha de atendimento:" at bounding box center [87, 377] width 81 height 9
drag, startPoint x: 167, startPoint y: 377, endPoint x: 45, endPoint y: 375, distance: 121.5
click at [47, 376] on div "Senha de atendimento: M02885533" at bounding box center [180, 377] width 266 height 9
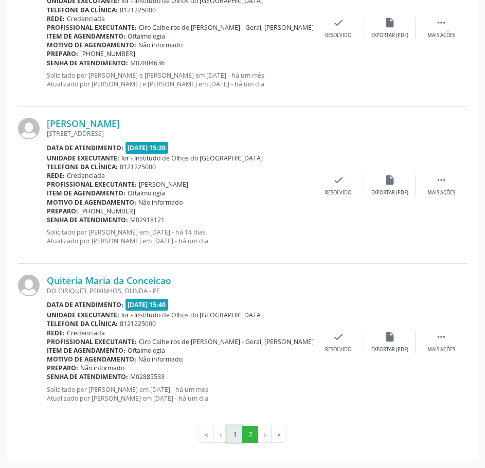
click at [231, 435] on button "1" at bounding box center [235, 435] width 16 height 18
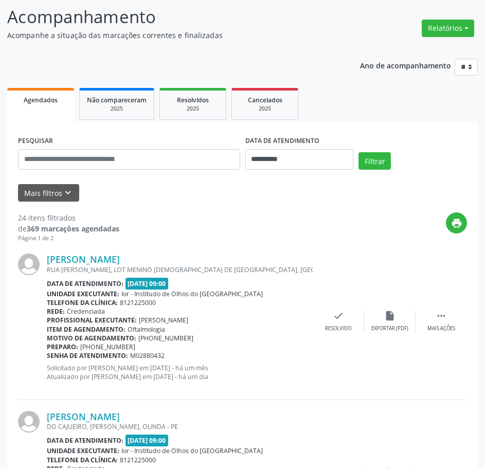
scroll to position [0, 0]
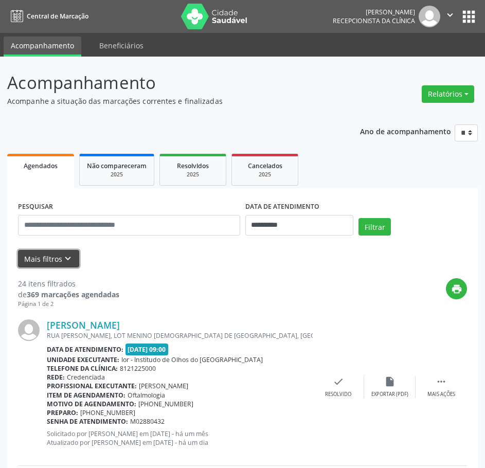
click at [64, 258] on icon "keyboard_arrow_down" at bounding box center [67, 258] width 11 height 11
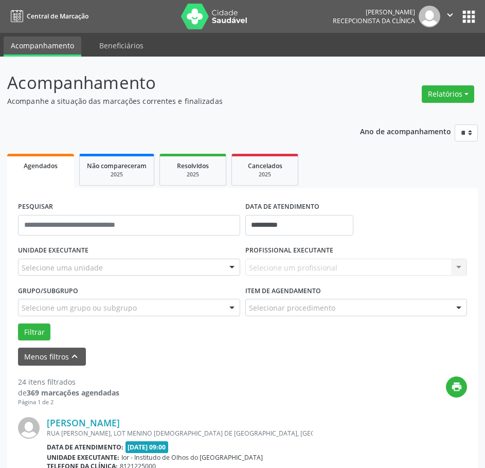
click at [273, 267] on div "Selecione um profissional Nenhum resultado encontrado para: " " Não há nenhuma …" at bounding box center [357, 268] width 222 height 18
click at [211, 266] on div "Selecione uma unidade" at bounding box center [129, 268] width 222 height 18
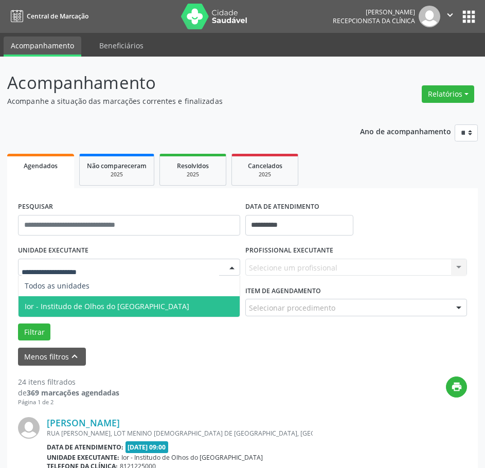
click at [150, 312] on span "Ior - Institudo de Olhos do [GEOGRAPHIC_DATA]" at bounding box center [129, 307] width 221 height 21
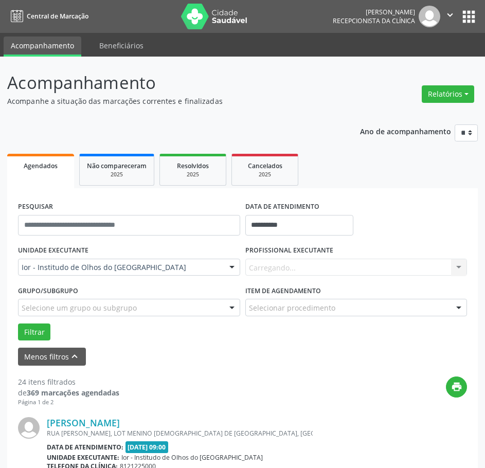
click at [282, 265] on div "Carregando... Nenhum resultado encontrado para: " " Não há nenhuma opção para s…" at bounding box center [357, 268] width 222 height 18
click at [36, 332] on button "Filtrar" at bounding box center [34, 333] width 32 height 18
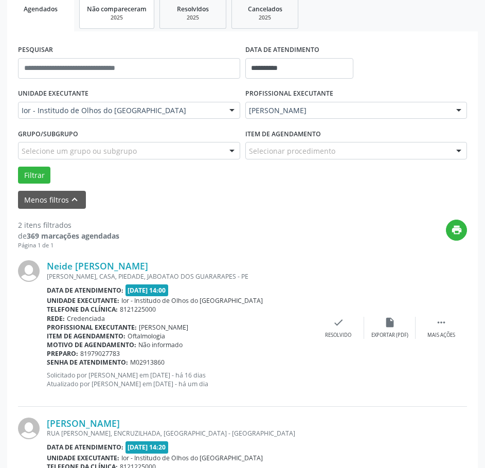
scroll to position [13, 0]
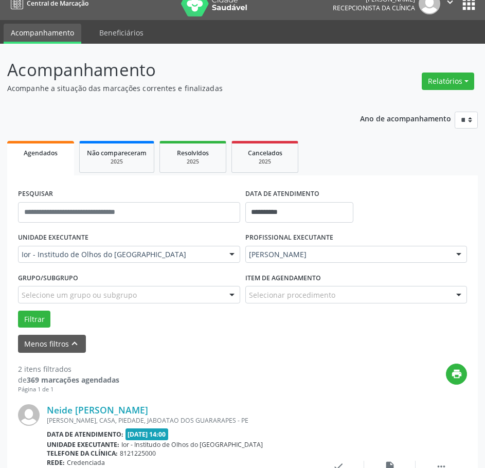
click at [286, 262] on div "[PERSON_NAME]" at bounding box center [357, 255] width 222 height 18
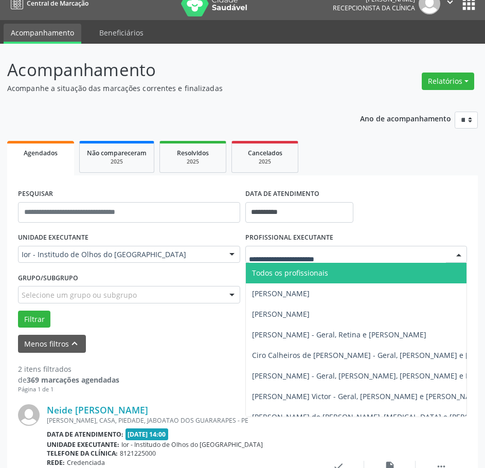
click at [283, 272] on span "Todos os profissionais" at bounding box center [290, 273] width 76 height 10
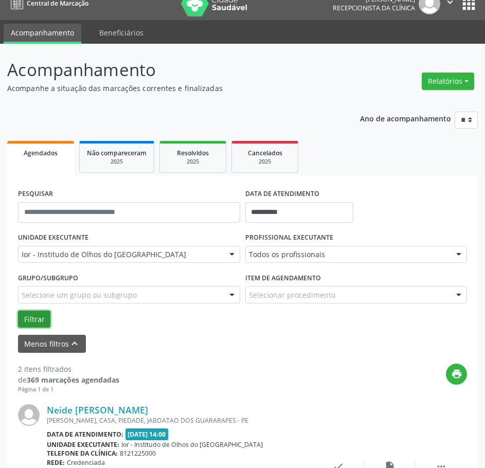
click at [39, 318] on button "Filtrar" at bounding box center [34, 320] width 32 height 18
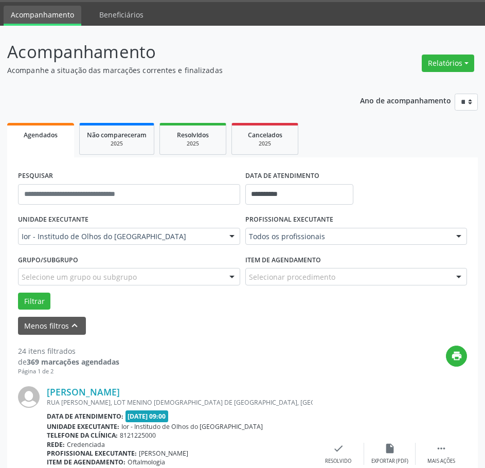
scroll to position [103, 0]
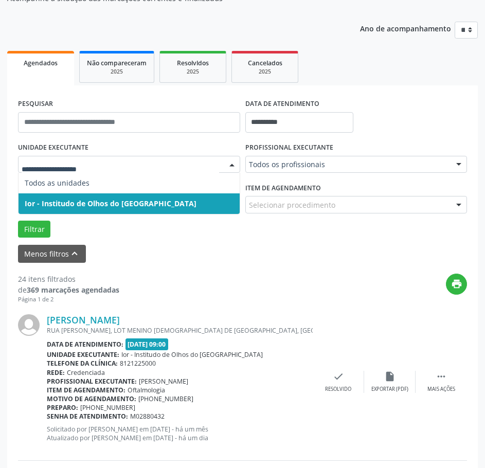
click at [74, 196] on span "Ior - Institudo de Olhos do [GEOGRAPHIC_DATA]" at bounding box center [129, 204] width 221 height 21
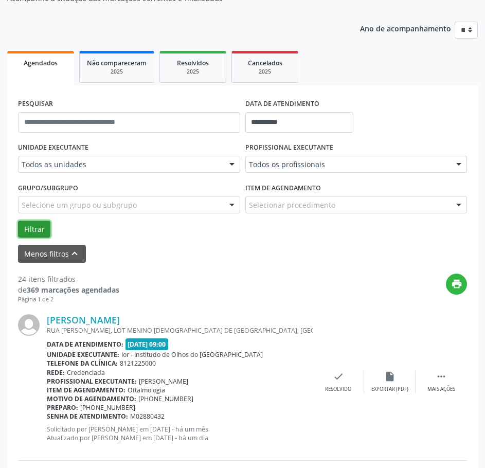
click at [42, 228] on button "Filtrar" at bounding box center [34, 230] width 32 height 18
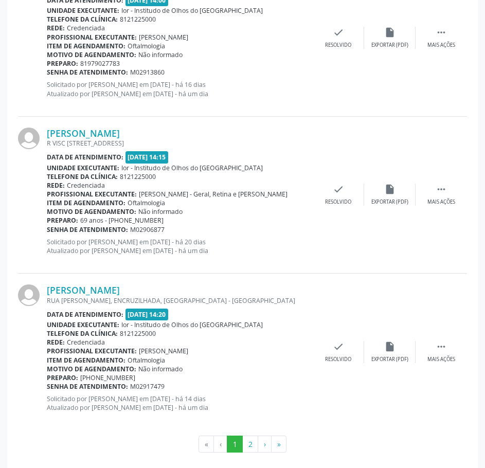
scroll to position [2344, 0]
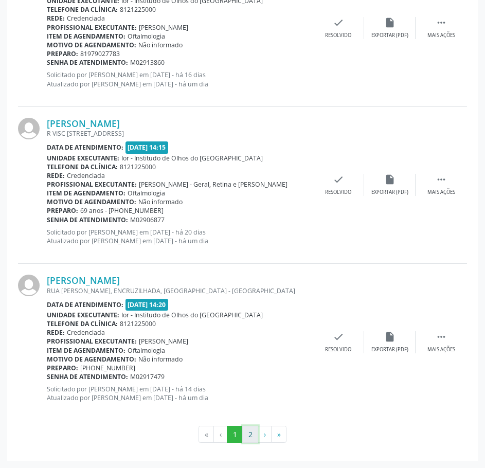
click at [245, 434] on button "2" at bounding box center [250, 435] width 16 height 18
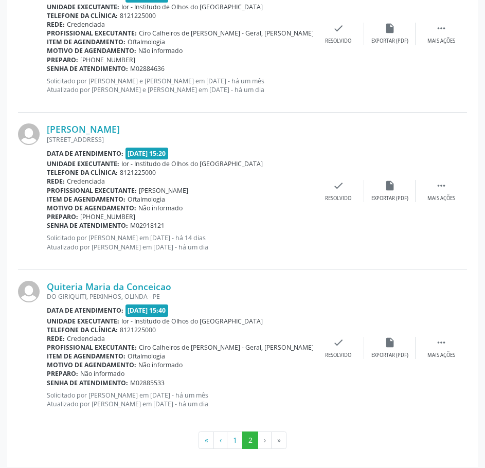
scroll to position [1401, 0]
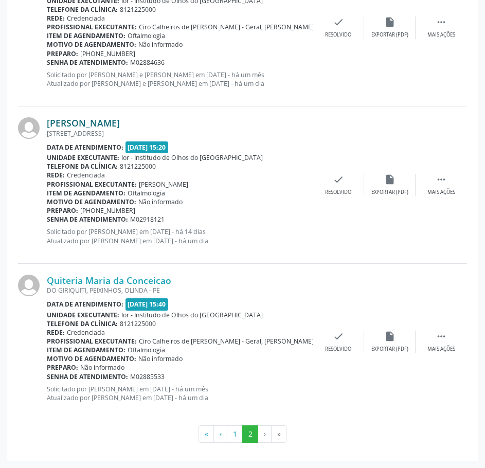
click at [82, 122] on link "[PERSON_NAME]" at bounding box center [83, 122] width 73 height 11
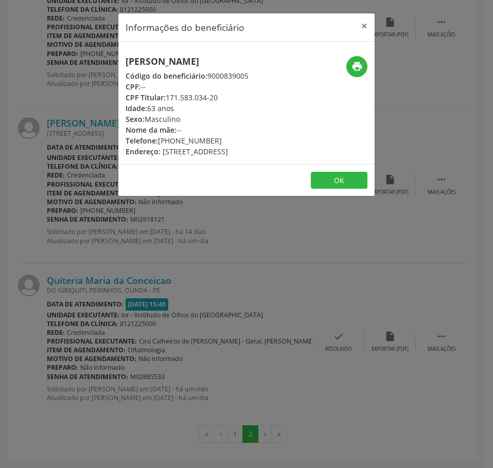
drag, startPoint x: 215, startPoint y: 141, endPoint x: 158, endPoint y: 139, distance: 56.6
click at [158, 139] on div "Telefone: (81) 99695-5901" at bounding box center [187, 140] width 123 height 11
click at [369, 25] on button "×" at bounding box center [364, 25] width 21 height 25
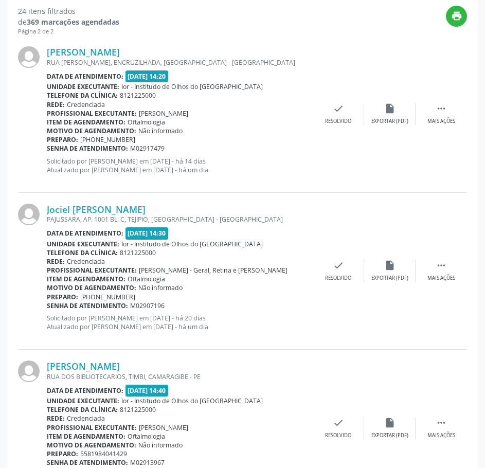
scroll to position [0, 0]
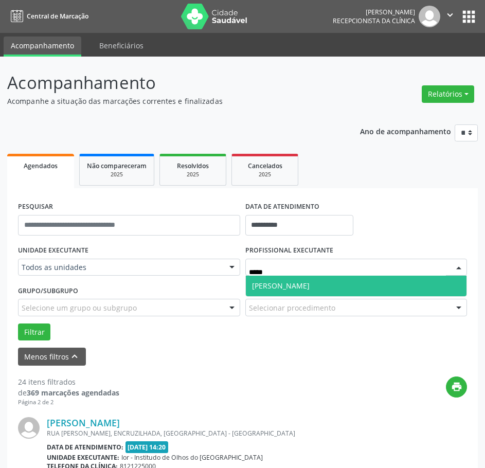
type input "******"
click at [309, 279] on span "[PERSON_NAME]" at bounding box center [356, 286] width 221 height 21
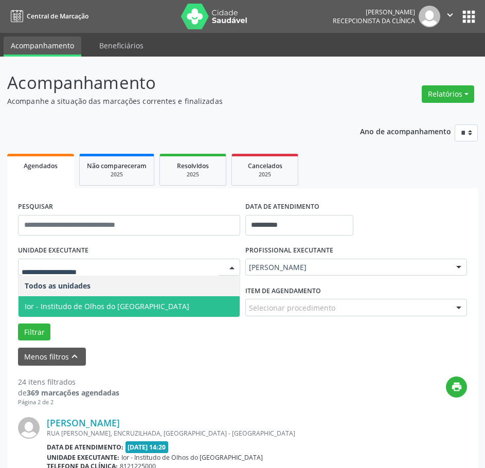
click at [63, 310] on span "Ior - Institudo de Olhos do [GEOGRAPHIC_DATA]" at bounding box center [107, 307] width 165 height 10
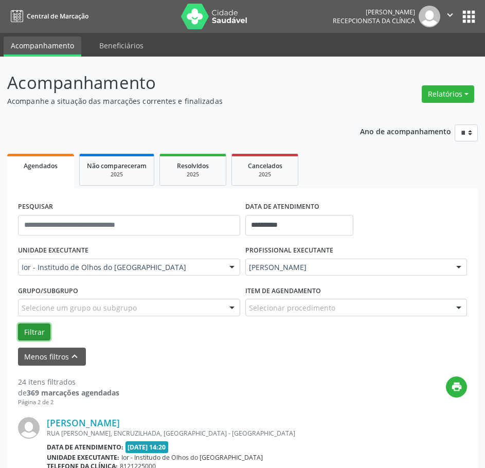
click at [36, 335] on button "Filtrar" at bounding box center [34, 333] width 32 height 18
click at [448, 12] on icon "" at bounding box center [450, 14] width 11 height 11
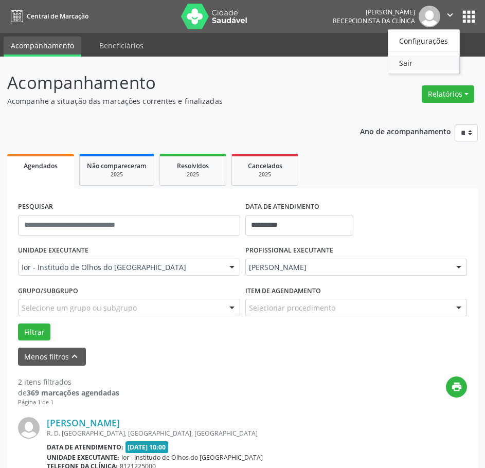
click at [431, 58] on link "Sair" at bounding box center [424, 63] width 71 height 14
